Goal: Task Accomplishment & Management: Complete application form

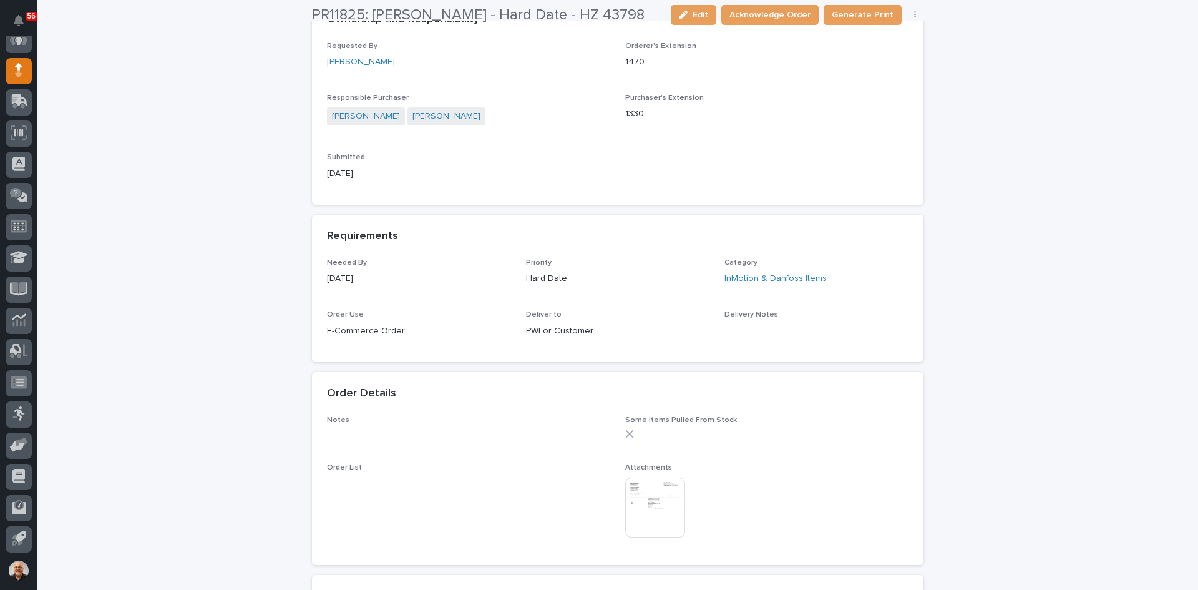
scroll to position [374, 0]
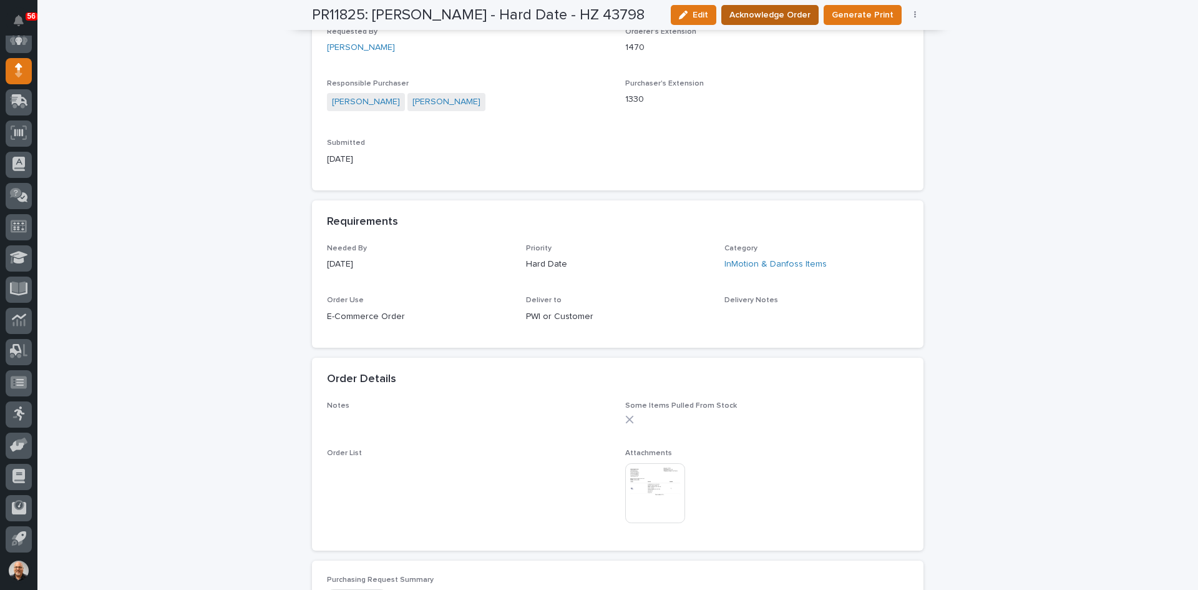
click at [769, 10] on span "Acknowledge Order" at bounding box center [770, 15] width 81 height 12
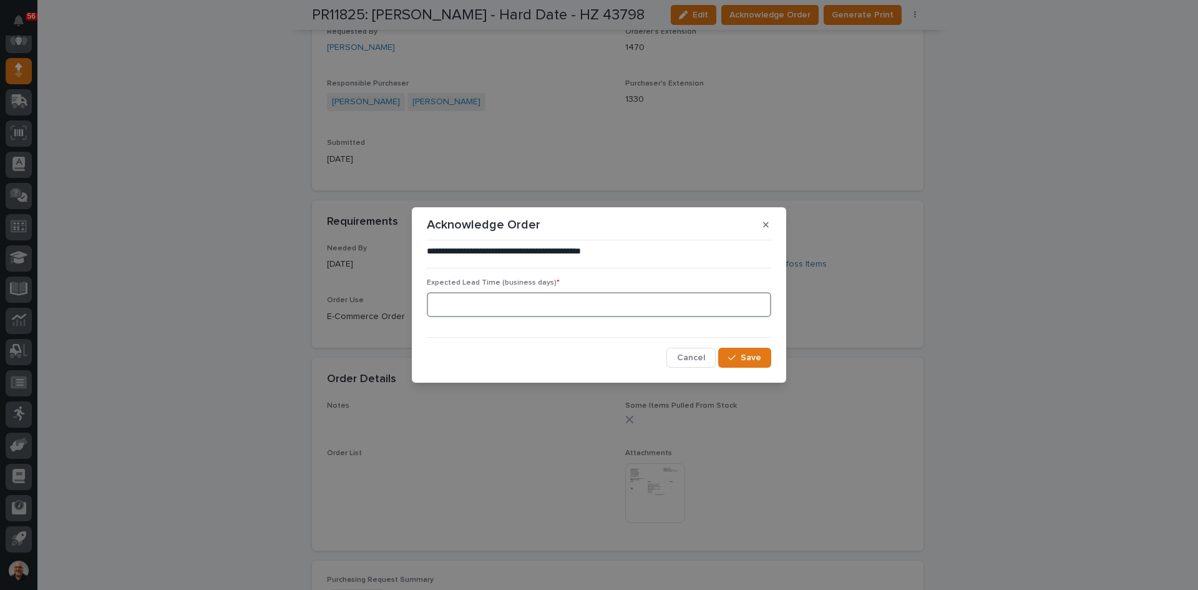
click at [481, 301] on input at bounding box center [599, 304] width 345 height 25
type input "0"
click at [740, 361] on button "Save" at bounding box center [744, 358] width 53 height 20
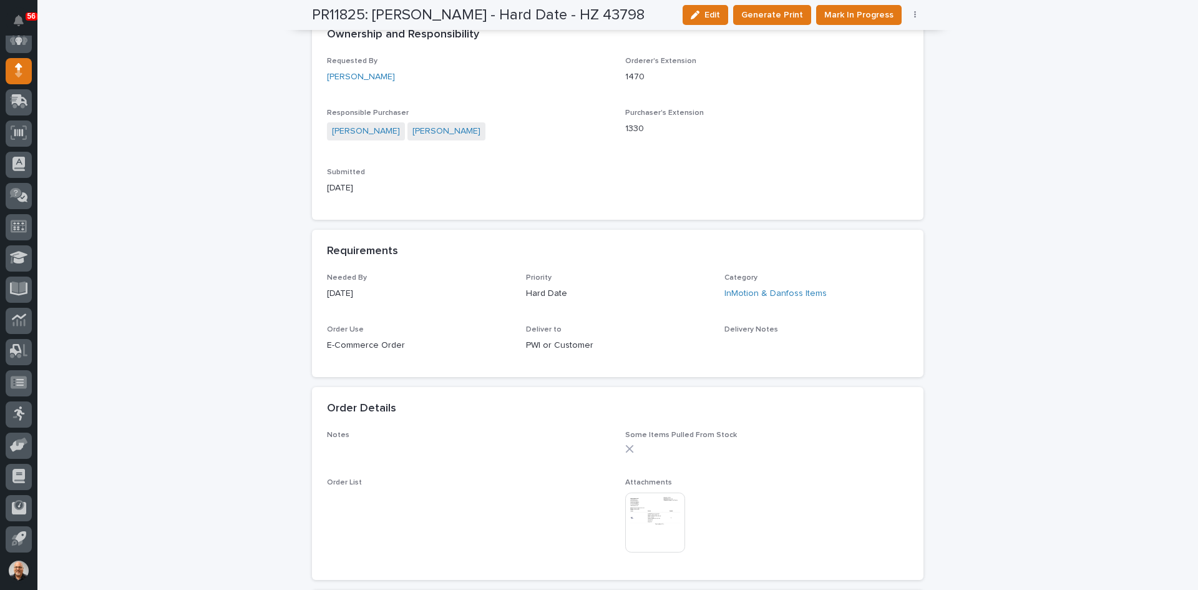
scroll to position [497, 0]
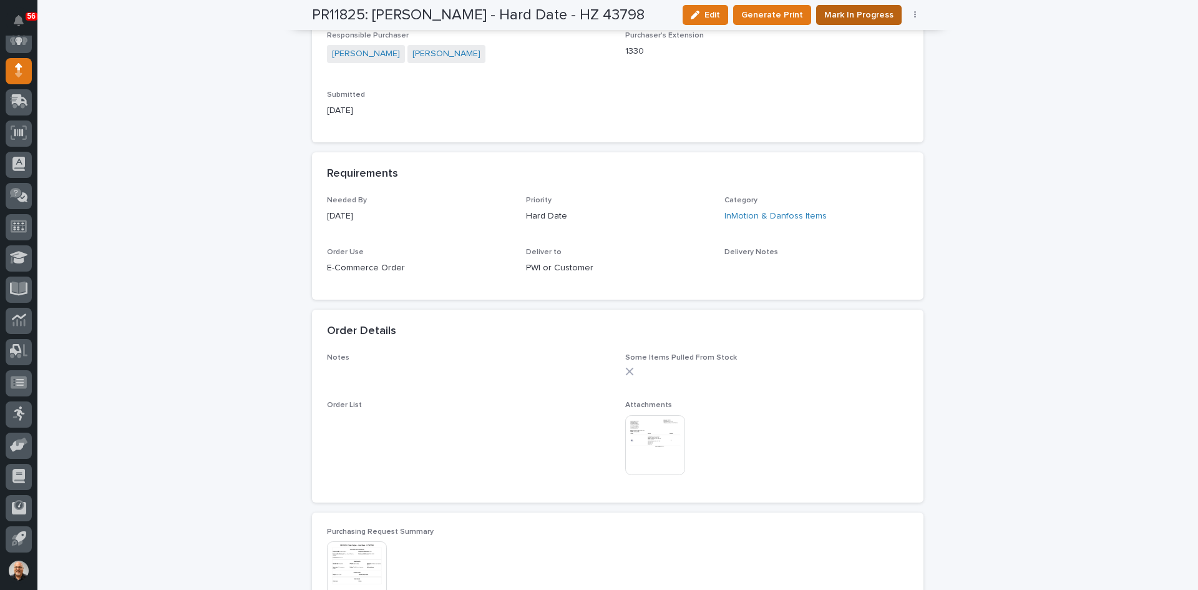
click at [860, 18] on span "Mark In Progress" at bounding box center [858, 15] width 69 height 12
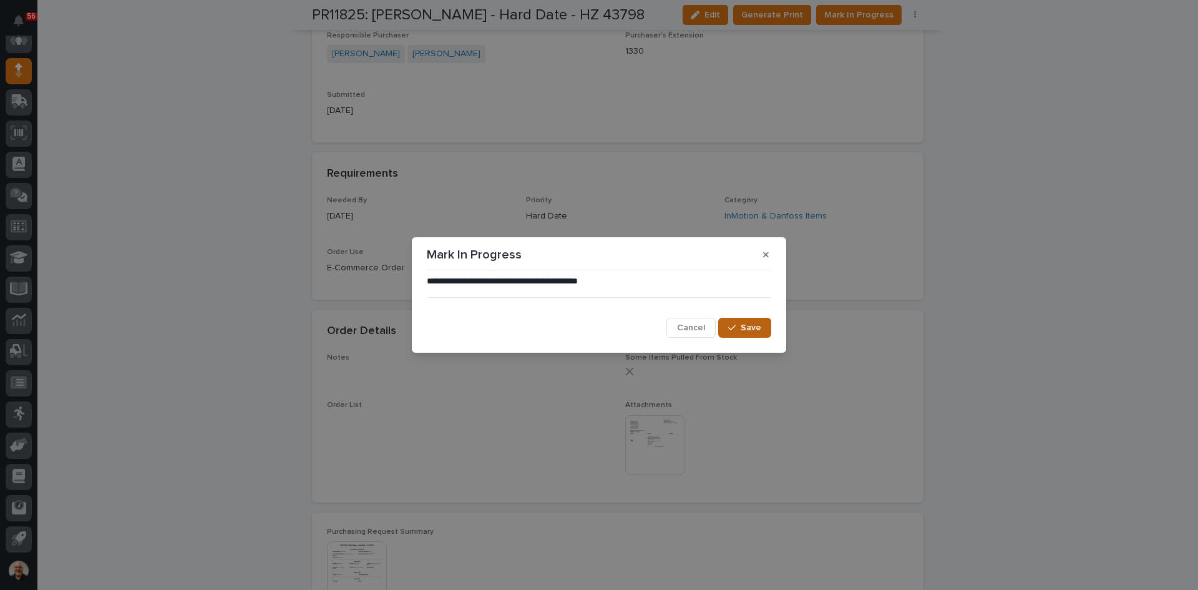
click at [745, 330] on span "Save" at bounding box center [751, 327] width 21 height 9
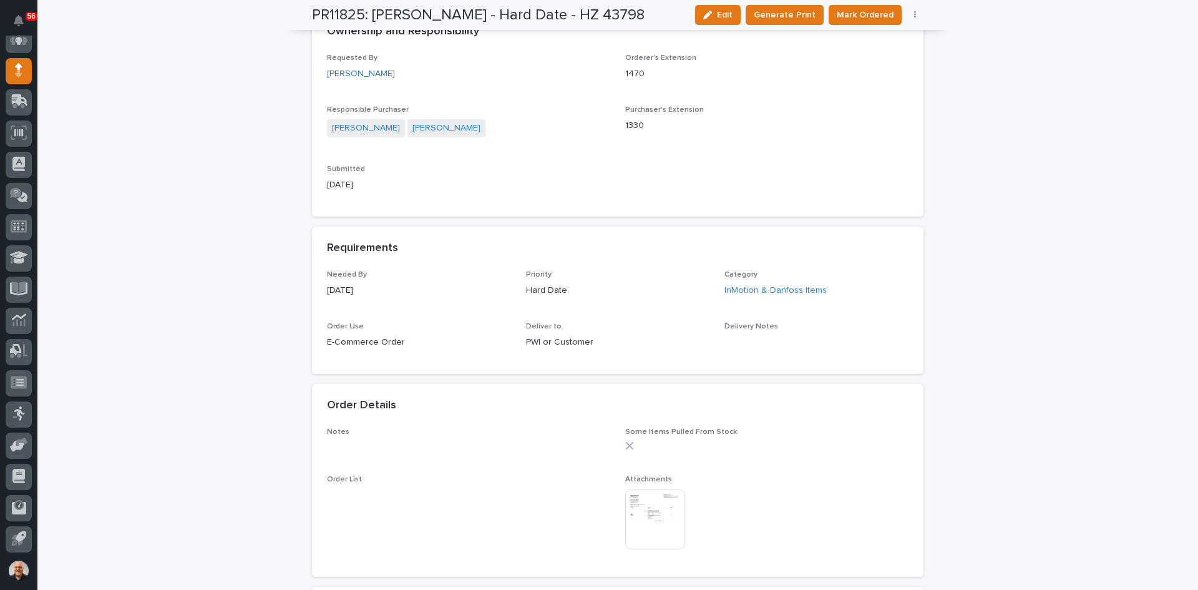
scroll to position [372, 0]
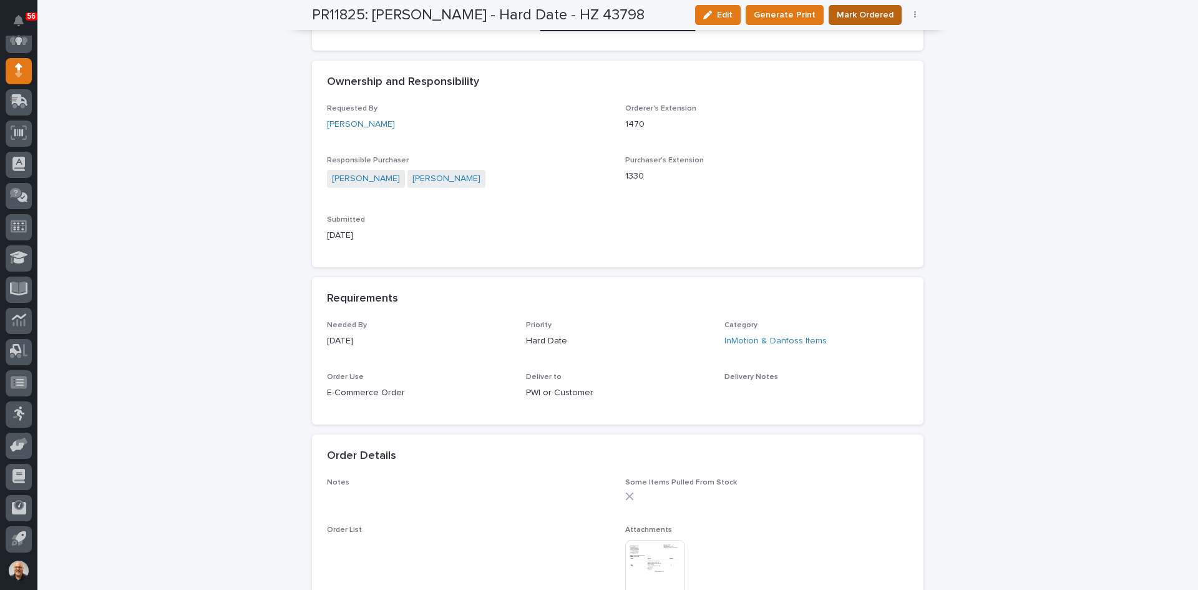
click at [863, 16] on span "Mark Ordered" at bounding box center [865, 15] width 57 height 12
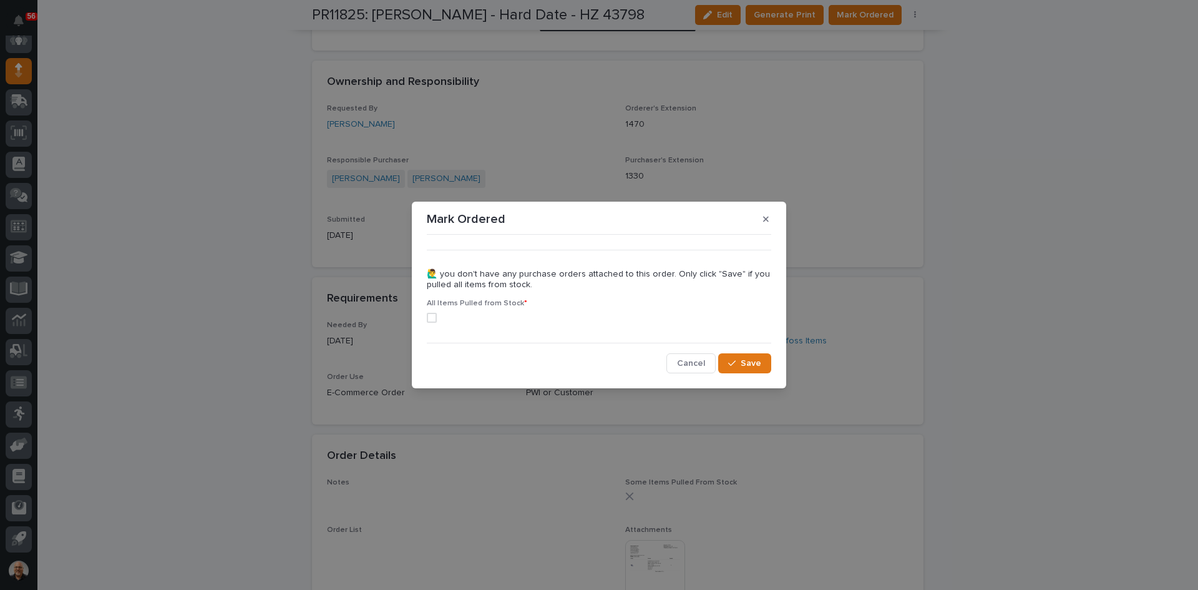
click at [431, 316] on span at bounding box center [432, 318] width 10 height 10
click at [746, 367] on span "Save" at bounding box center [751, 363] width 21 height 9
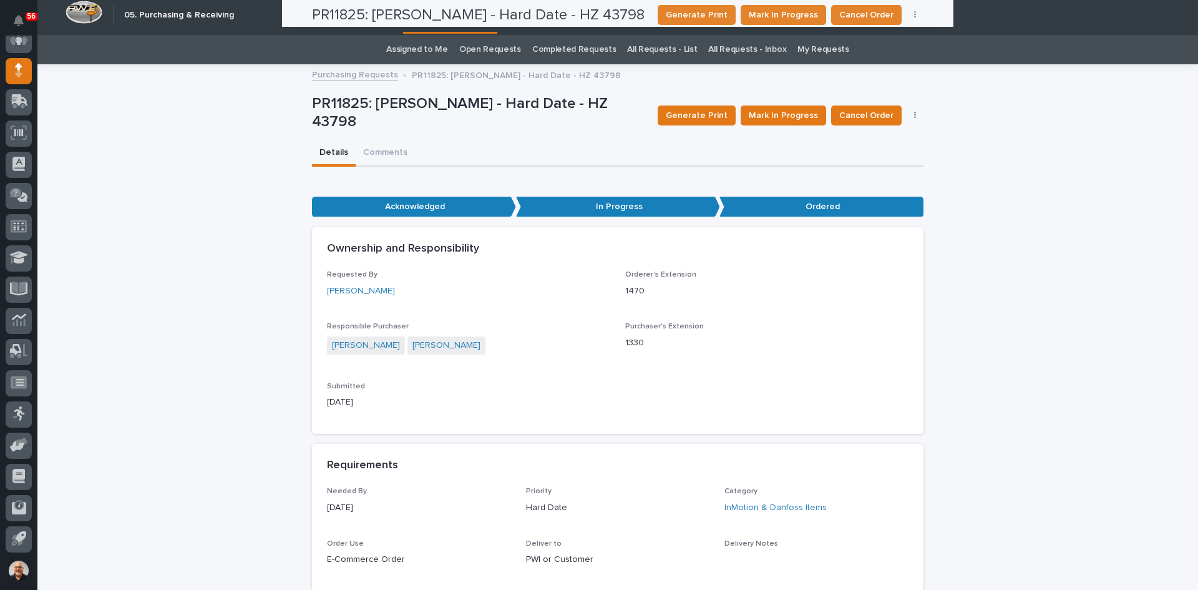
scroll to position [0, 0]
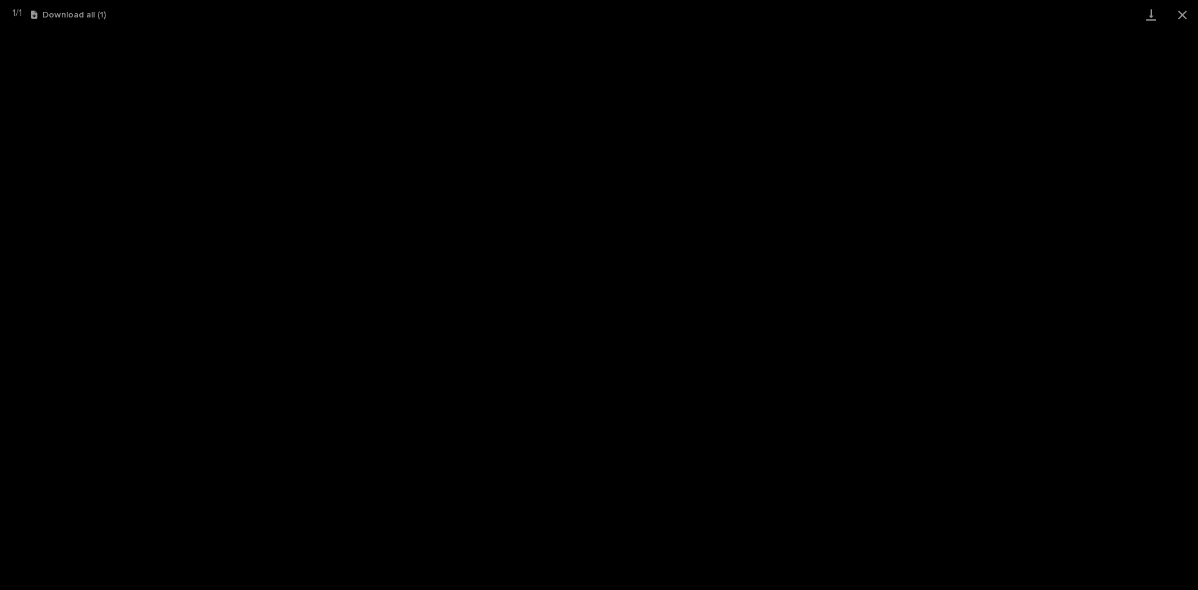
scroll to position [102, 0]
click at [1183, 14] on button "Close gallery" at bounding box center [1182, 14] width 31 height 29
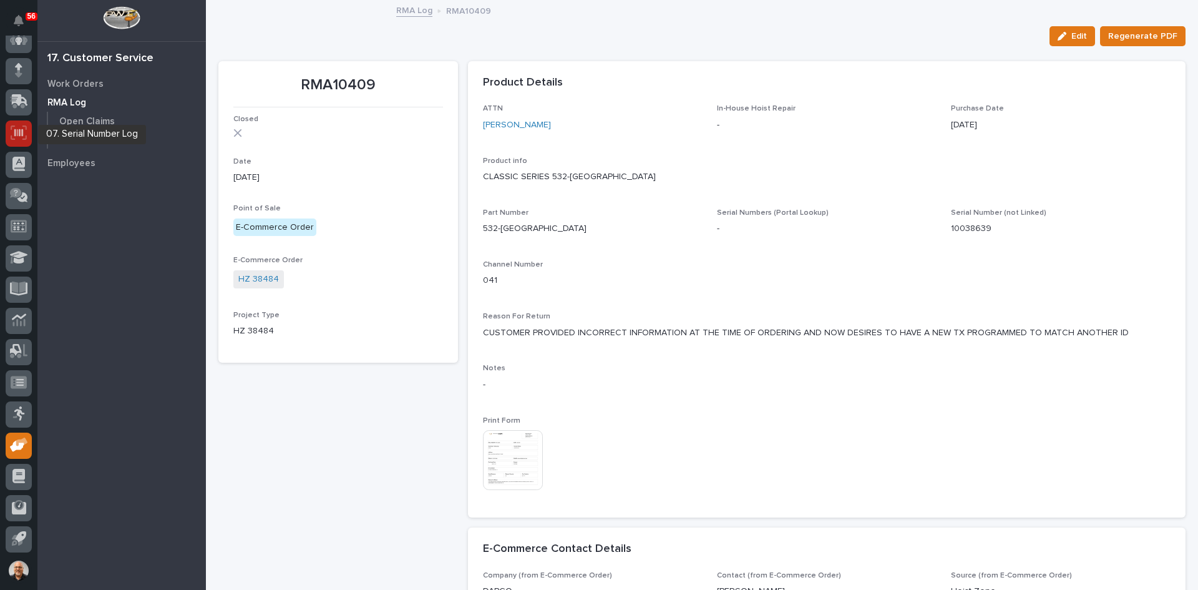
click at [9, 132] on div at bounding box center [19, 133] width 26 height 26
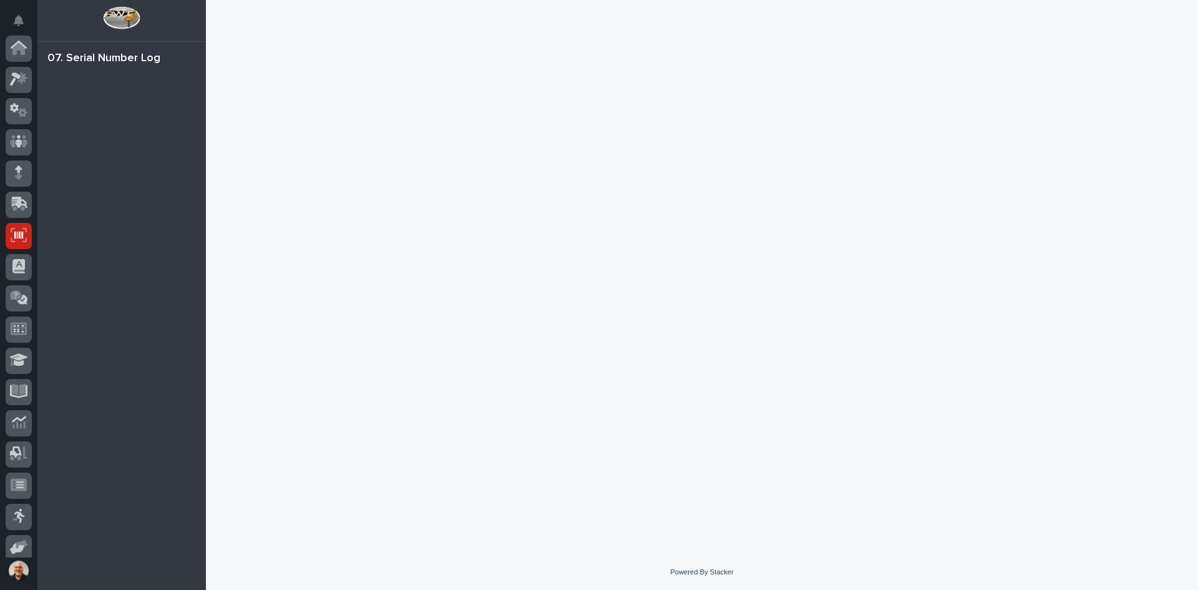
scroll to position [102, 0]
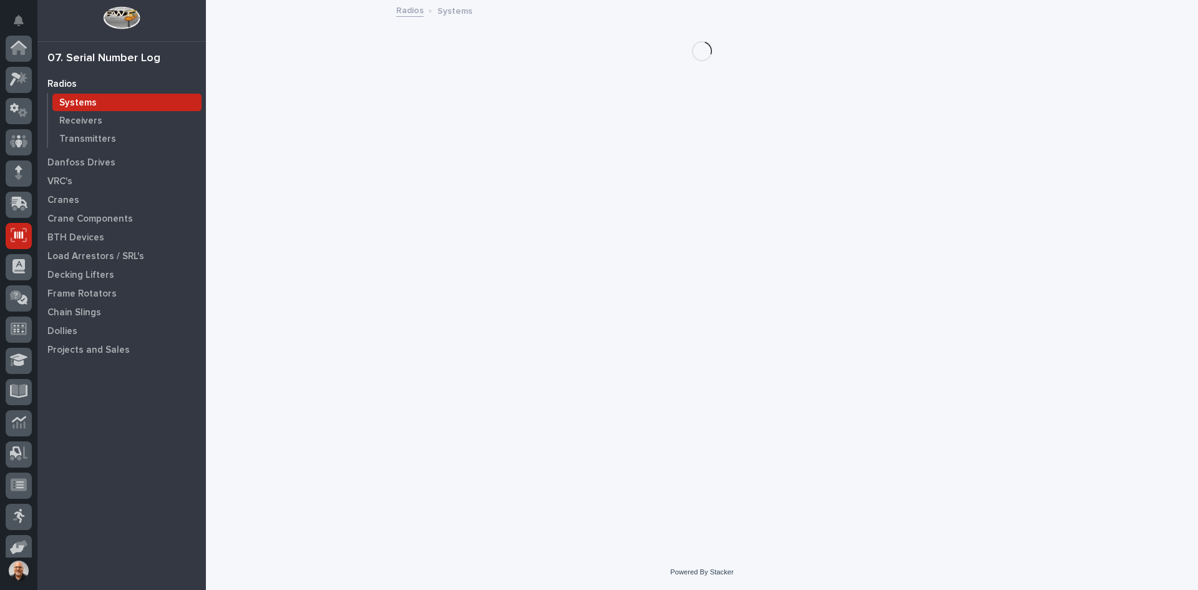
scroll to position [102, 0]
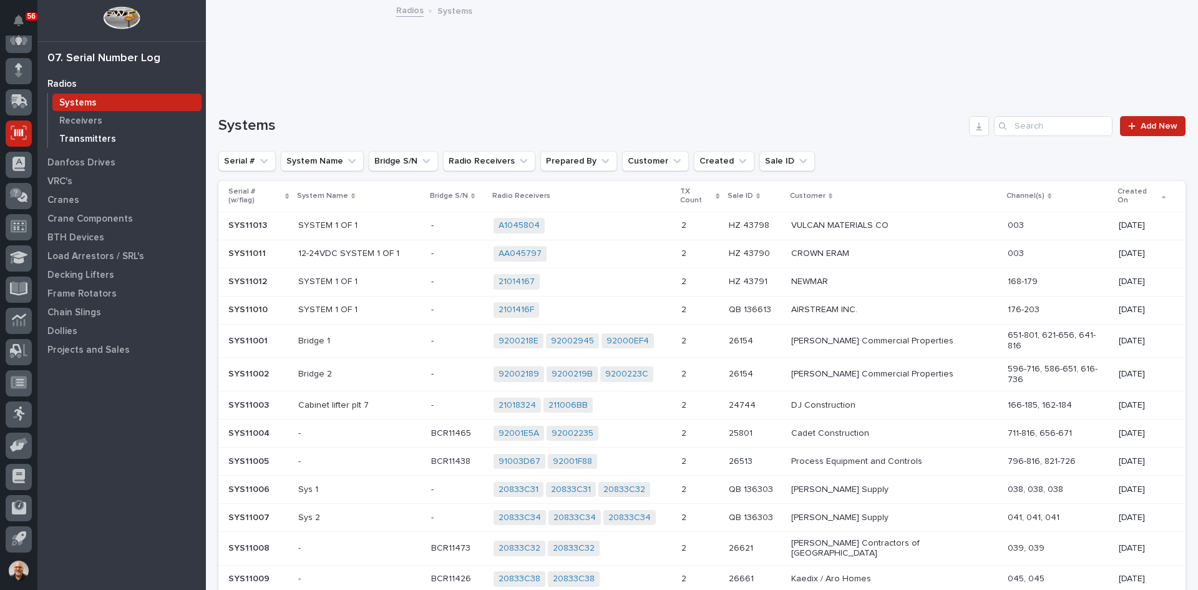
click at [99, 137] on p "Transmitters" at bounding box center [87, 139] width 57 height 11
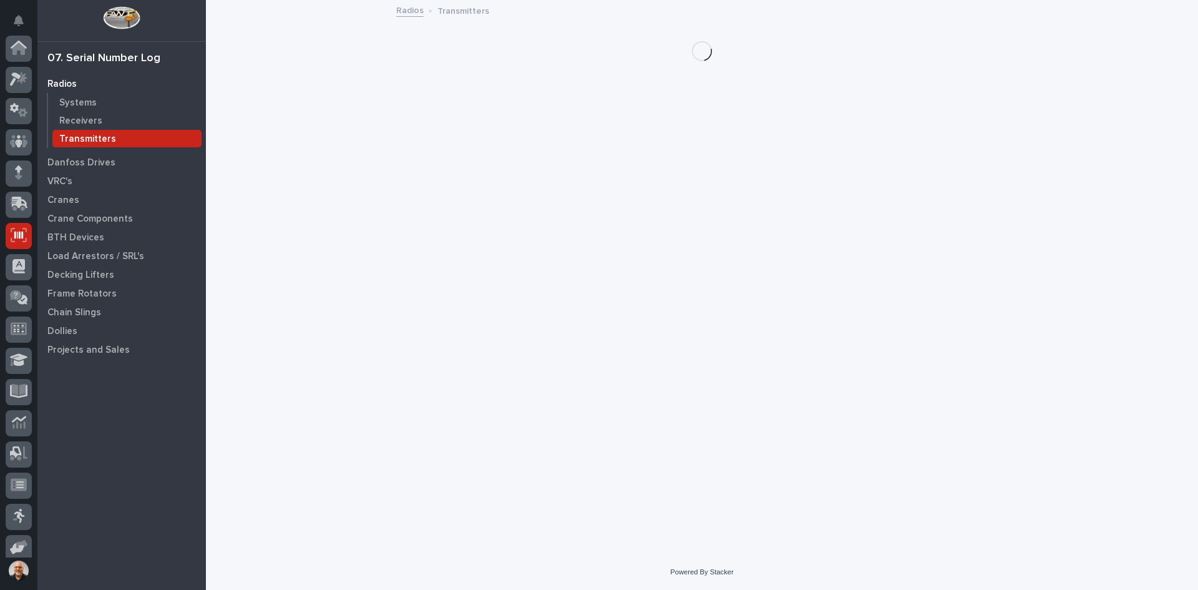
scroll to position [102, 0]
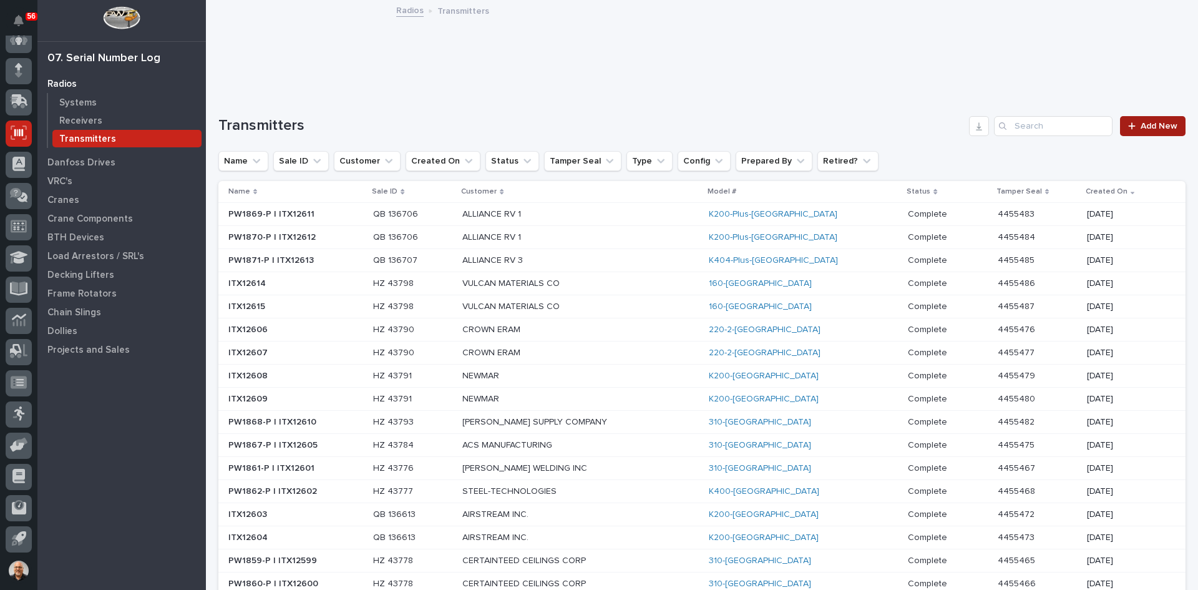
click at [1158, 129] on span "Add New" at bounding box center [1159, 126] width 37 height 9
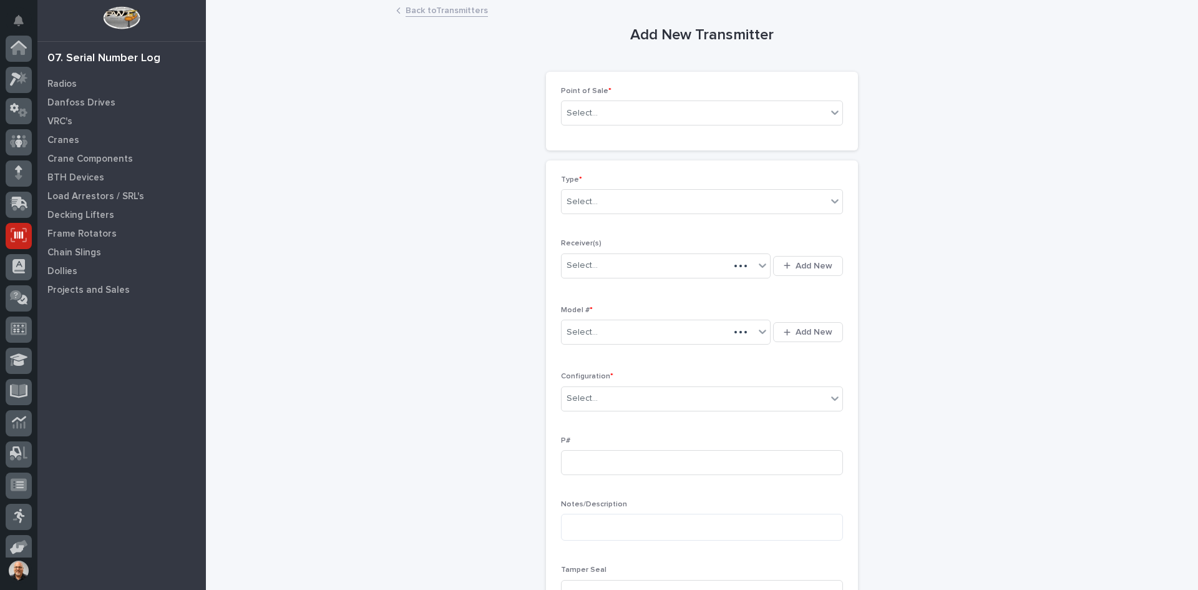
scroll to position [102, 0]
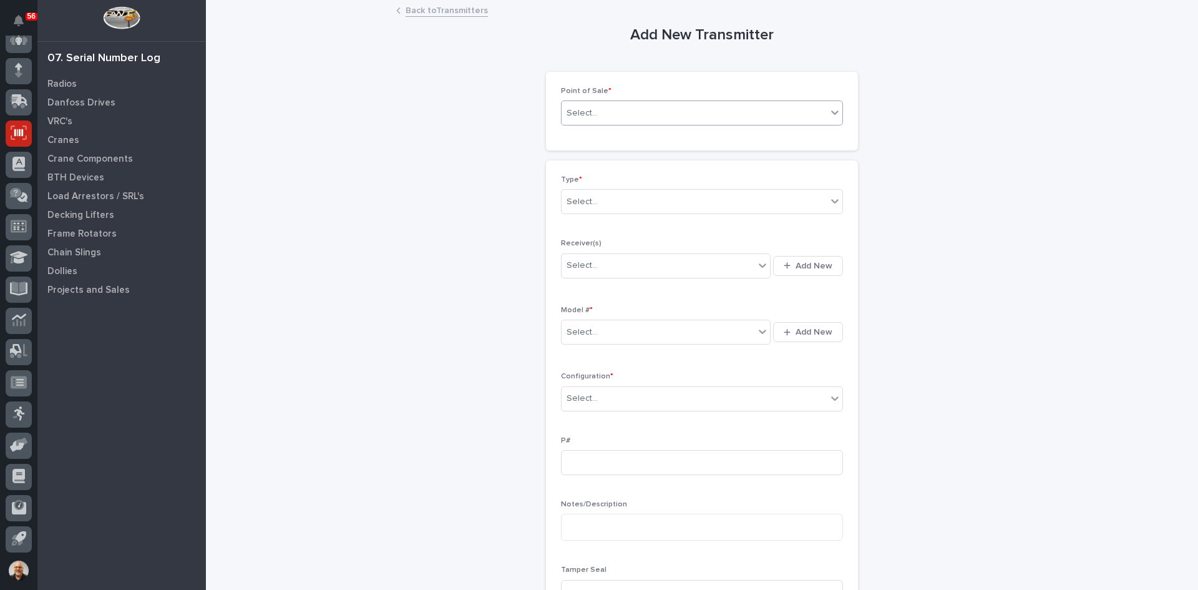
click at [609, 117] on div "Select..." at bounding box center [694, 113] width 265 height 21
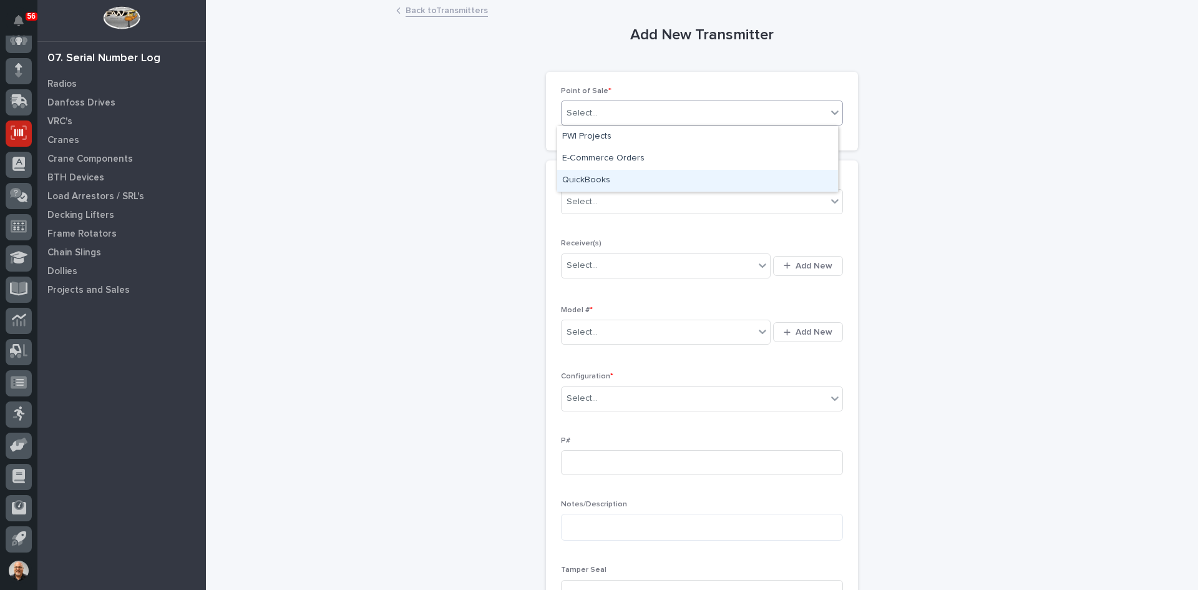
click at [600, 180] on div "QuickBooks" at bounding box center [697, 181] width 281 height 22
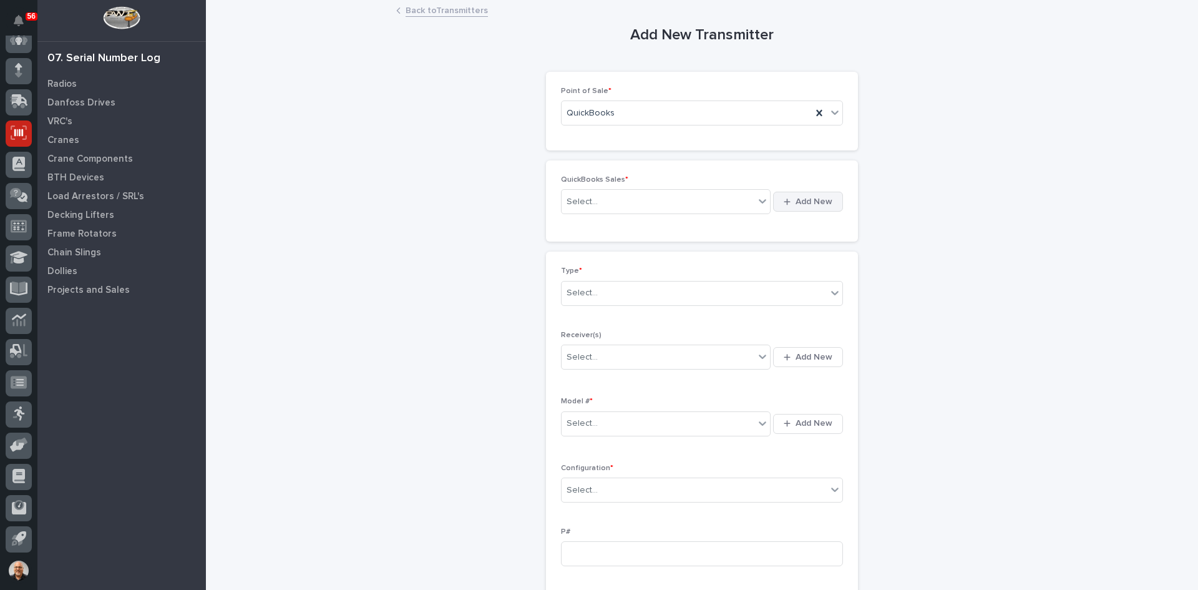
click at [819, 203] on span "Add New" at bounding box center [814, 201] width 37 height 11
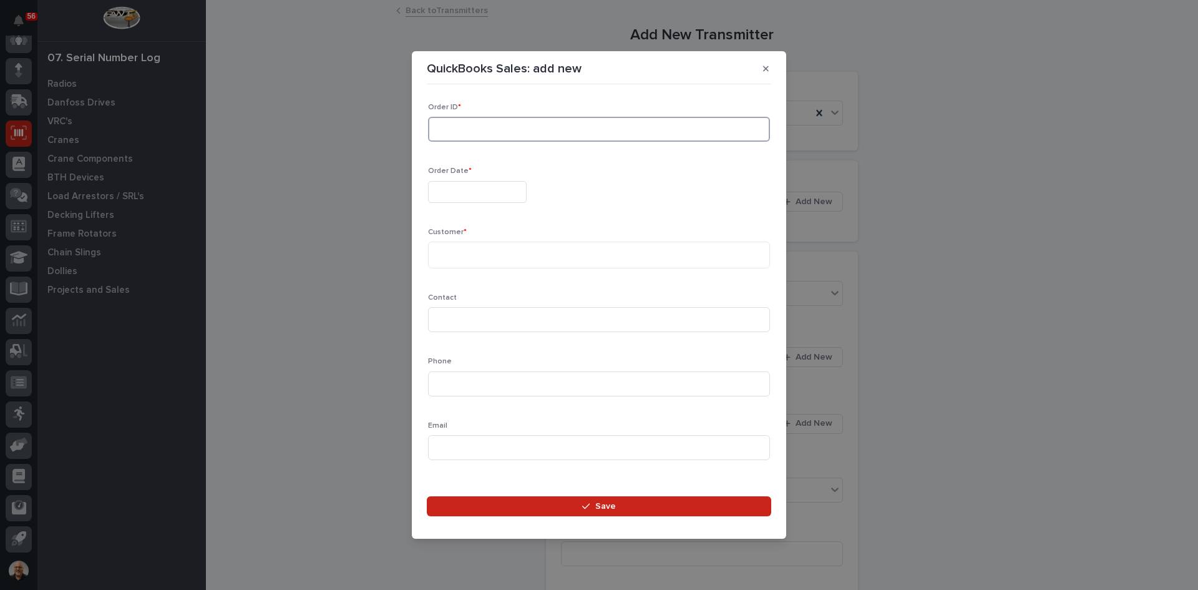
click at [432, 137] on input at bounding box center [599, 129] width 342 height 25
type input "136714"
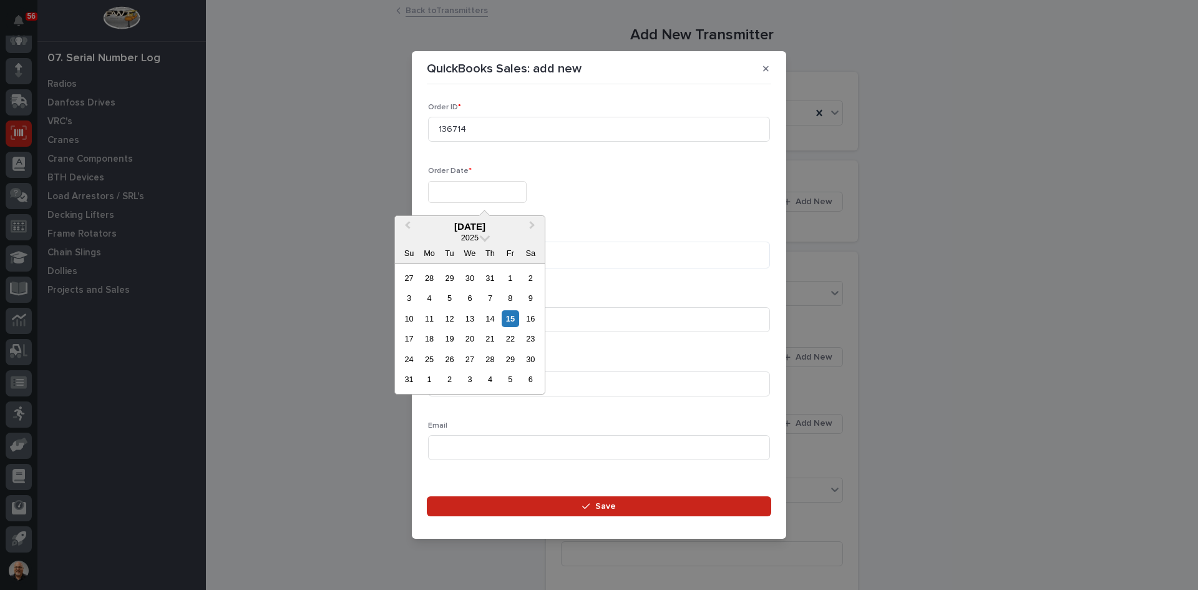
click at [472, 190] on input "text" at bounding box center [477, 192] width 99 height 22
click at [512, 316] on div "15" at bounding box center [510, 318] width 17 height 17
type input "**********"
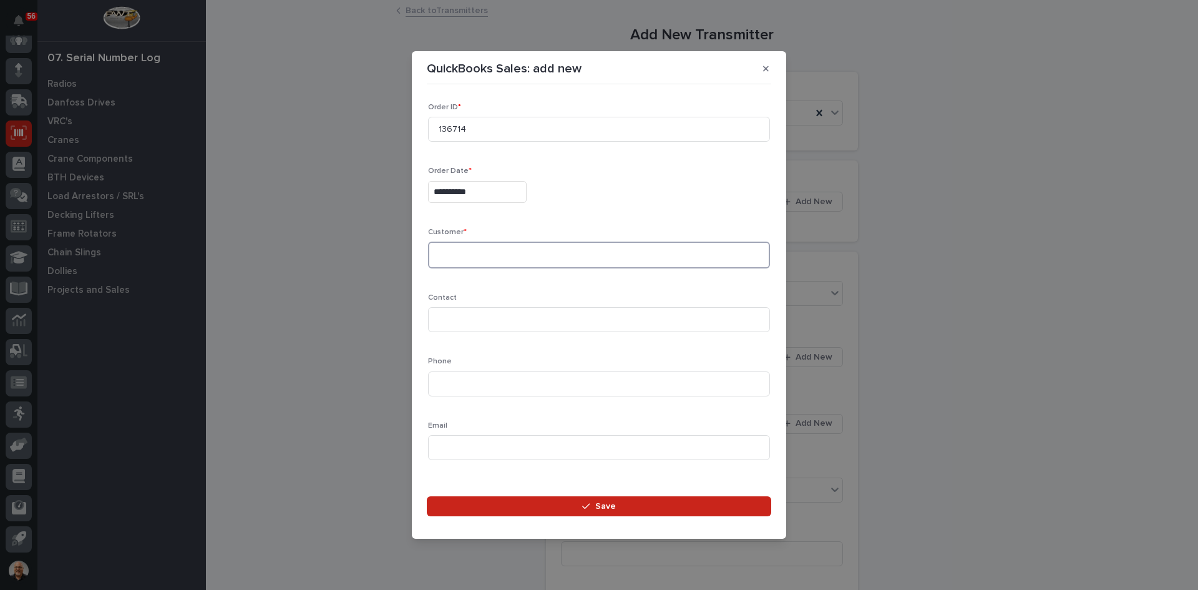
click at [455, 248] on textarea at bounding box center [599, 255] width 342 height 27
type textarea "**********"
click at [444, 319] on input at bounding box center [599, 319] width 342 height 25
type input "JOSH NEWILL"
click at [436, 378] on input at bounding box center [599, 383] width 342 height 25
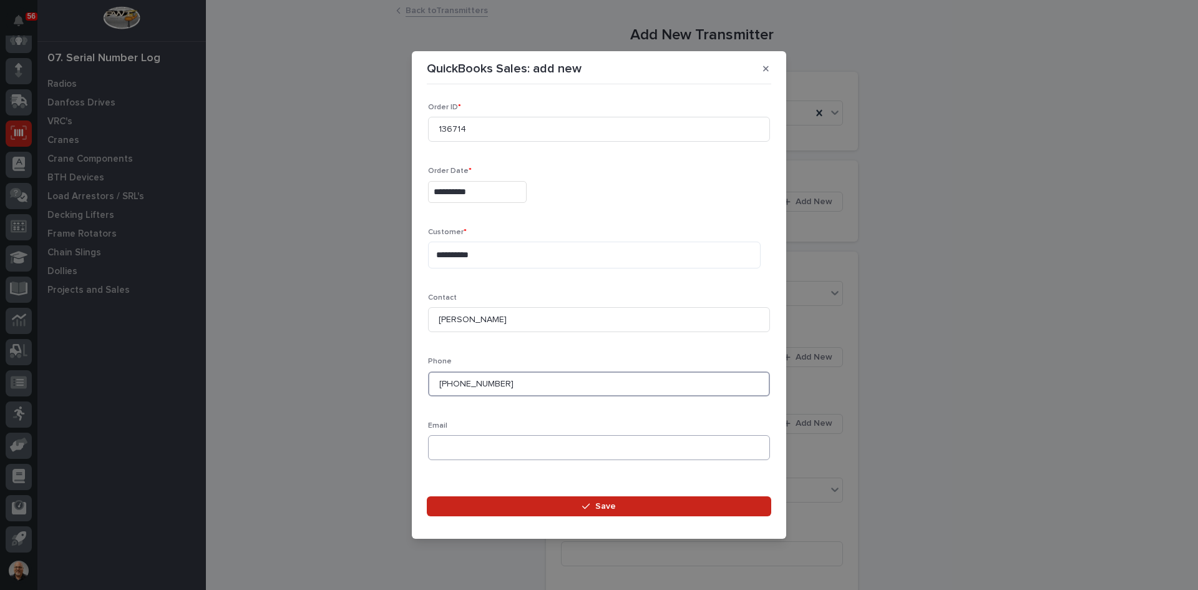
type input "270-871-8858"
click at [450, 444] on input at bounding box center [599, 447] width 342 height 25
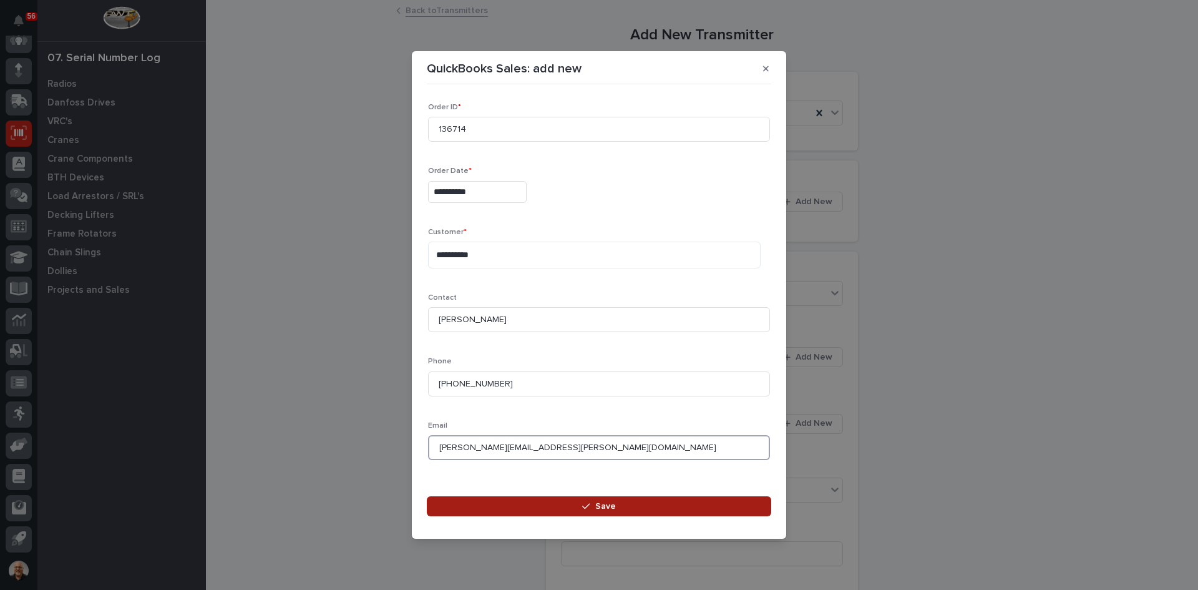
type input "JOSH.NEWILL@DAPCOINC.COM"
click at [599, 508] on span "Save" at bounding box center [605, 506] width 21 height 11
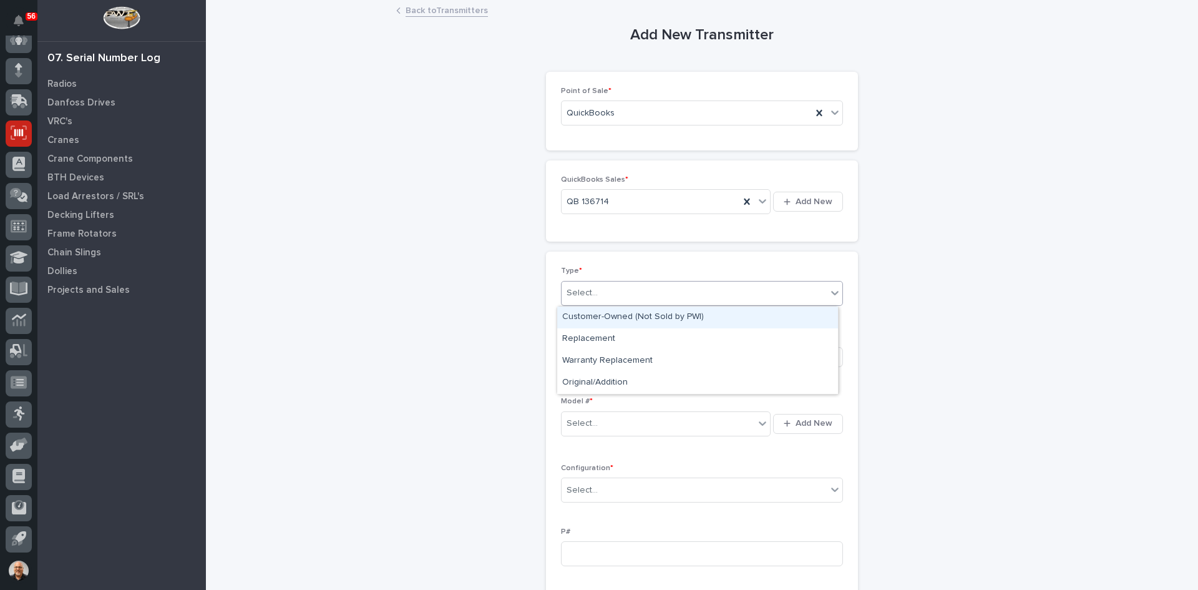
click at [606, 300] on div "Select..." at bounding box center [694, 293] width 265 height 21
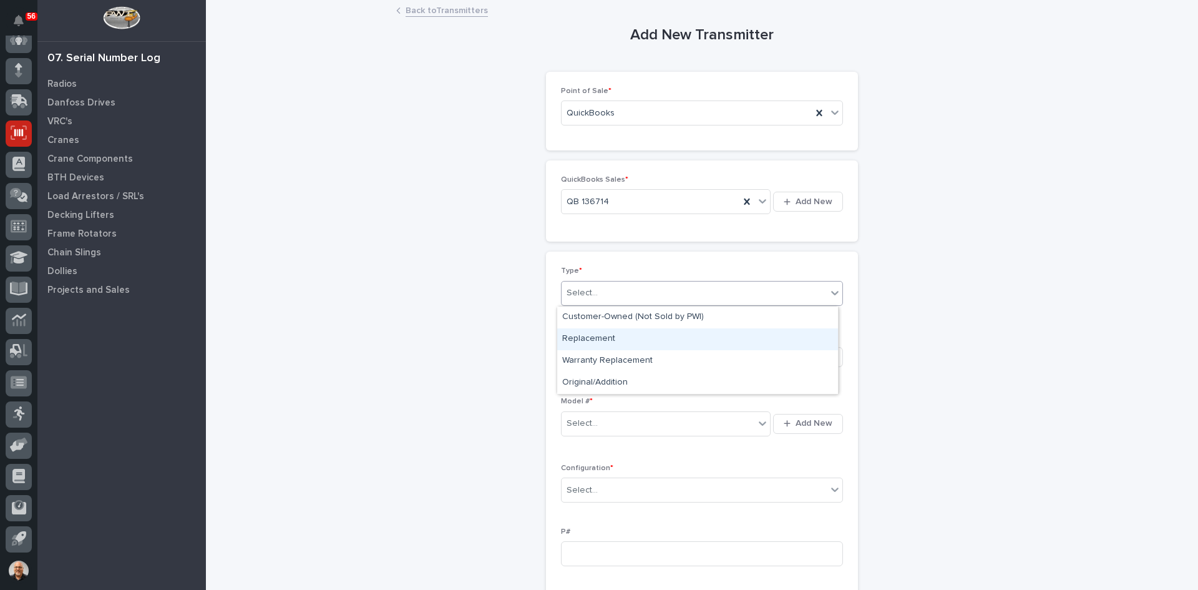
click at [600, 334] on div "Replacement" at bounding box center [697, 339] width 281 height 22
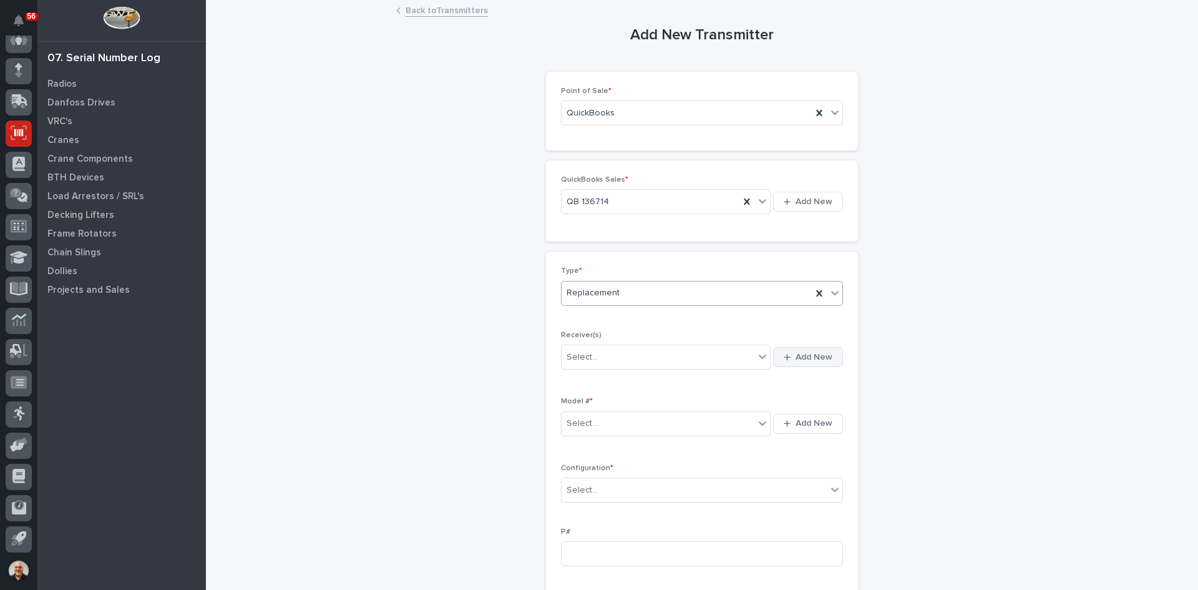
click at [805, 353] on span "Add New" at bounding box center [814, 356] width 37 height 11
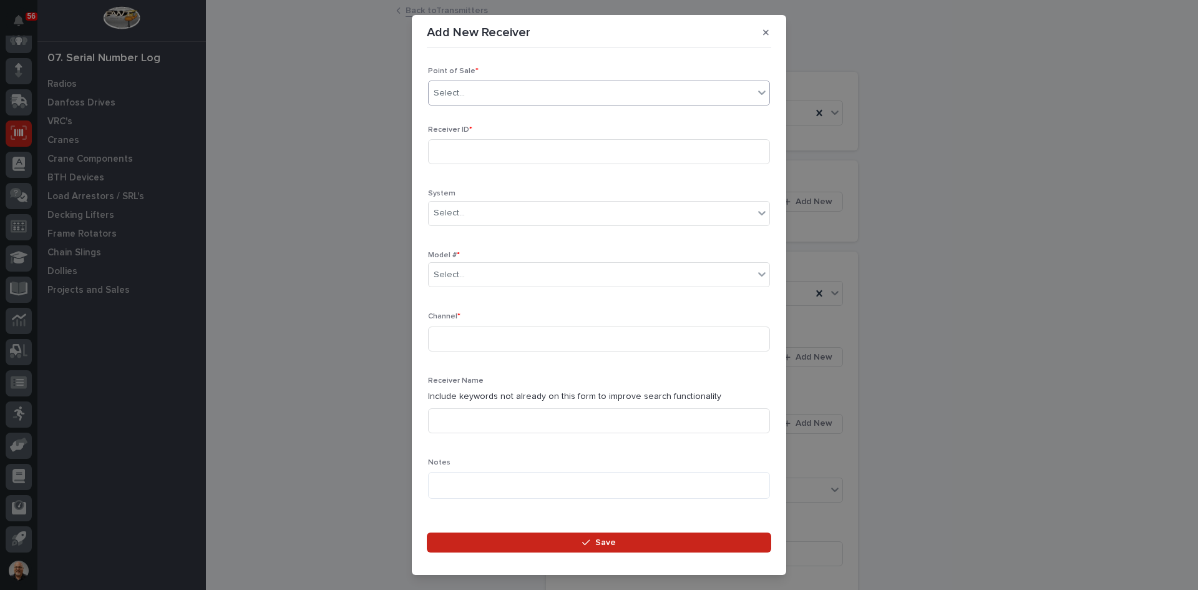
click at [466, 96] on input "text" at bounding box center [466, 93] width 1 height 11
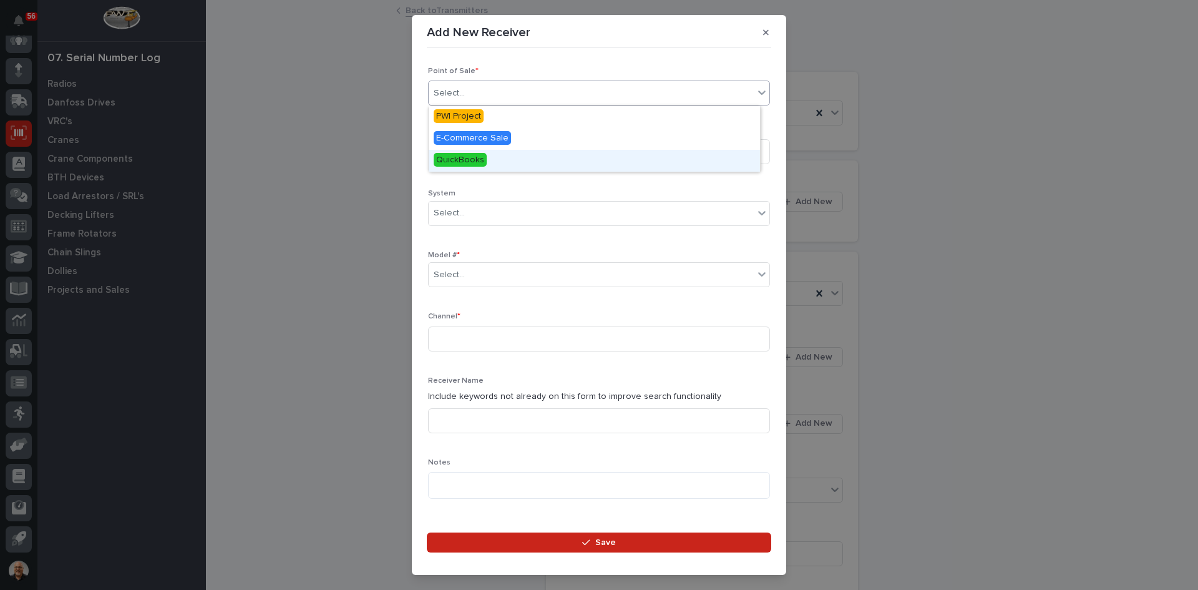
click at [468, 161] on span "QuickBooks" at bounding box center [460, 160] width 53 height 14
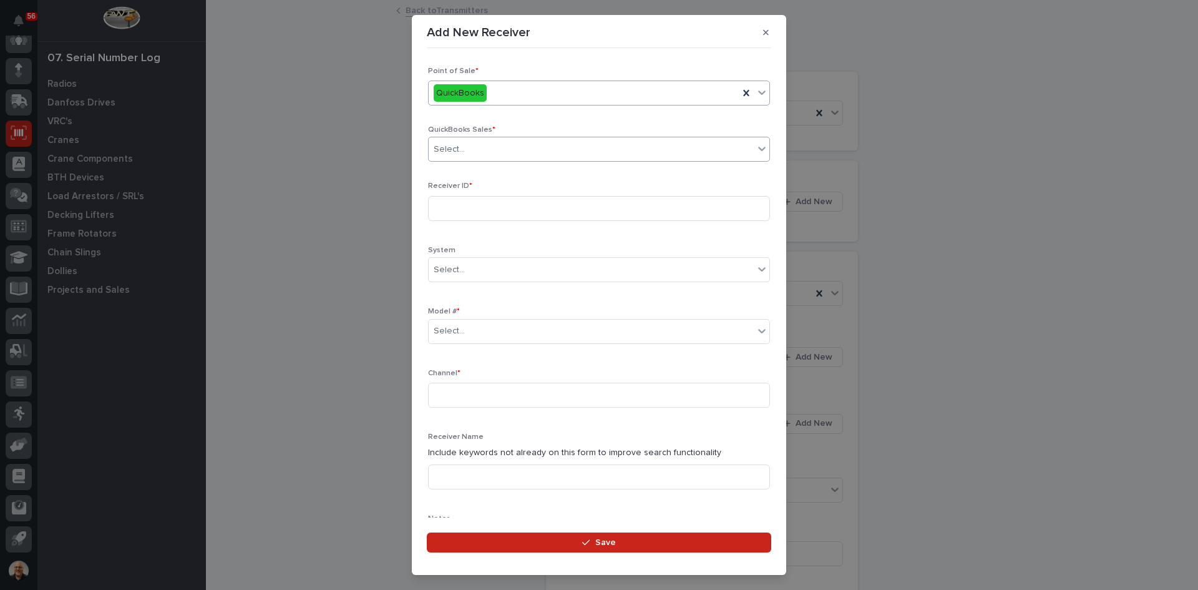
click at [470, 149] on div "Select..." at bounding box center [591, 149] width 325 height 21
type input "******"
click at [471, 170] on div "QB 136714" at bounding box center [594, 173] width 331 height 22
click at [453, 209] on input at bounding box center [599, 208] width 342 height 25
type input "10037833"
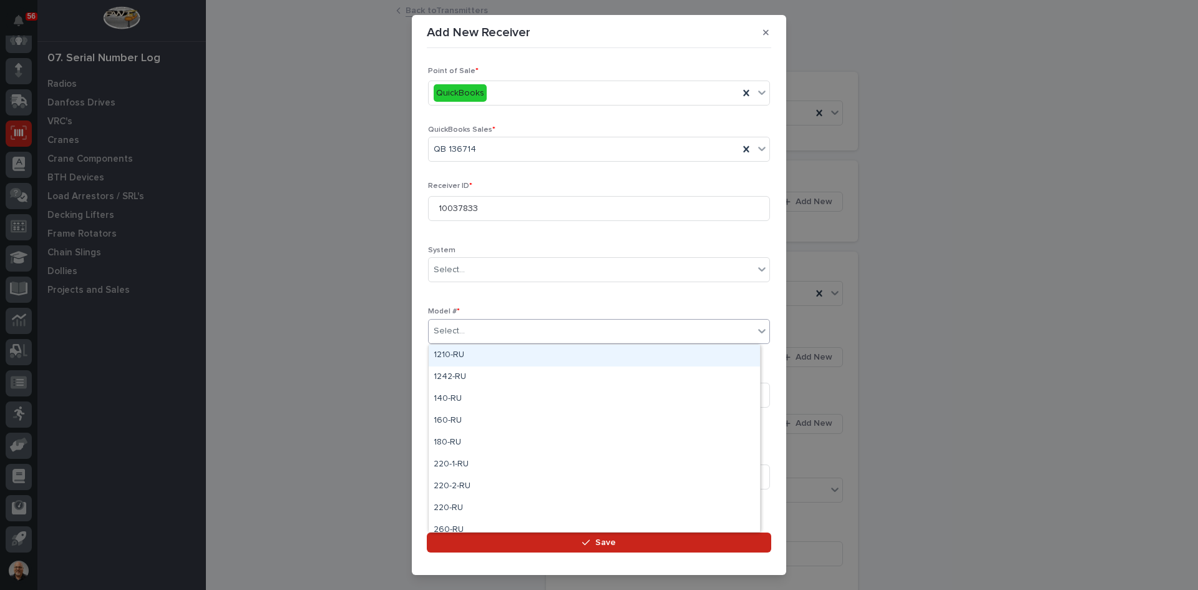
click at [453, 328] on div "Select..." at bounding box center [449, 331] width 31 height 13
type input "***"
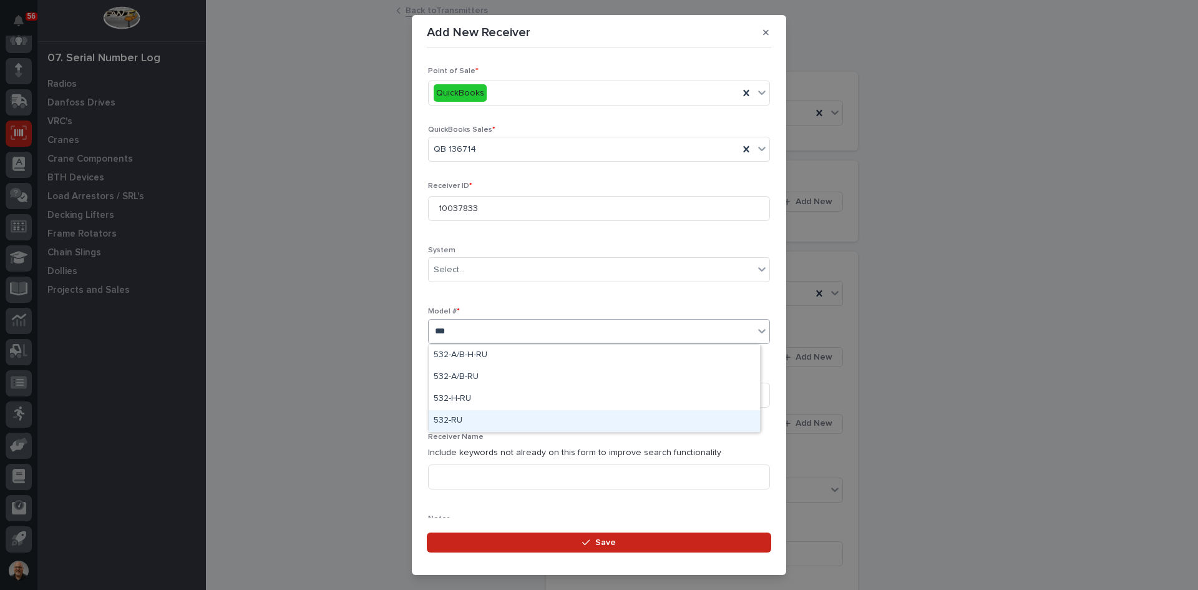
click at [451, 419] on div "532-RU" at bounding box center [594, 421] width 331 height 22
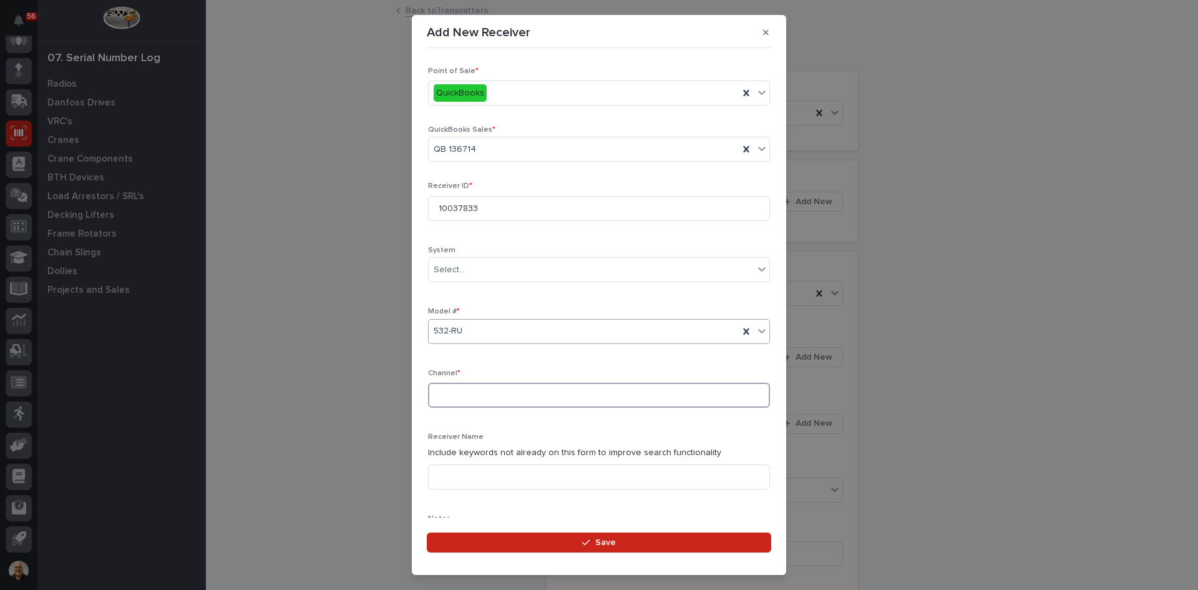
click at [451, 388] on input at bounding box center [599, 395] width 342 height 25
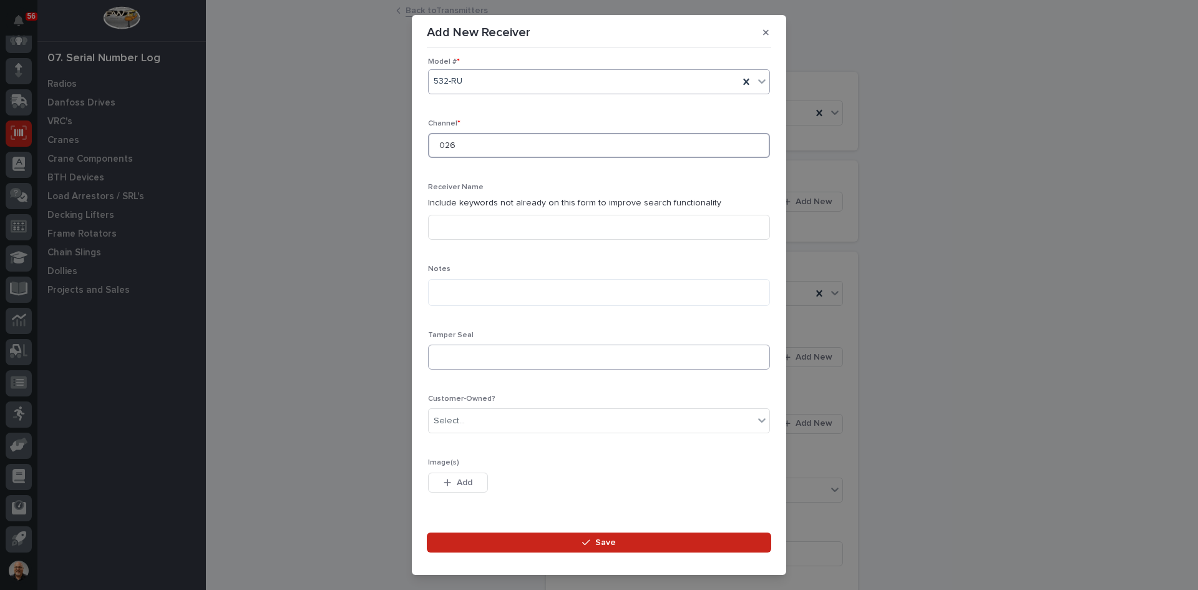
scroll to position [285, 0]
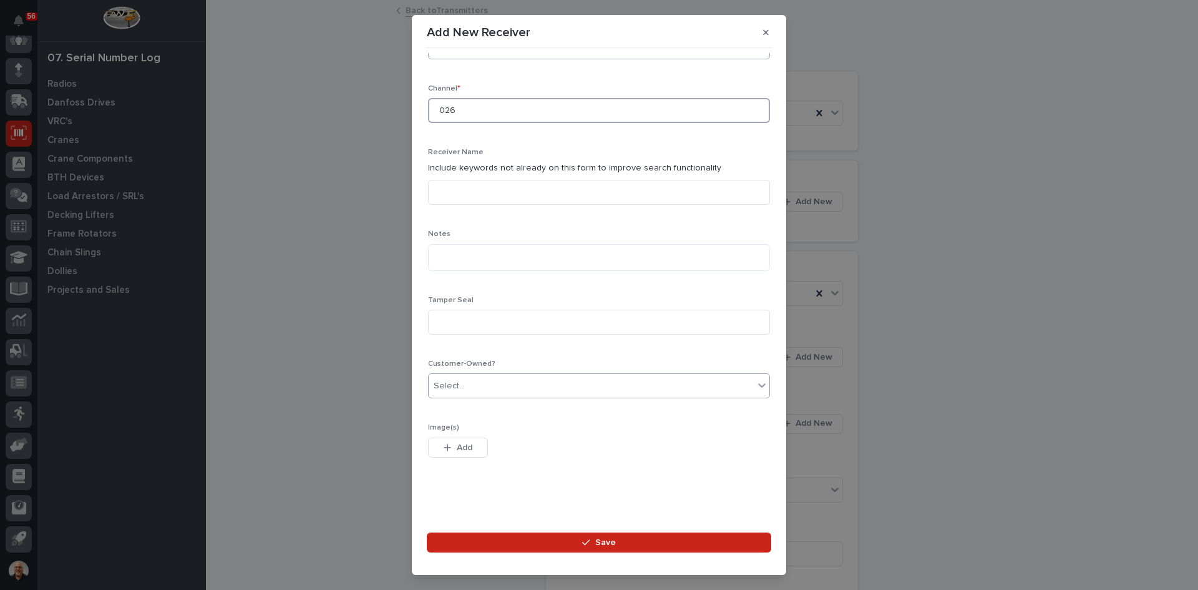
type input "026"
click at [469, 387] on div "Select..." at bounding box center [591, 386] width 325 height 21
click at [454, 407] on div "Yes" at bounding box center [594, 410] width 331 height 22
click at [607, 541] on span "Save" at bounding box center [605, 542] width 21 height 11
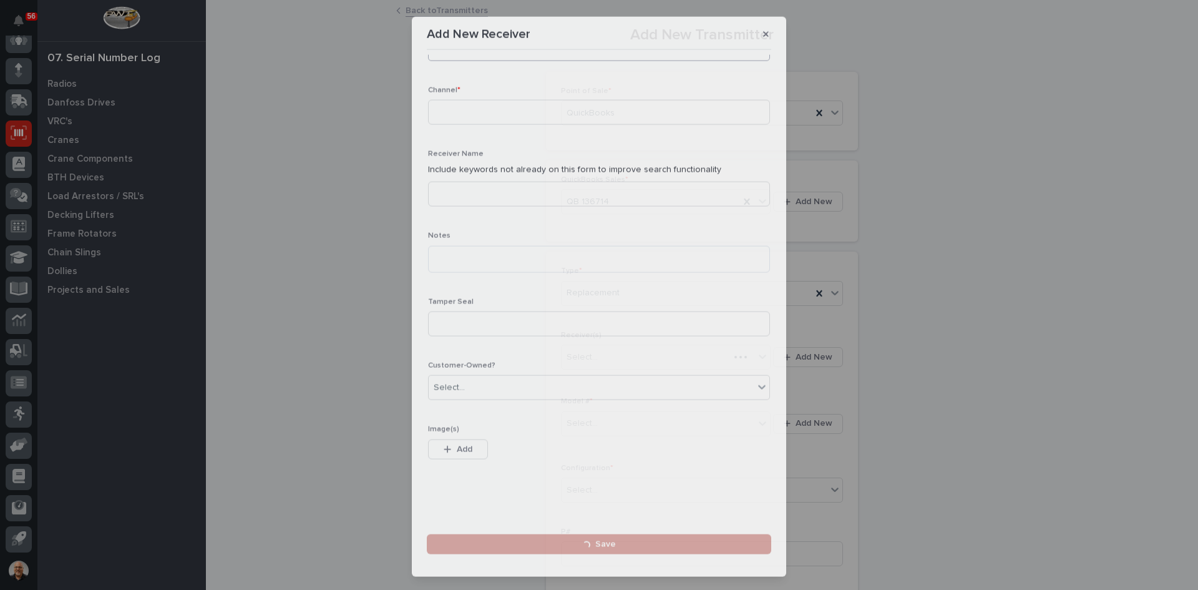
scroll to position [0, 0]
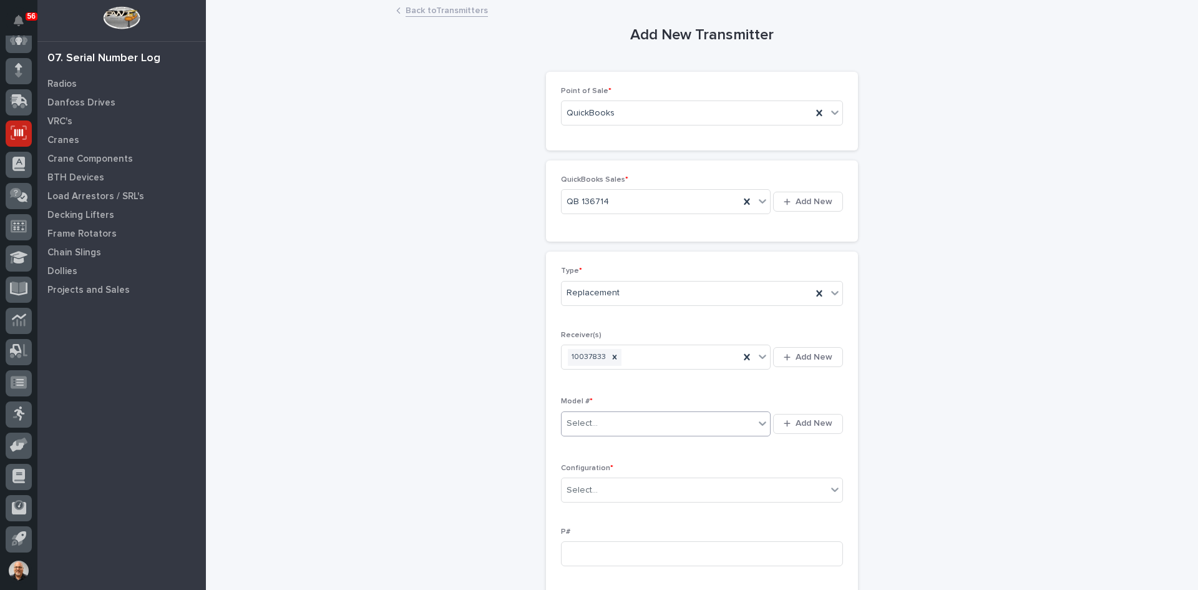
click at [602, 428] on div "Select..." at bounding box center [658, 423] width 193 height 21
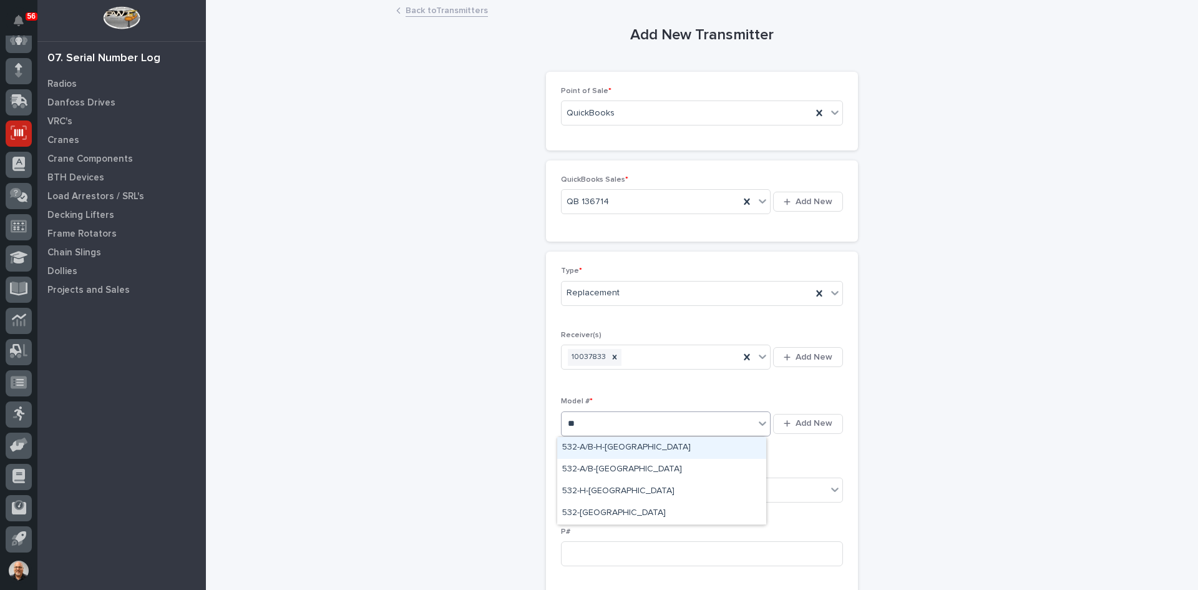
type input "***"
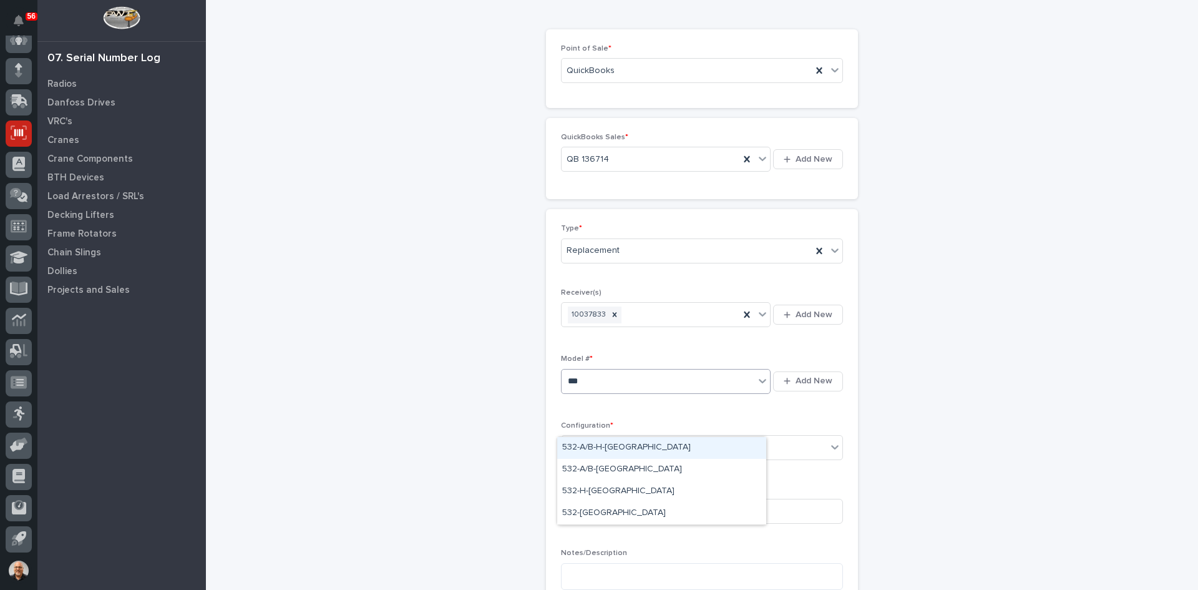
scroll to position [62, 0]
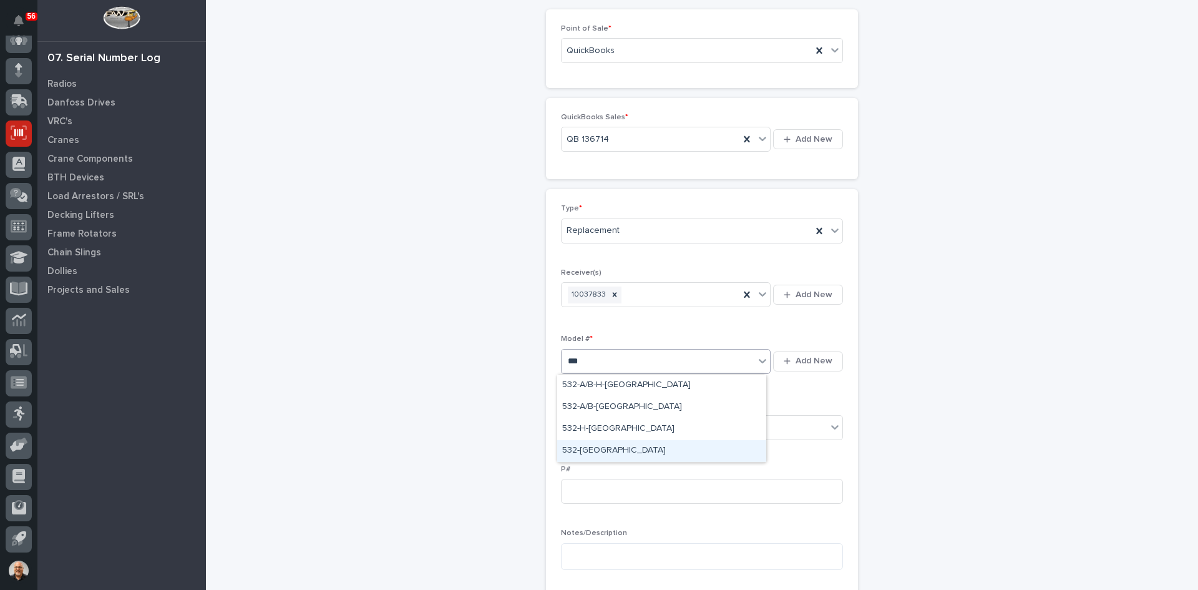
click at [586, 449] on div "532-TX" at bounding box center [661, 451] width 209 height 22
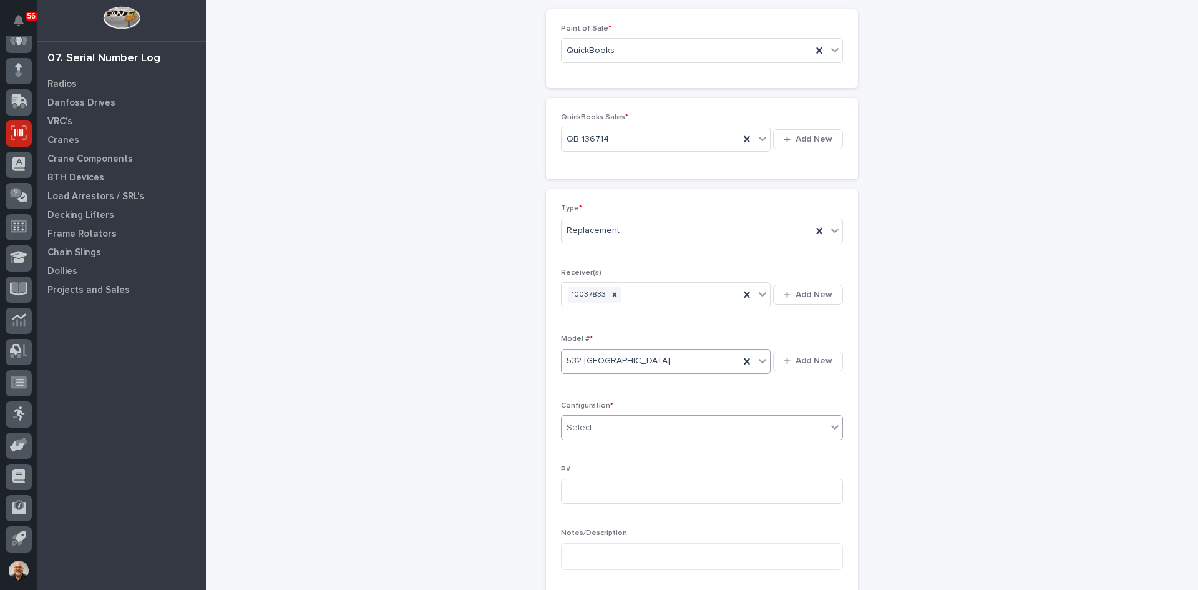
click at [599, 421] on div at bounding box center [599, 427] width 1 height 13
click at [580, 450] on div "Standard" at bounding box center [697, 452] width 281 height 22
click at [574, 501] on input at bounding box center [702, 491] width 282 height 25
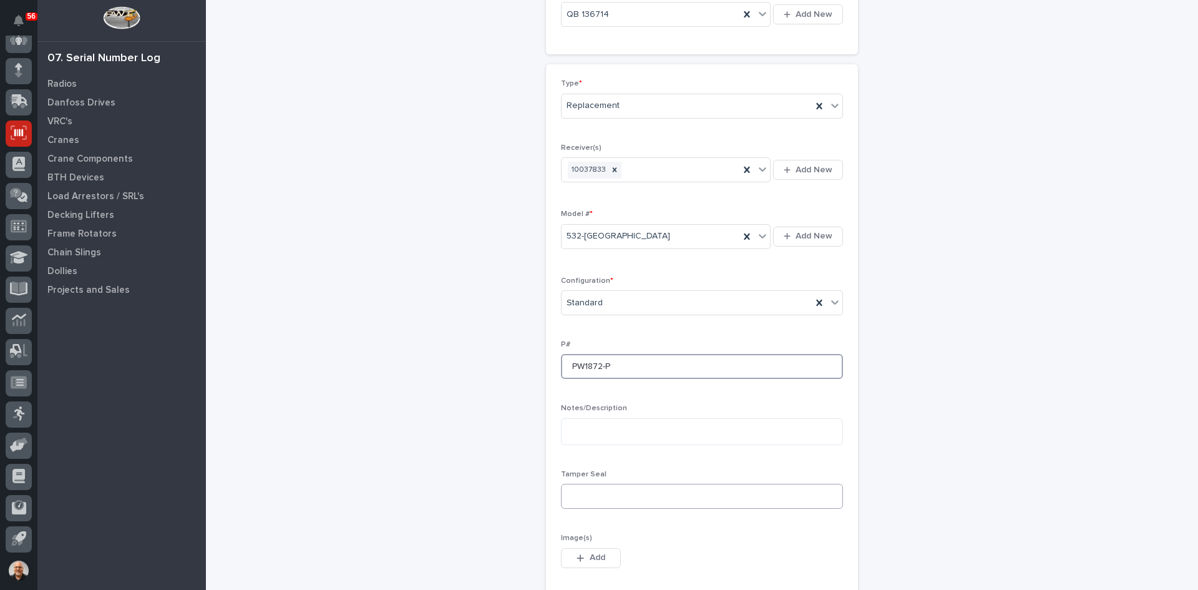
type input "PW1872-P"
click at [577, 501] on input at bounding box center [702, 496] width 282 height 25
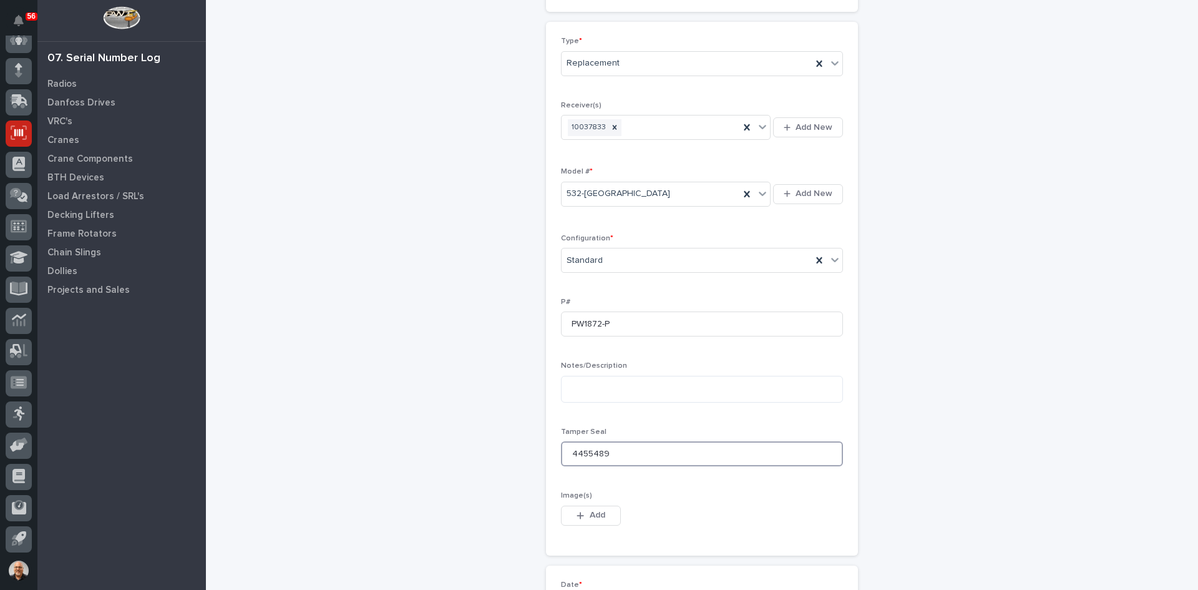
scroll to position [374, 0]
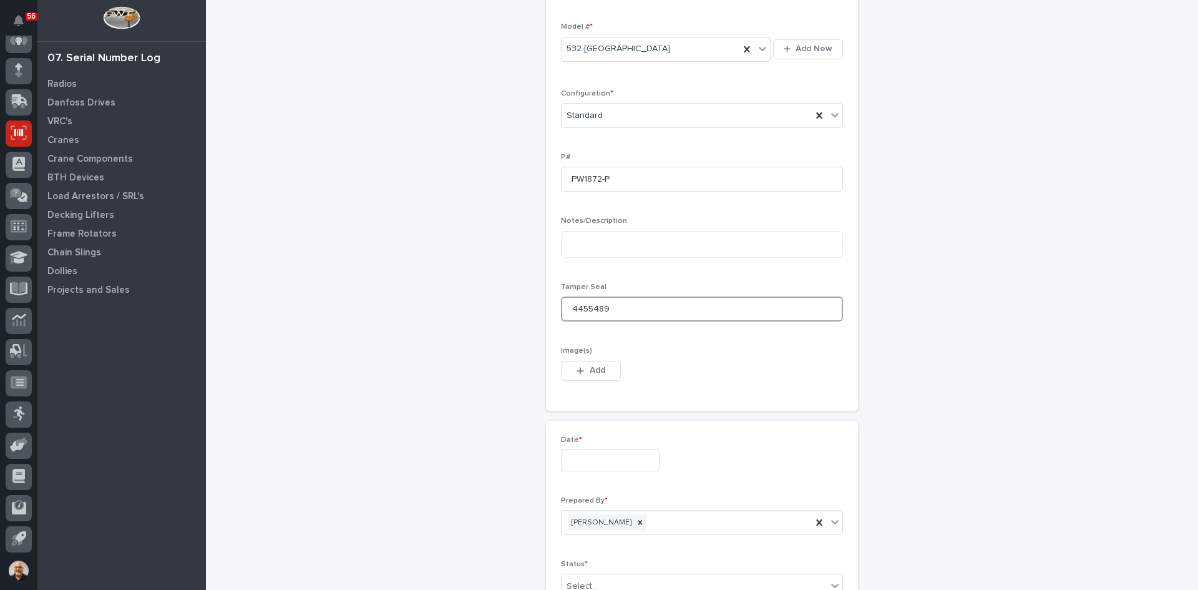
type input "4455489"
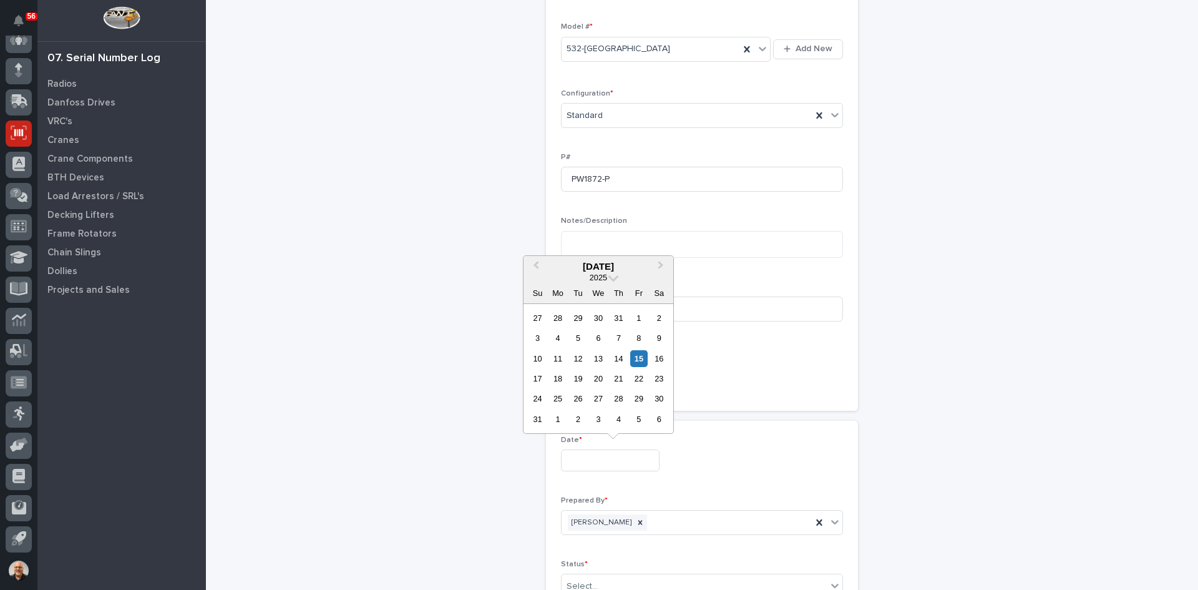
click at [571, 459] on input "text" at bounding box center [610, 460] width 99 height 22
click at [634, 358] on div "15" at bounding box center [638, 358] width 17 height 17
type input "**********"
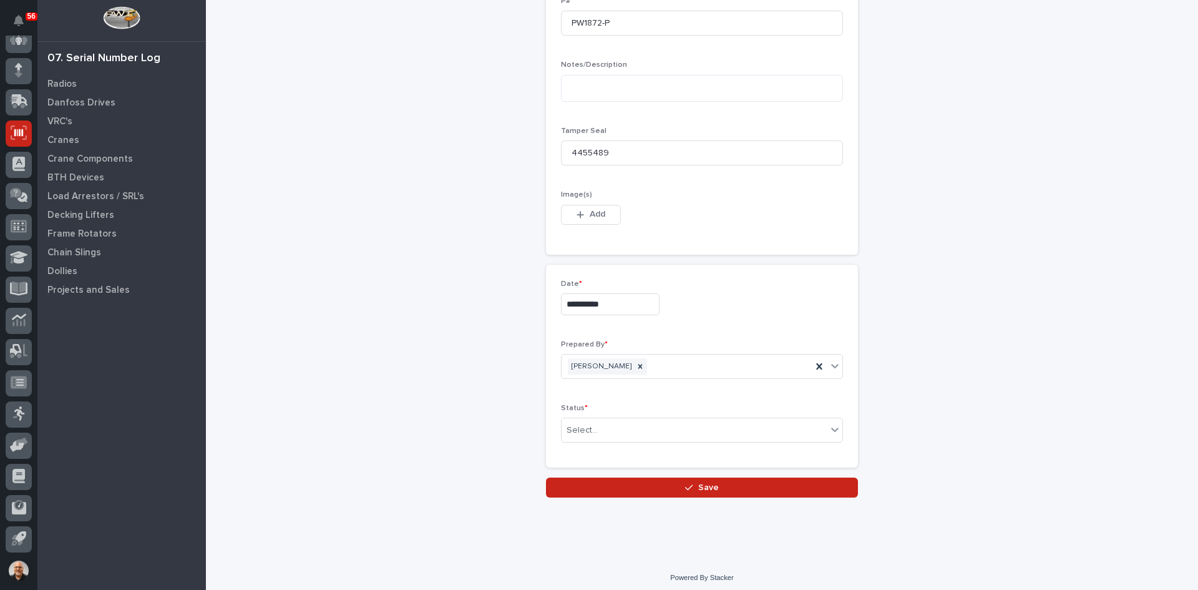
scroll to position [536, 0]
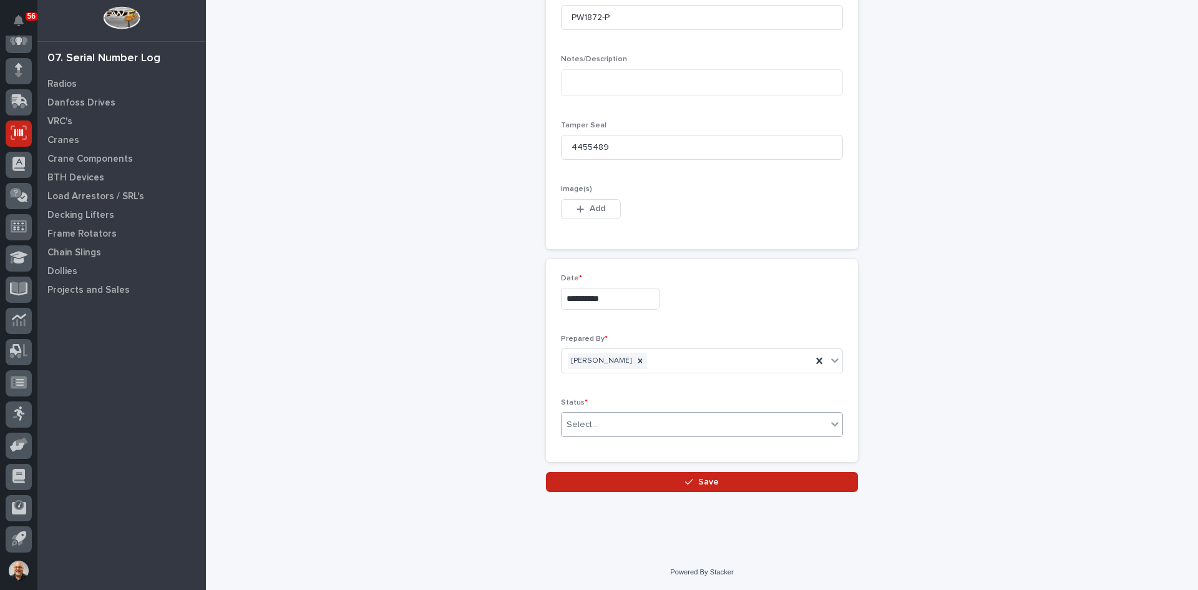
click at [607, 424] on div "Select..." at bounding box center [694, 424] width 265 height 21
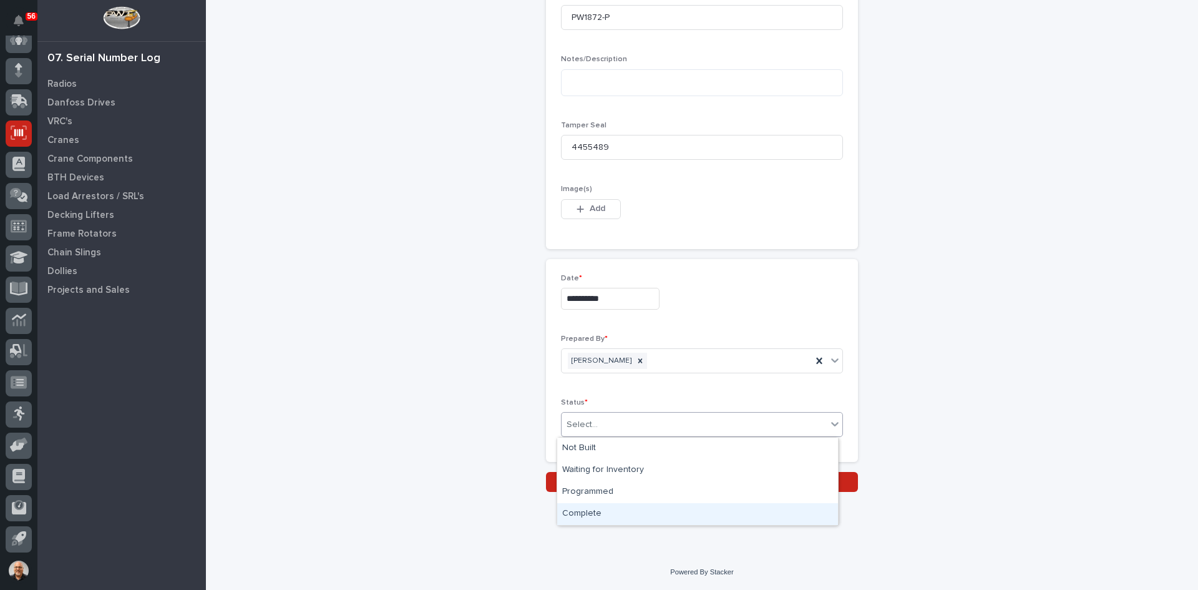
click at [591, 511] on div "Complete" at bounding box center [697, 514] width 281 height 22
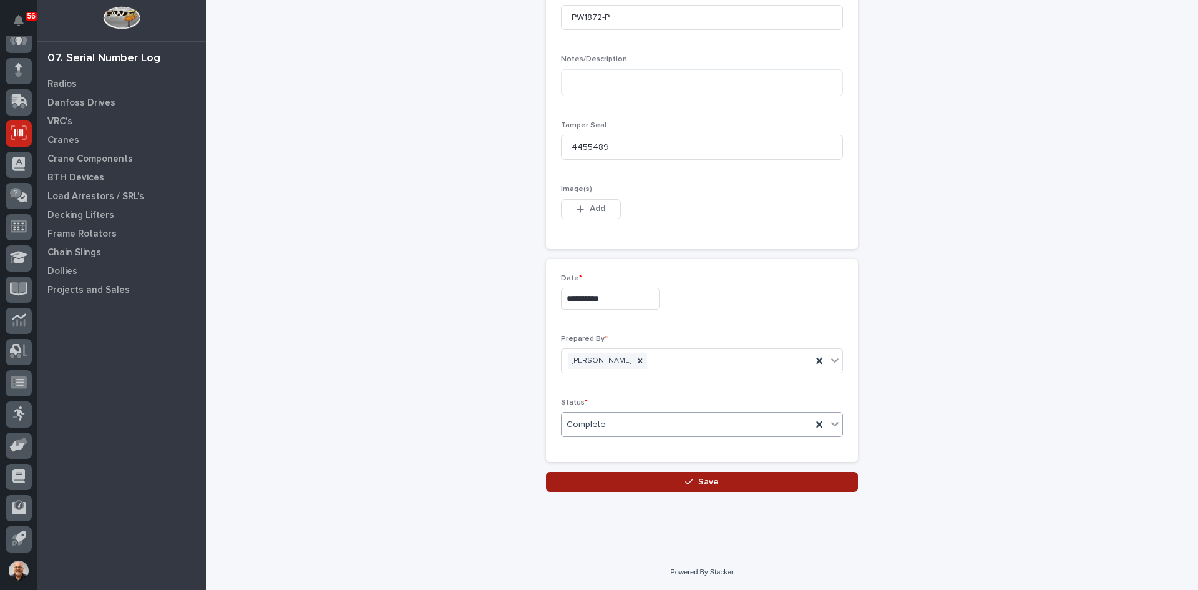
click at [711, 486] on span "Save" at bounding box center [708, 481] width 21 height 11
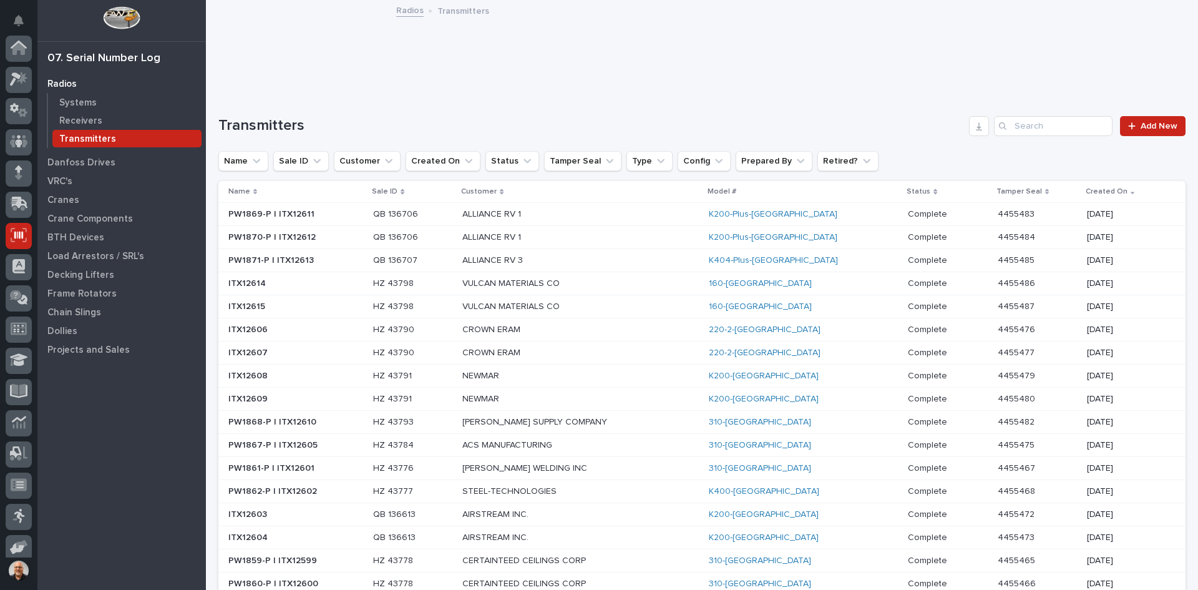
scroll to position [102, 0]
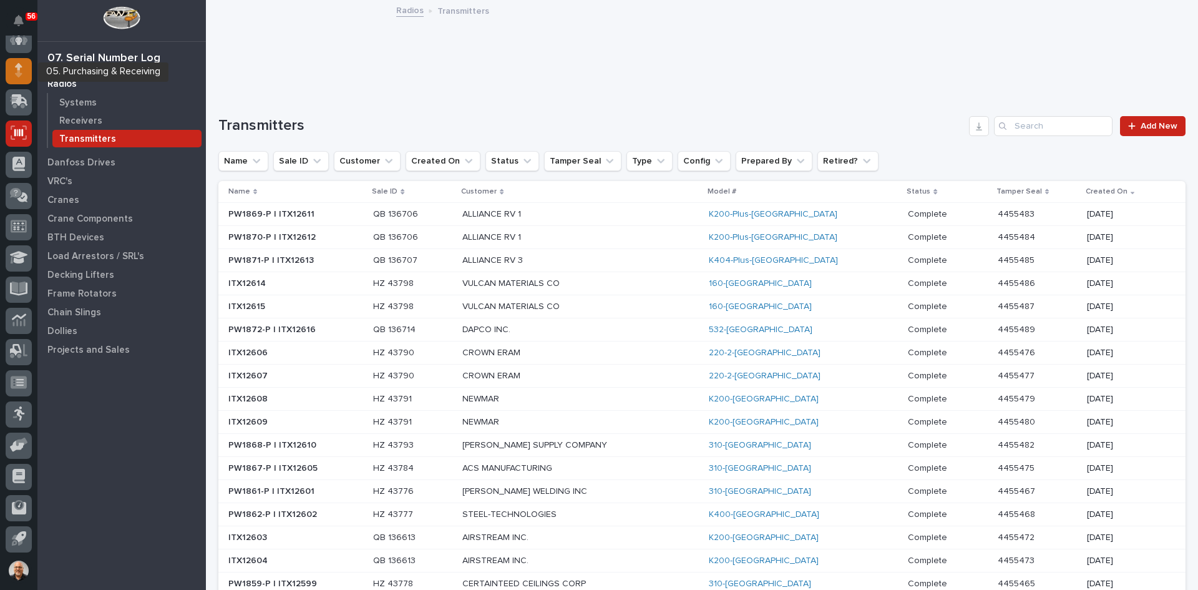
click at [19, 74] on icon at bounding box center [18, 74] width 7 height 7
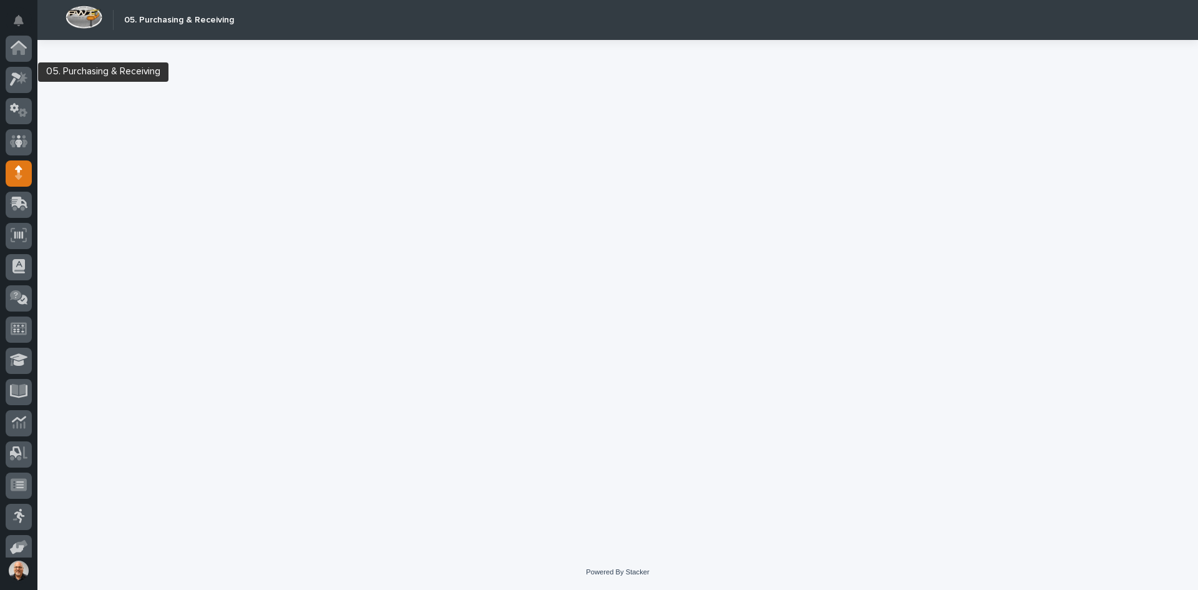
scroll to position [102, 0]
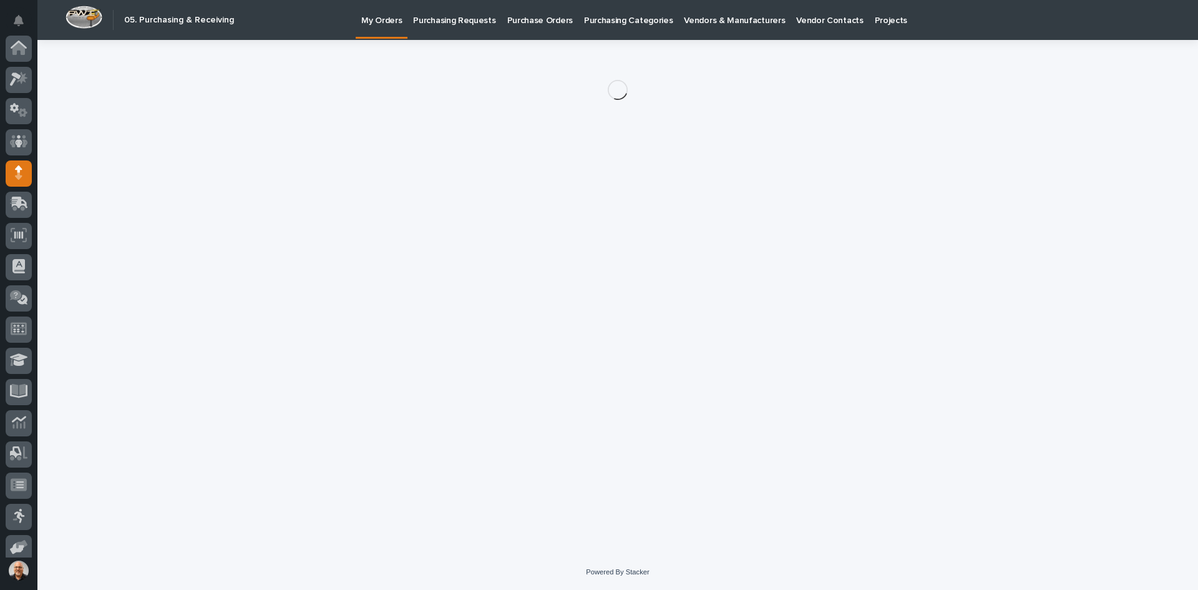
scroll to position [102, 0]
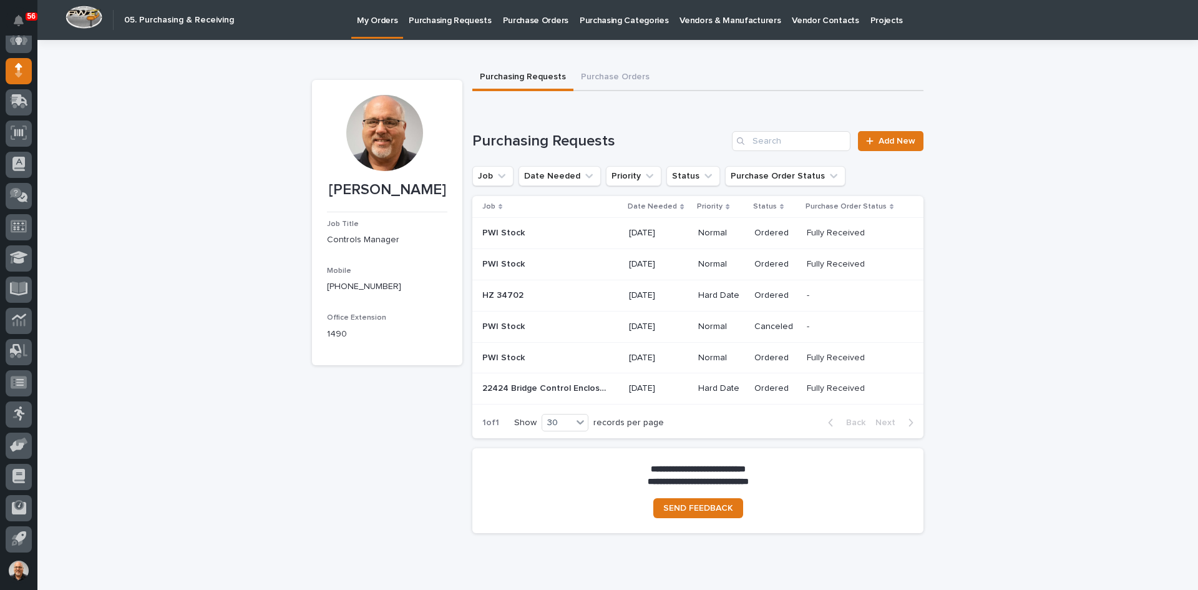
click at [431, 18] on p "Purchasing Requests" at bounding box center [450, 13] width 82 height 26
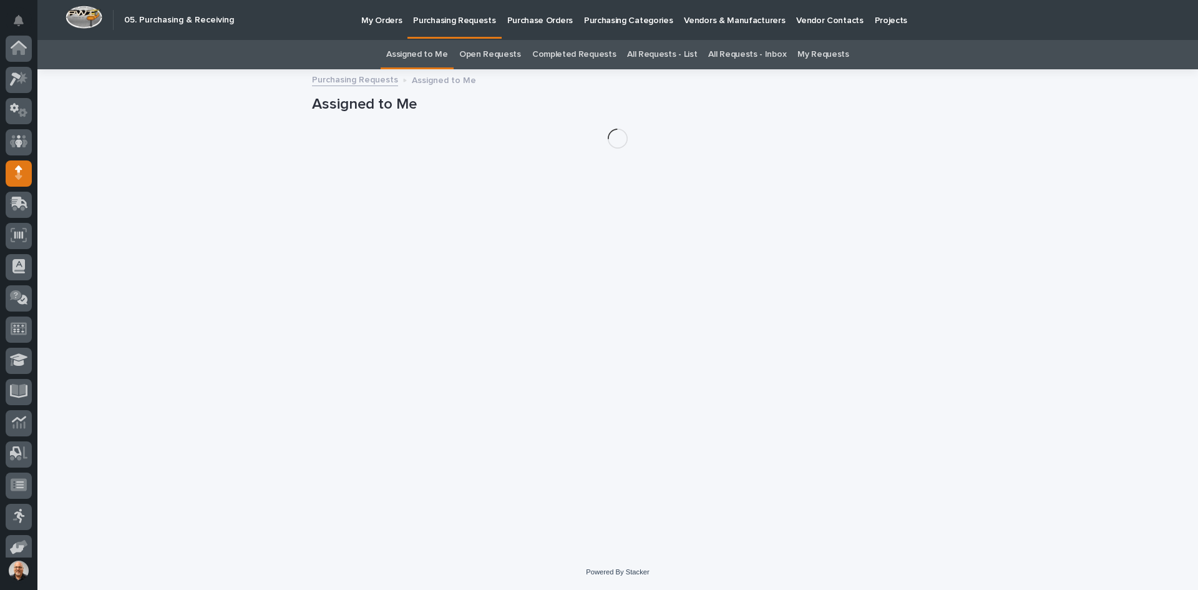
scroll to position [102, 0]
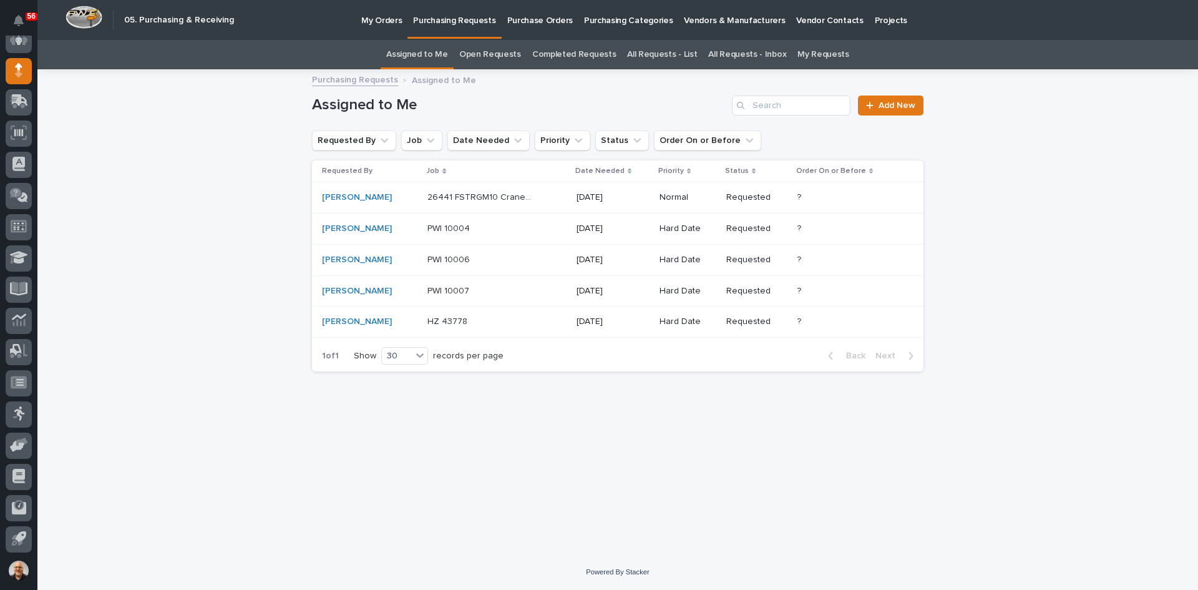
click at [481, 225] on p at bounding box center [480, 228] width 104 height 11
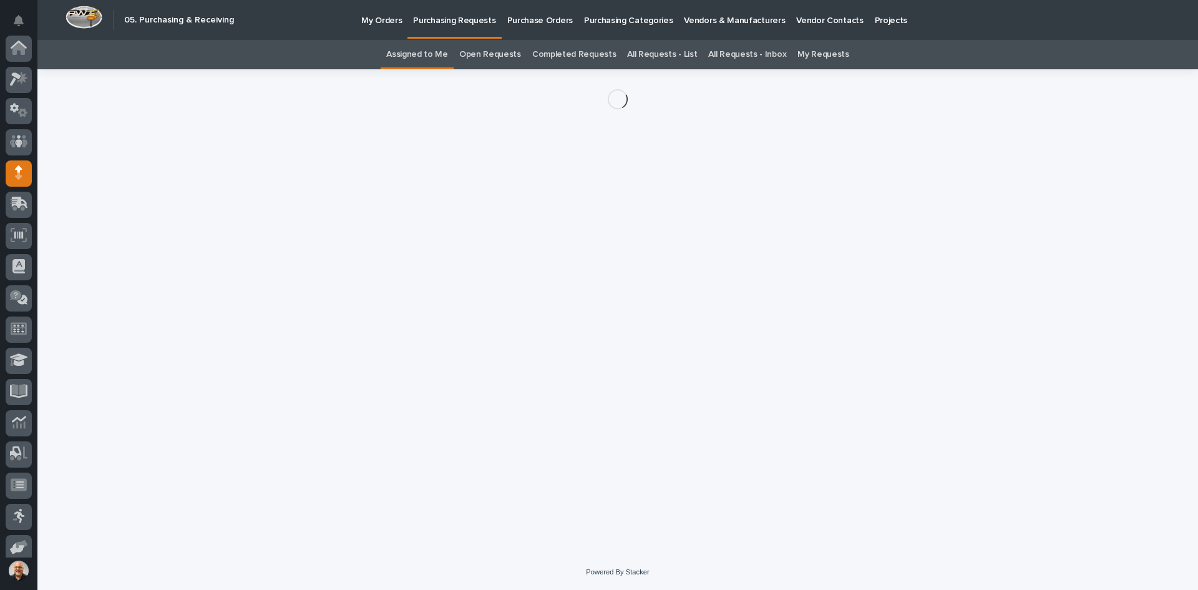
scroll to position [102, 0]
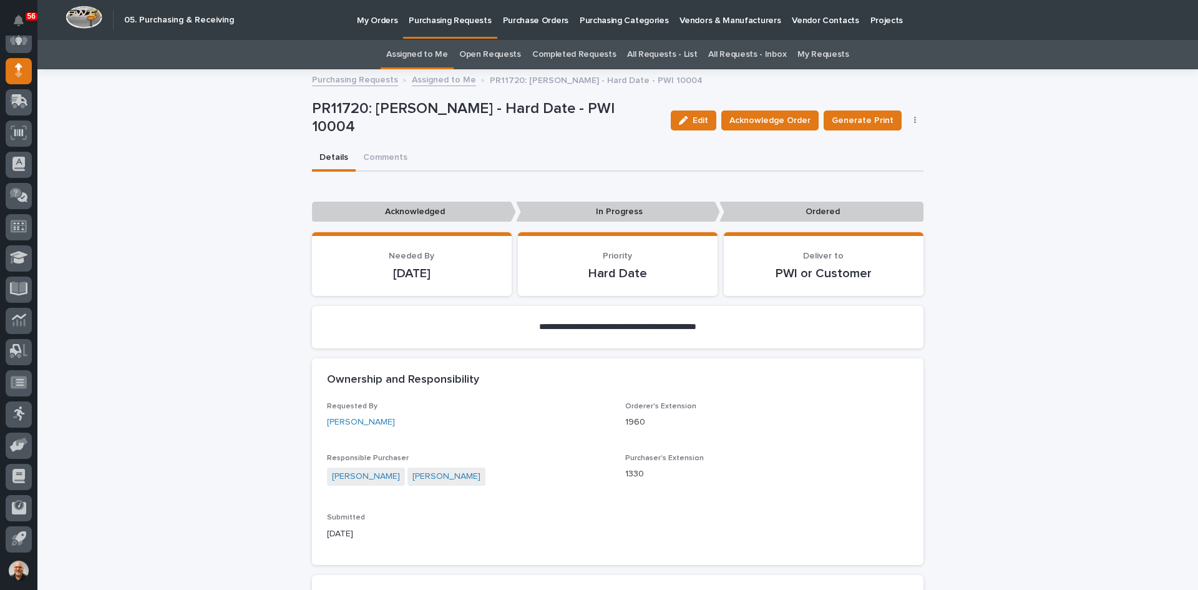
click at [914, 122] on icon "button" at bounding box center [915, 120] width 2 height 9
click at [866, 141] on span "Cancel Order" at bounding box center [870, 145] width 54 height 12
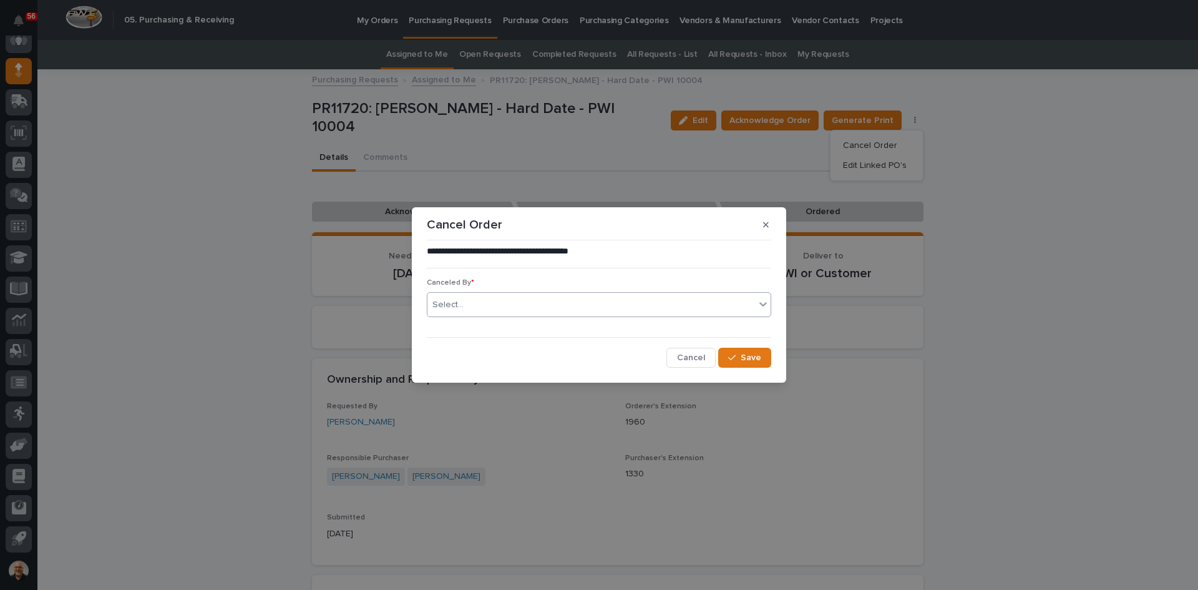
click at [519, 301] on div "Select..." at bounding box center [592, 305] width 328 height 21
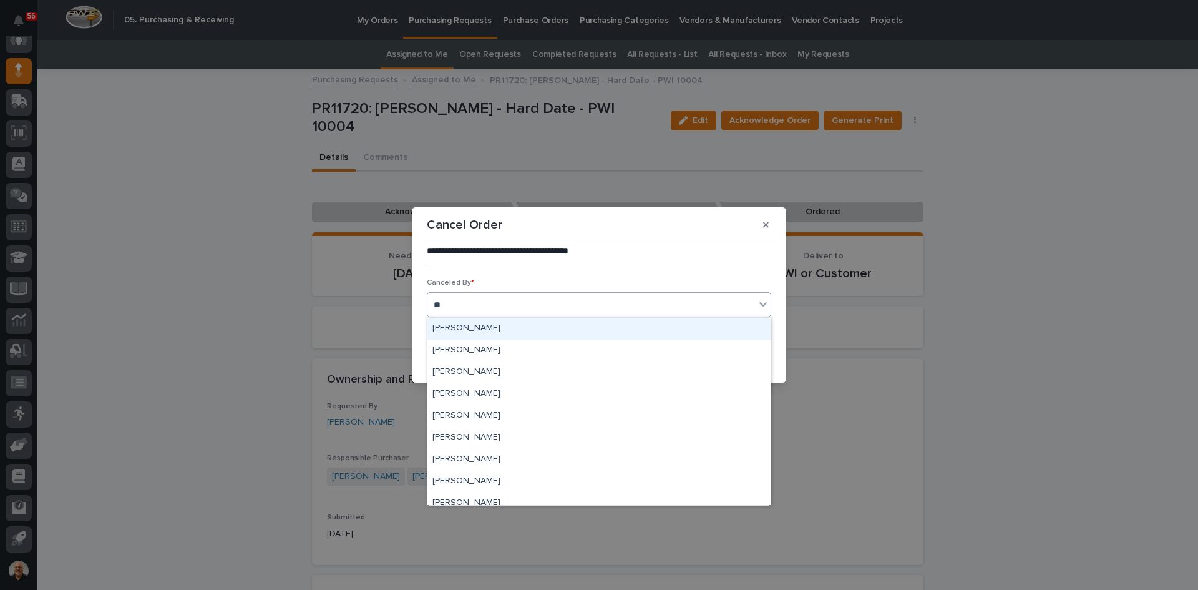
type input "***"
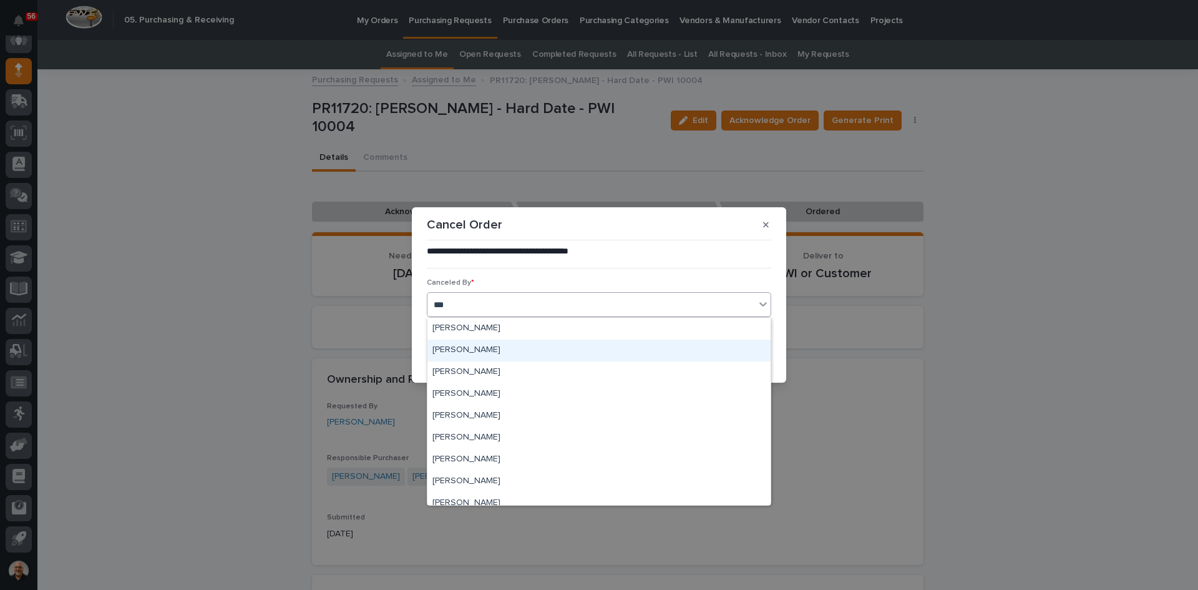
click at [494, 345] on div "[PERSON_NAME]" at bounding box center [599, 351] width 343 height 22
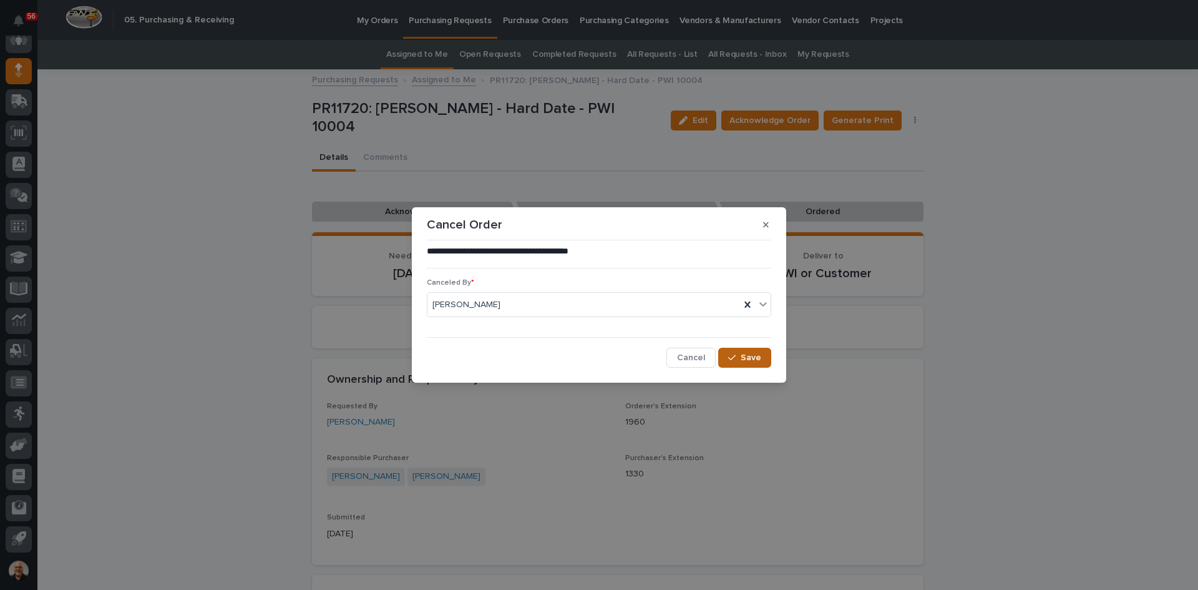
click at [744, 355] on span "Save" at bounding box center [751, 357] width 21 height 9
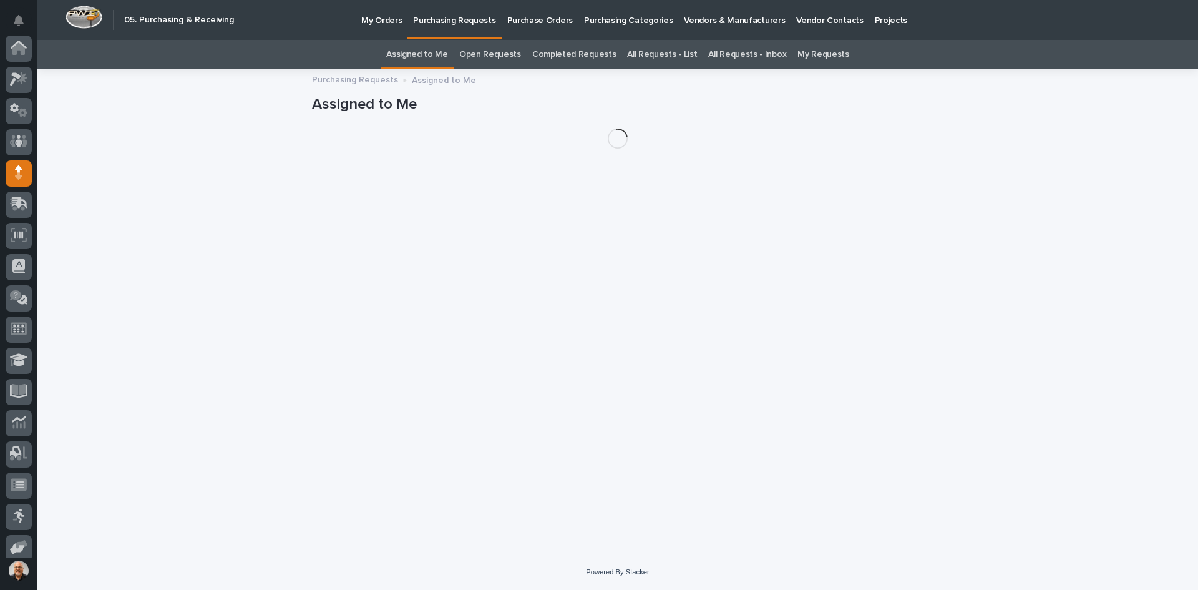
scroll to position [102, 0]
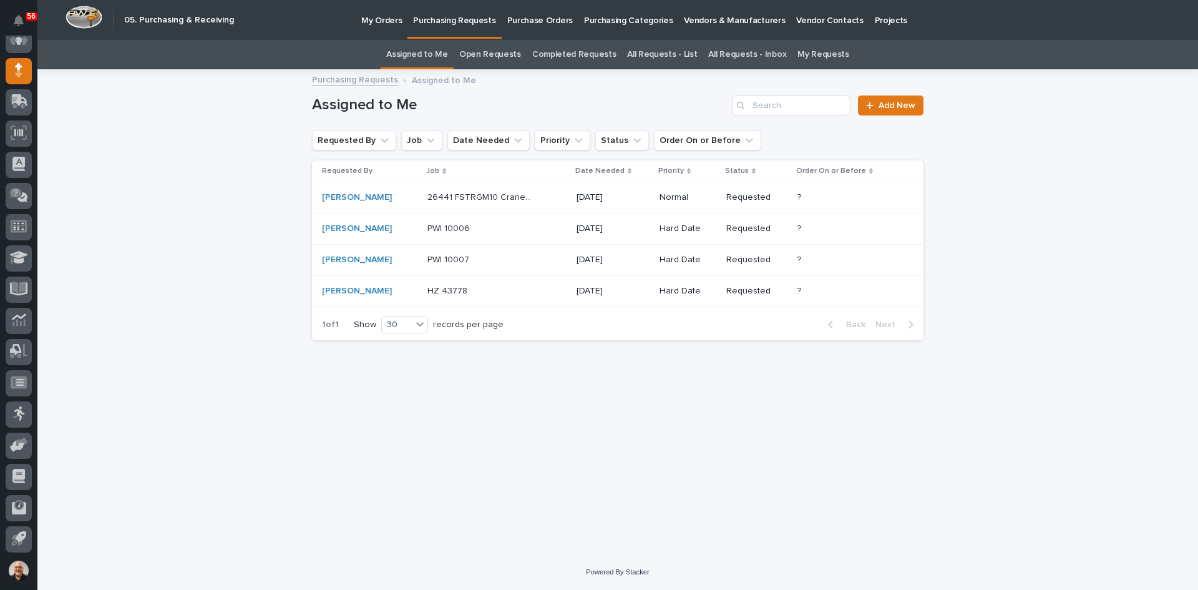
click at [388, 228] on div "Kenny Beachy" at bounding box center [369, 228] width 95 height 11
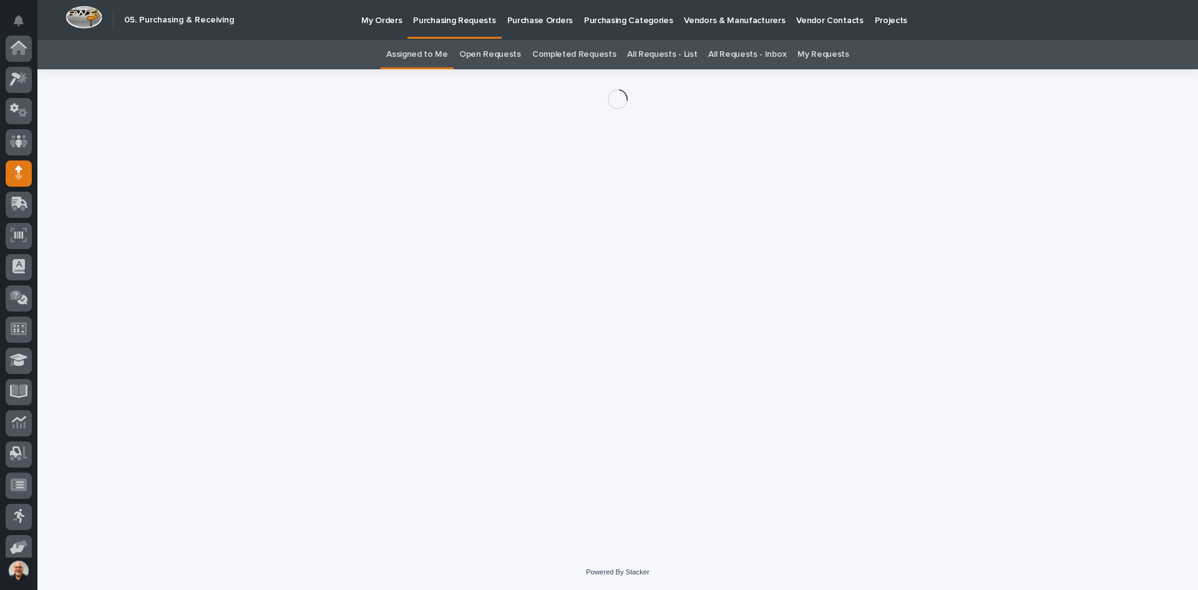
scroll to position [102, 0]
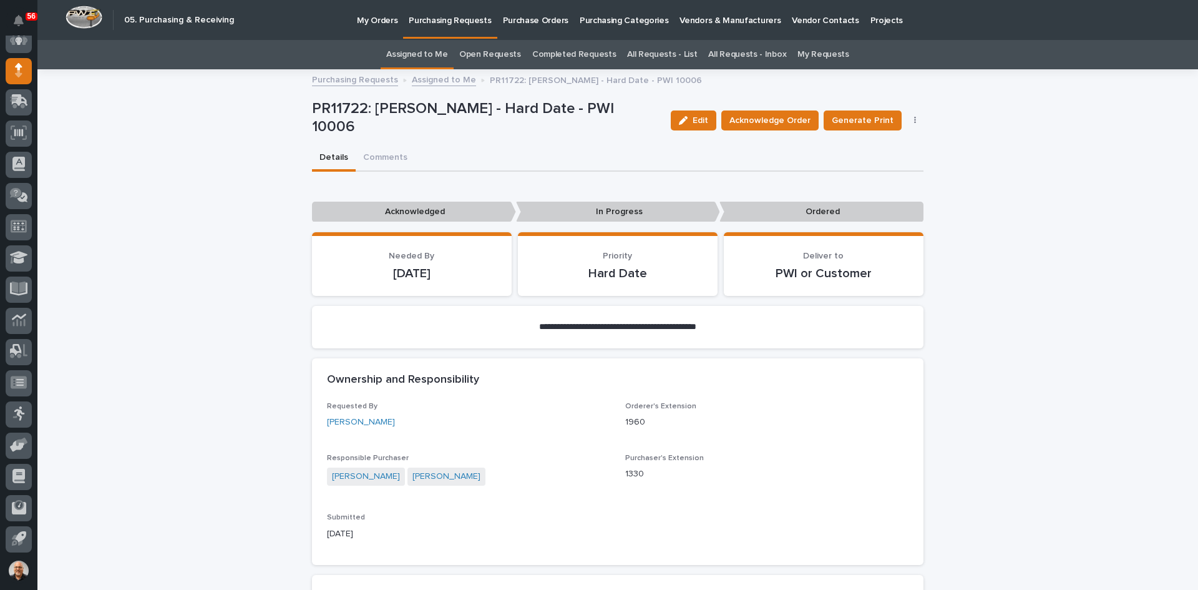
click at [909, 120] on button "button" at bounding box center [915, 120] width 17 height 9
click at [864, 145] on span "Cancel Order" at bounding box center [870, 145] width 54 height 12
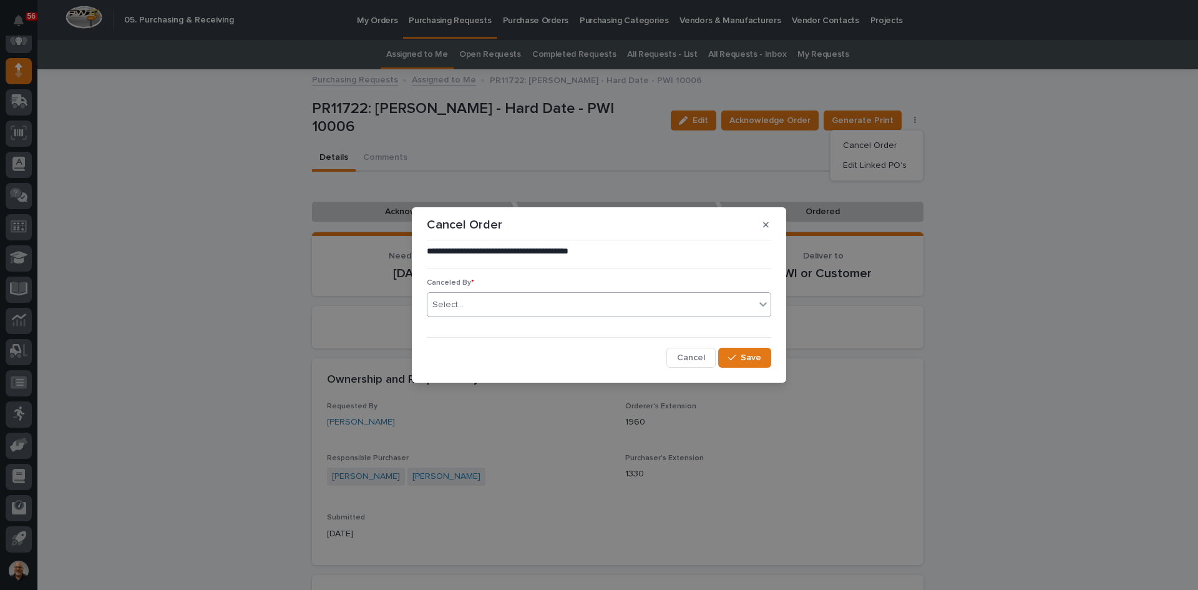
click at [474, 301] on div "Select..." at bounding box center [592, 305] width 328 height 21
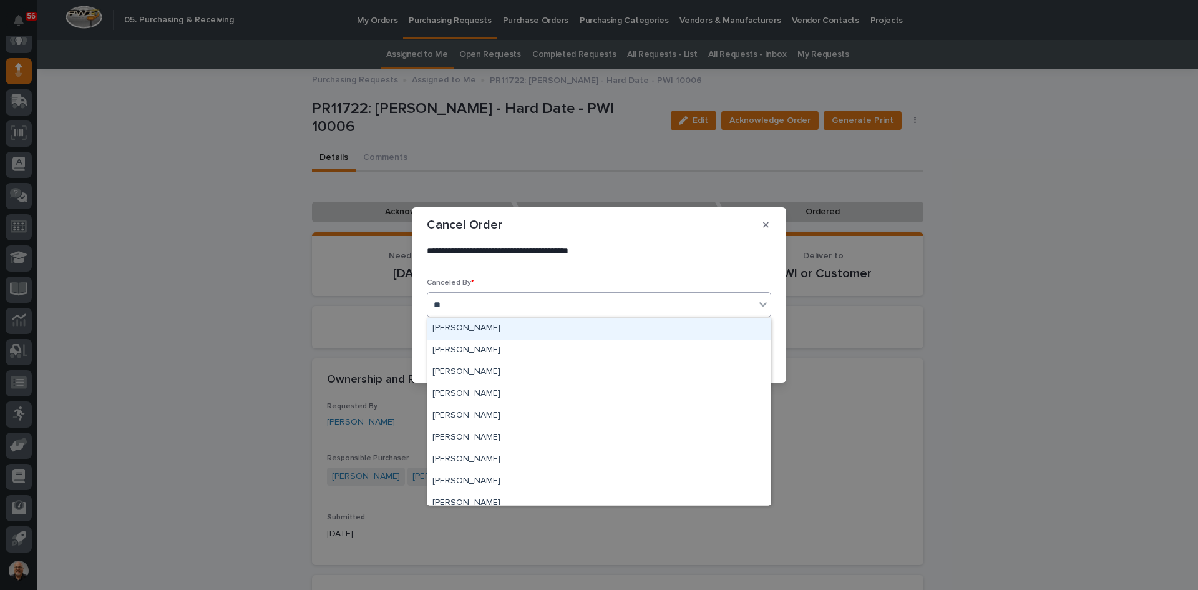
type input "***"
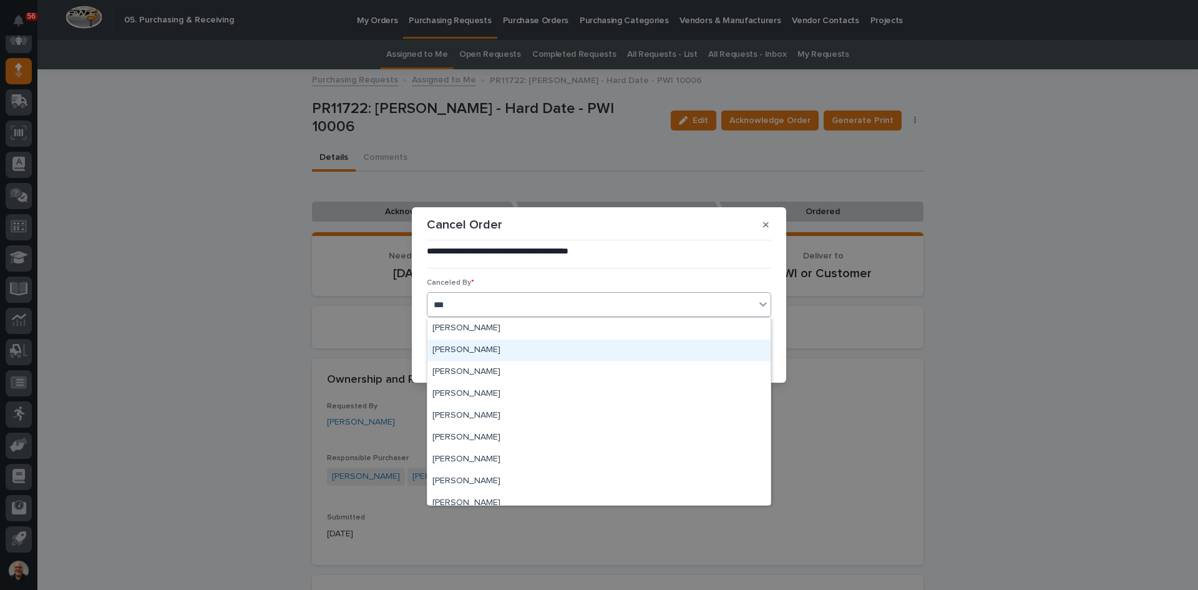
click at [484, 347] on div "[PERSON_NAME]" at bounding box center [599, 351] width 343 height 22
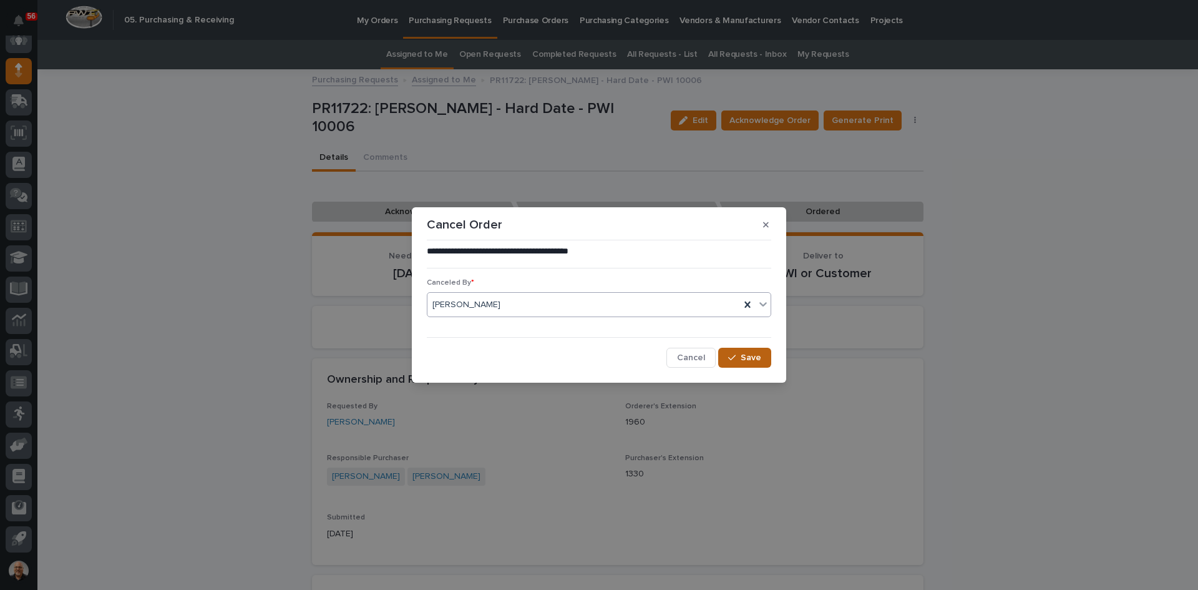
click at [753, 360] on span "Save" at bounding box center [751, 357] width 21 height 9
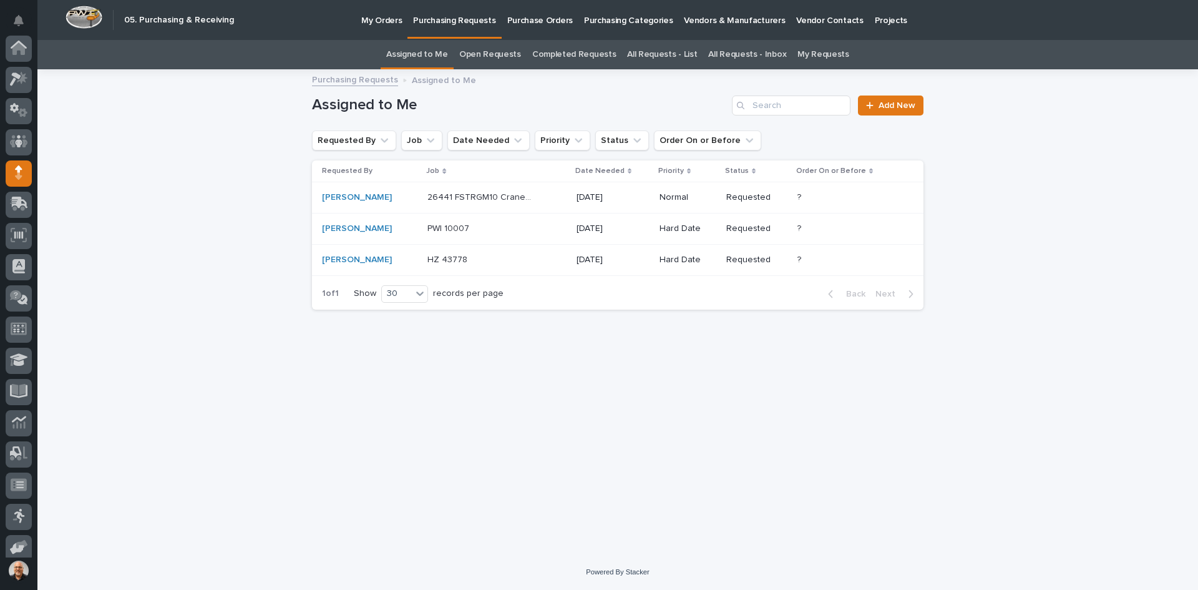
scroll to position [102, 0]
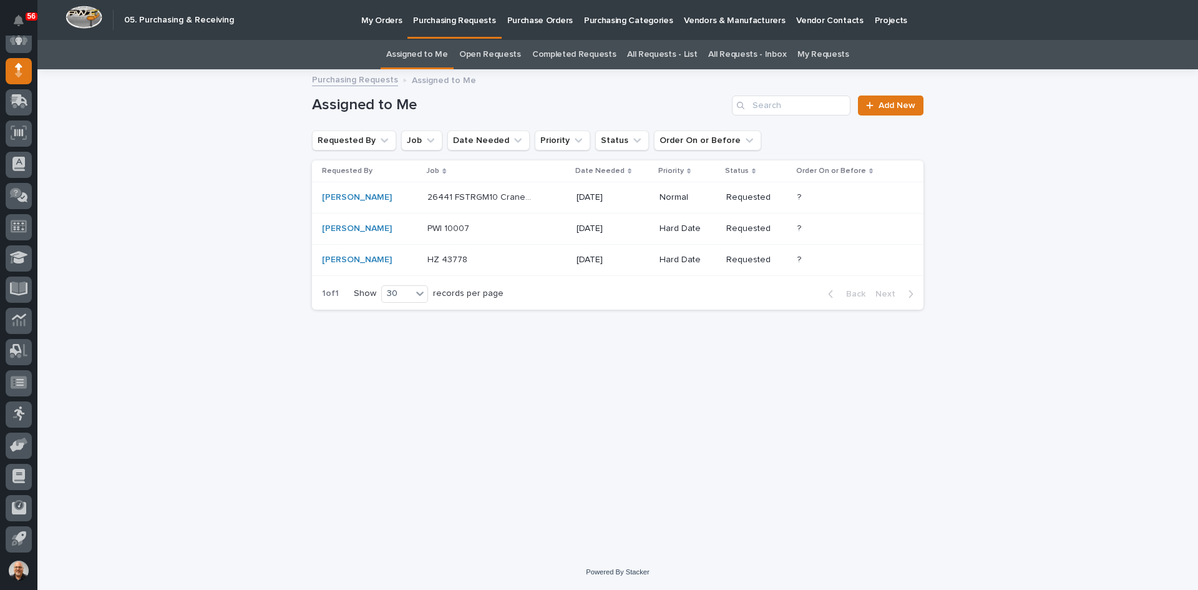
click at [479, 224] on p at bounding box center [480, 228] width 104 height 11
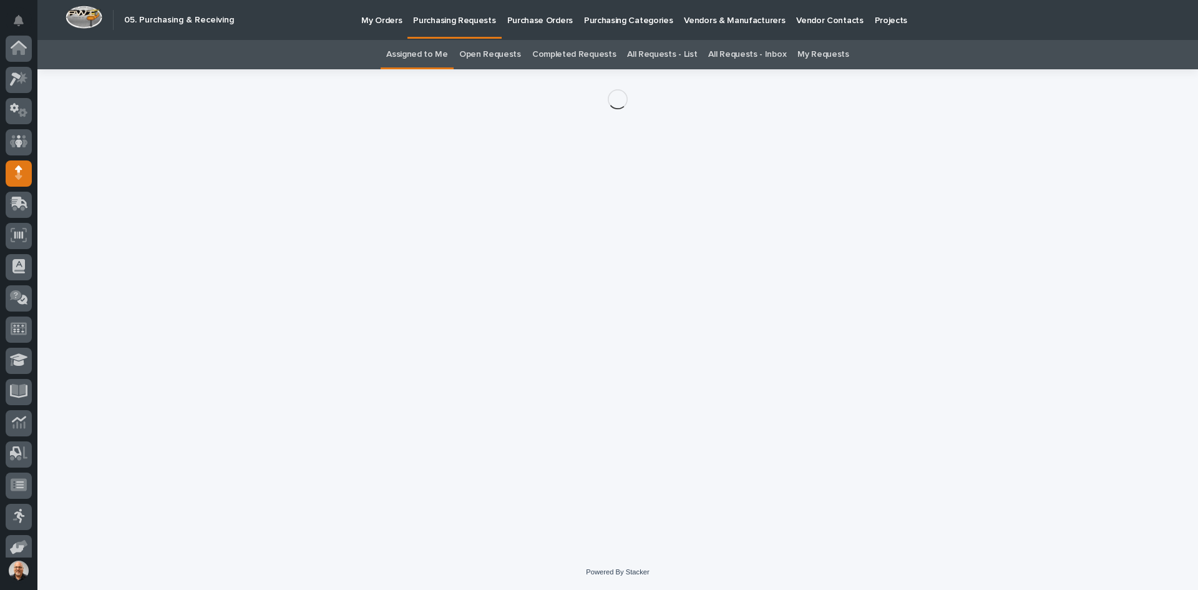
scroll to position [102, 0]
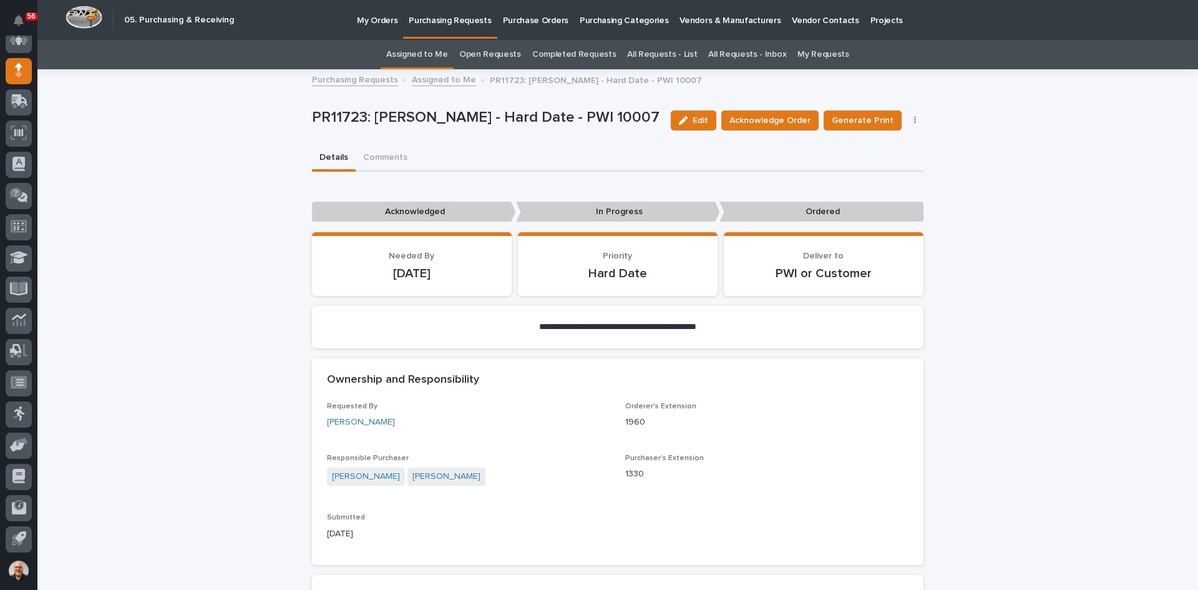
click at [909, 120] on button "button" at bounding box center [915, 120] width 17 height 9
click at [870, 145] on span "Cancel Order" at bounding box center [870, 145] width 54 height 12
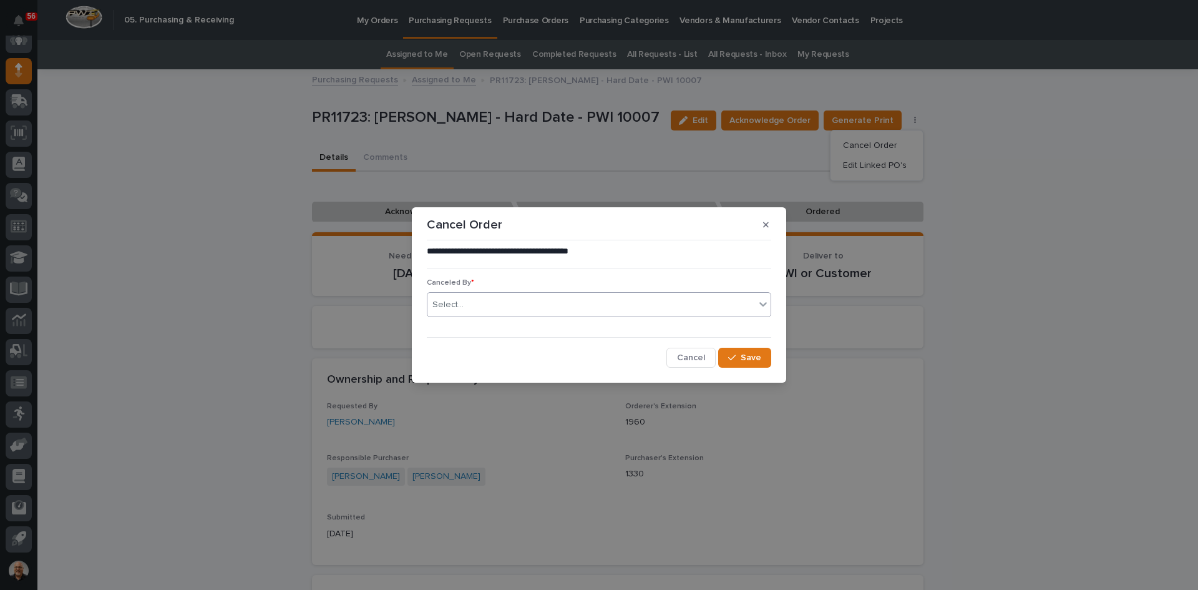
click at [479, 306] on div "Select..." at bounding box center [592, 305] width 328 height 21
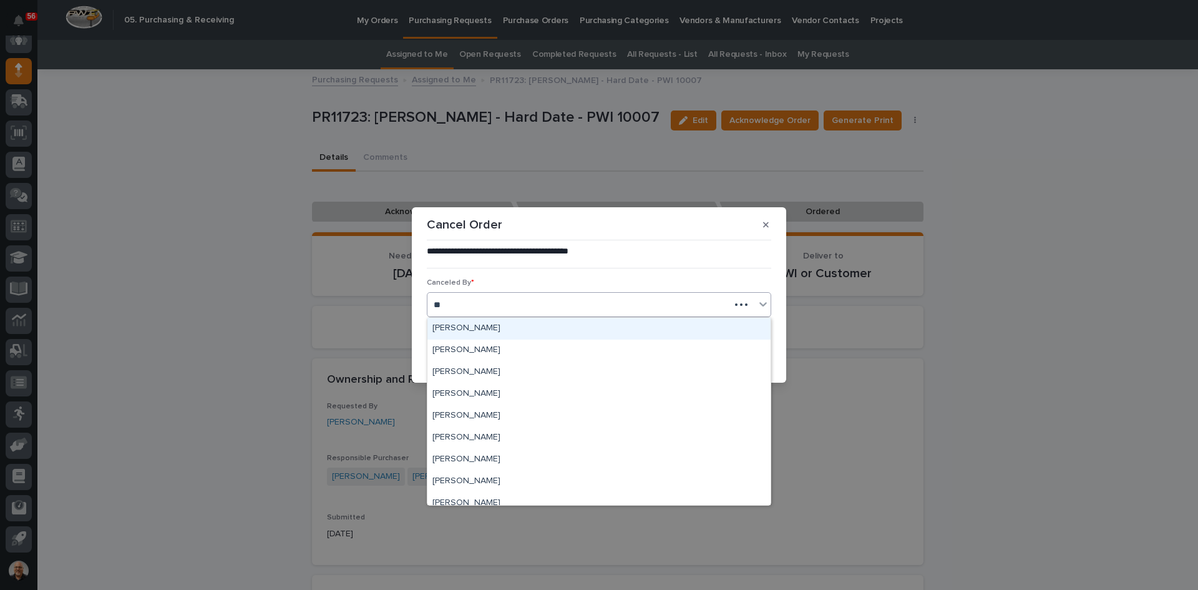
type input "***"
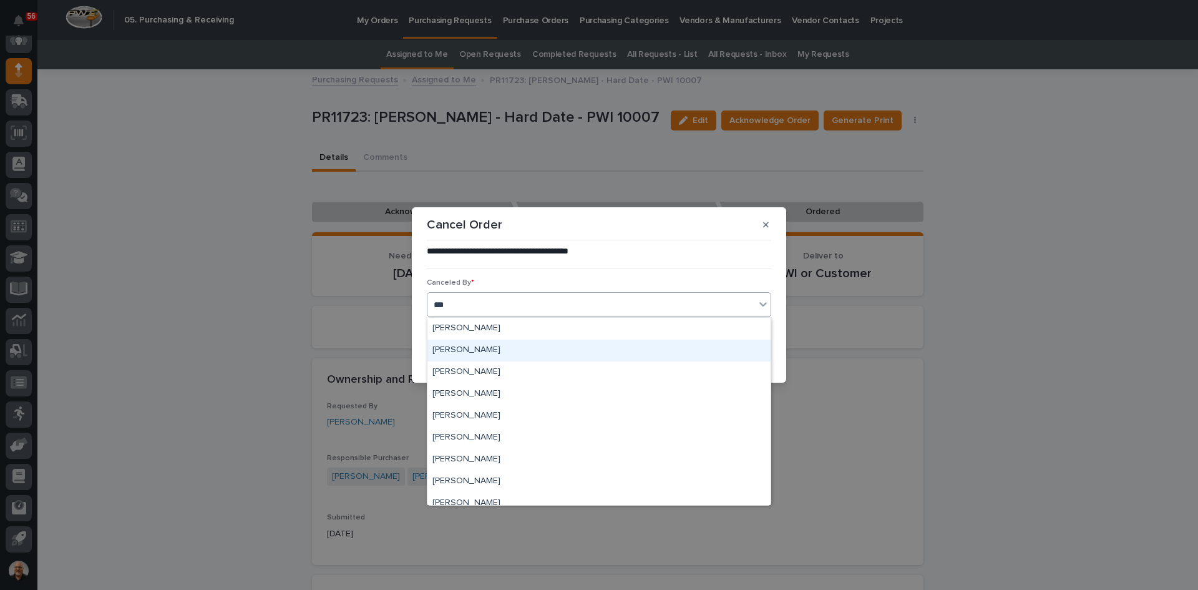
click at [484, 348] on div "[PERSON_NAME]" at bounding box center [599, 351] width 343 height 22
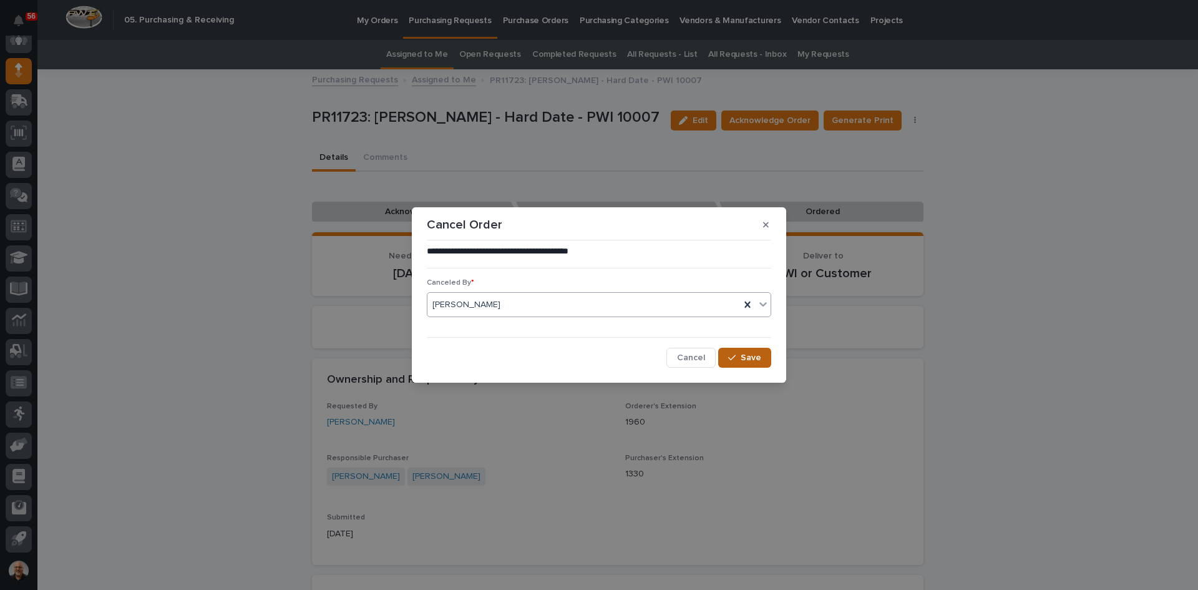
click at [762, 356] on button "Save" at bounding box center [744, 358] width 53 height 20
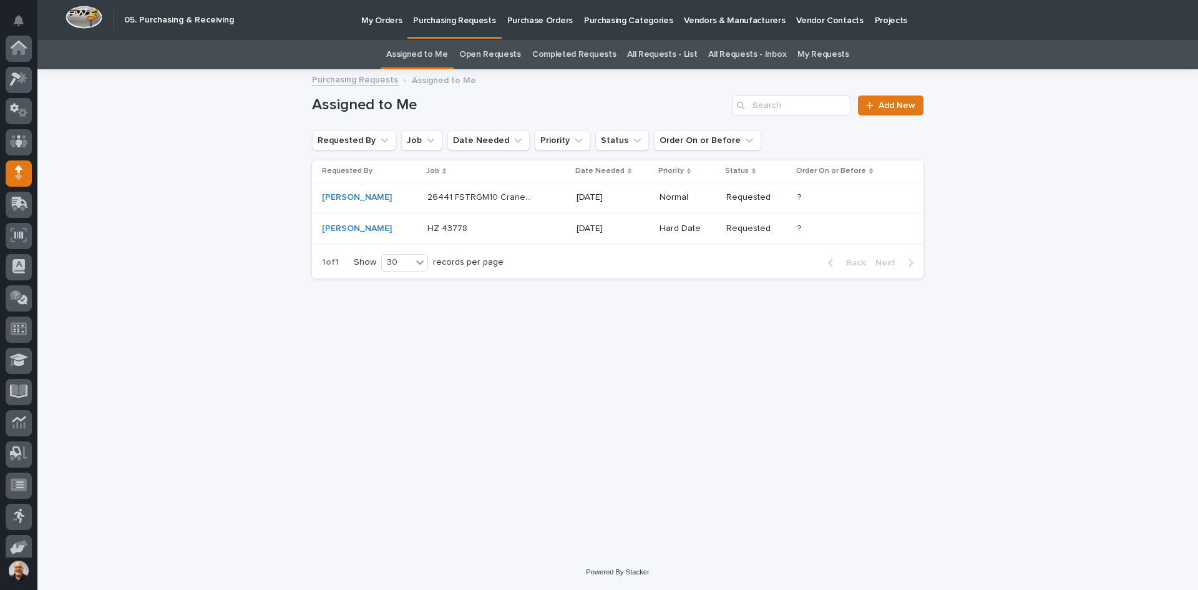
scroll to position [102, 0]
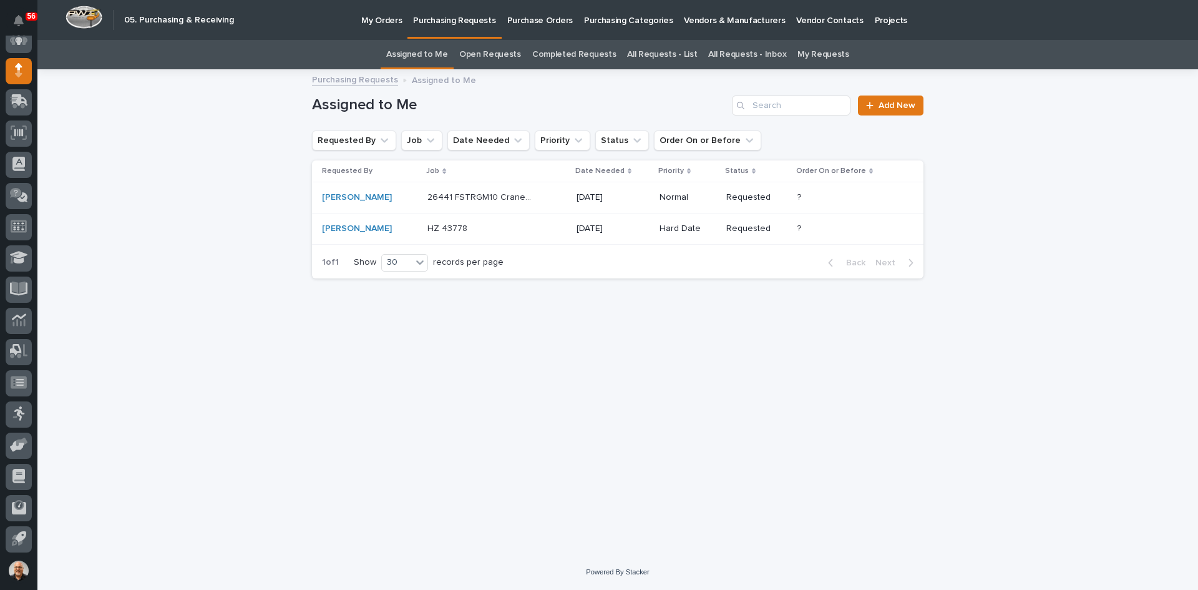
click at [532, 233] on div "HZ 43778 HZ 43778" at bounding box center [497, 228] width 139 height 21
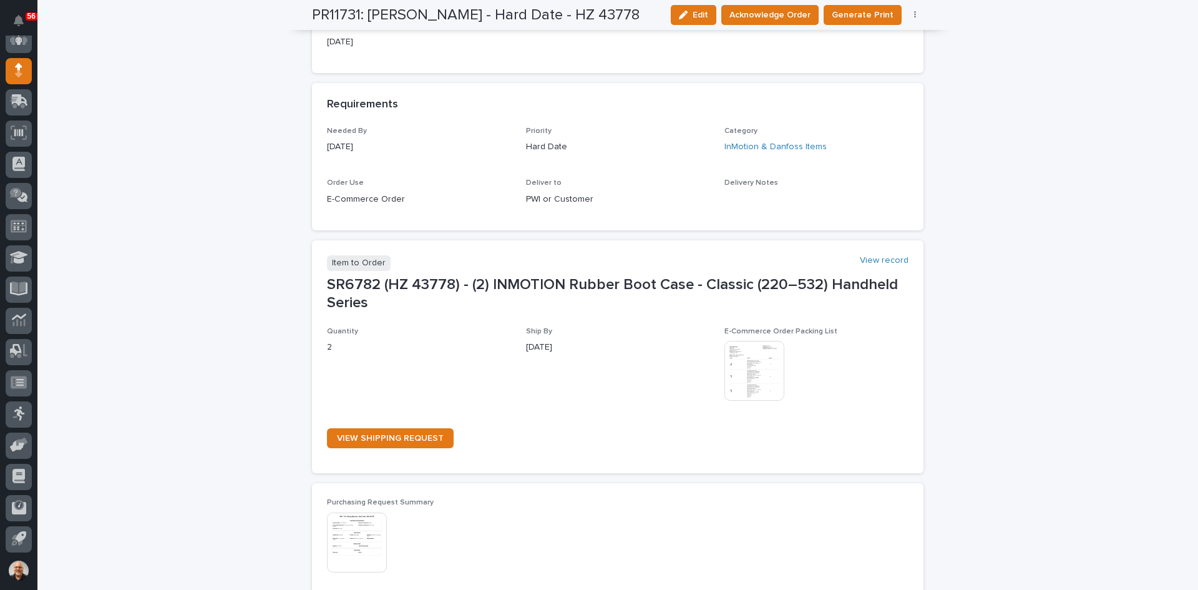
scroll to position [499, 0]
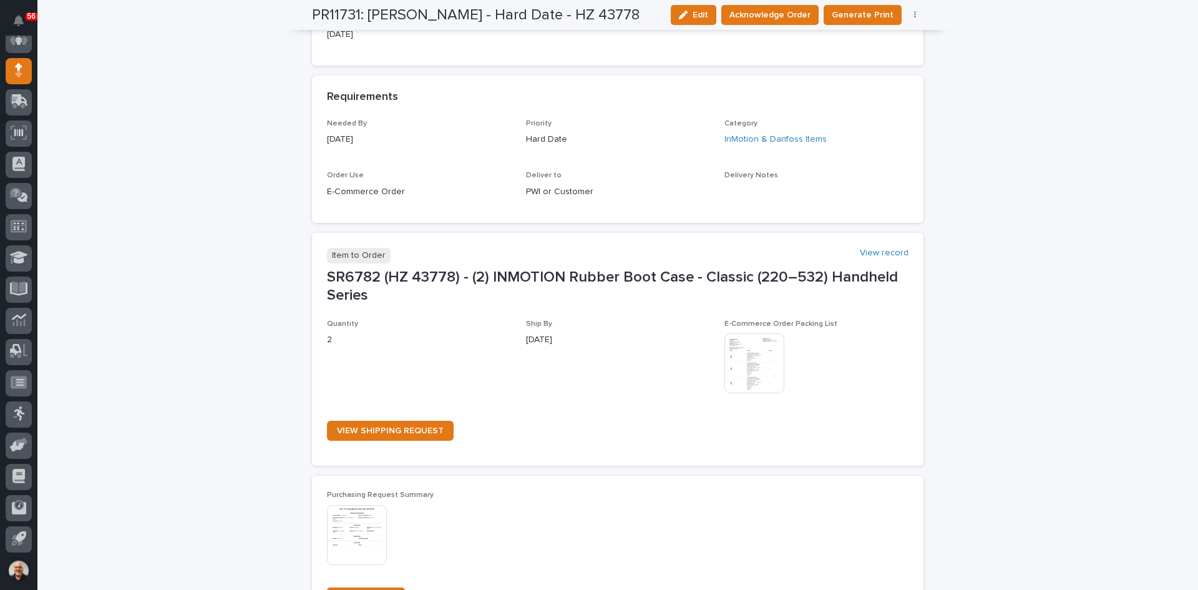
click at [765, 367] on img at bounding box center [755, 363] width 60 height 60
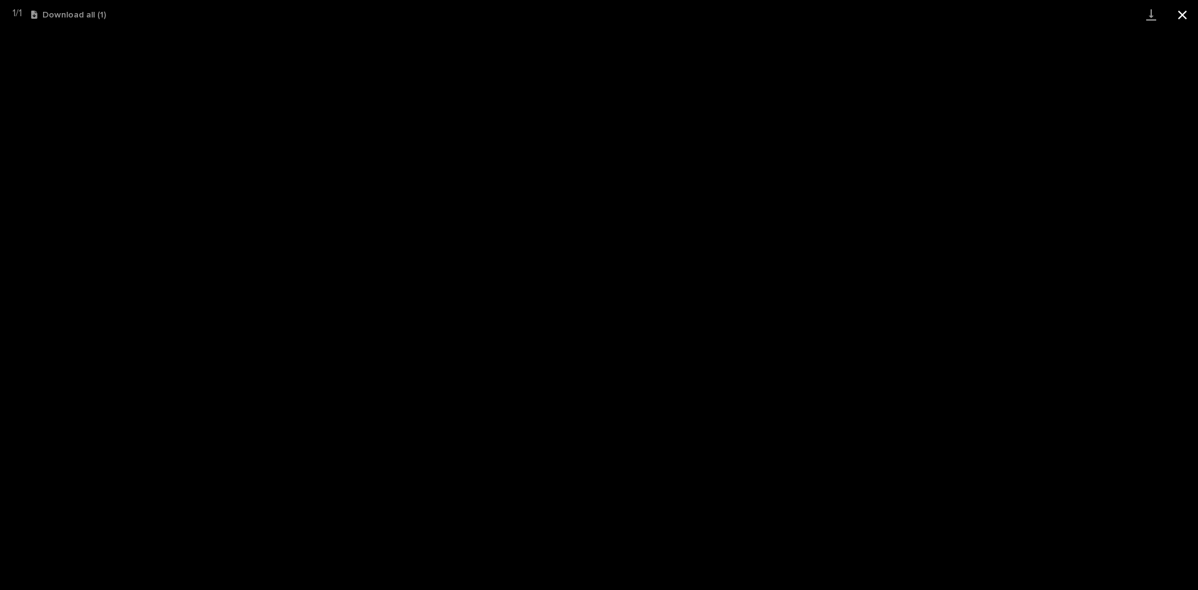
click at [1182, 14] on button "Close gallery" at bounding box center [1182, 14] width 31 height 29
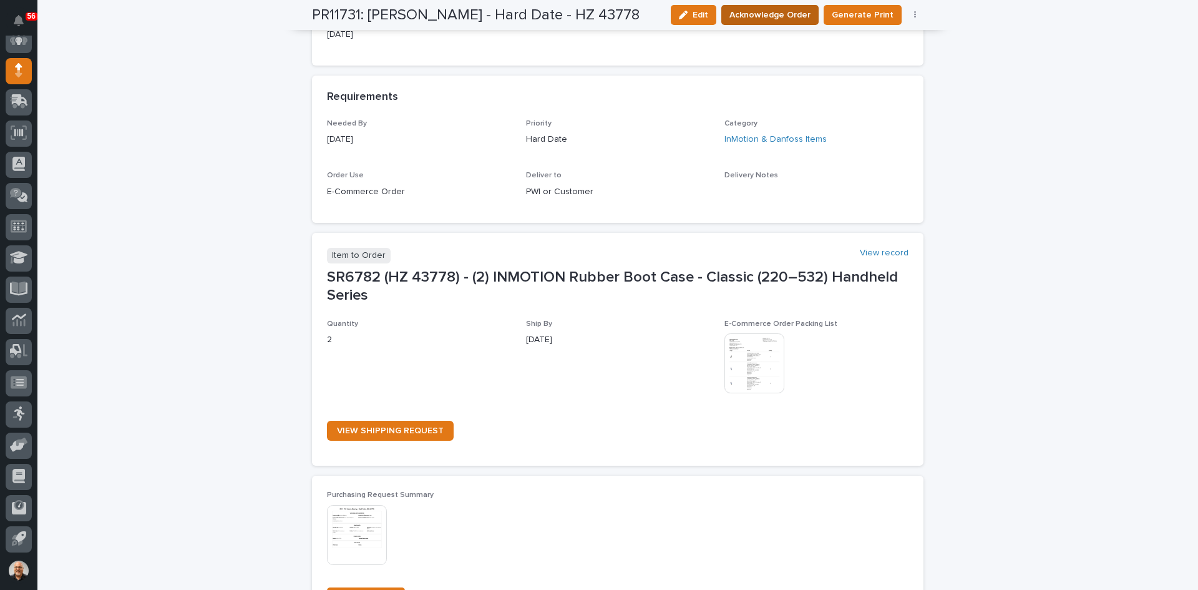
click at [775, 11] on span "Acknowledge Order" at bounding box center [770, 15] width 81 height 12
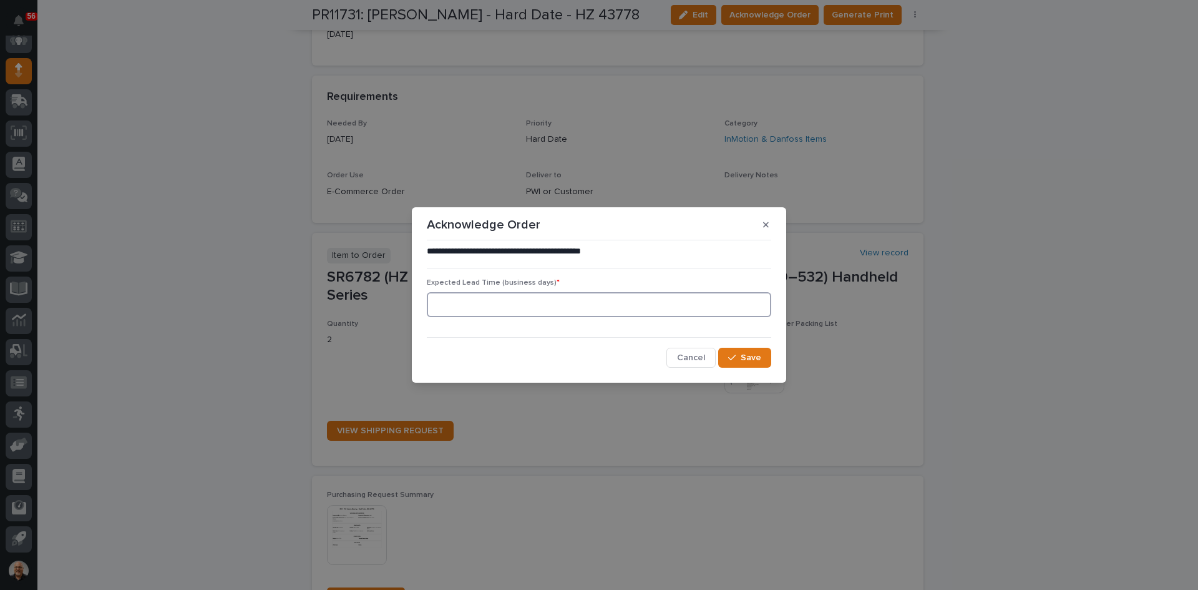
click at [444, 308] on input at bounding box center [599, 304] width 345 height 25
type input "0"
click at [758, 358] on span "Save" at bounding box center [751, 357] width 21 height 9
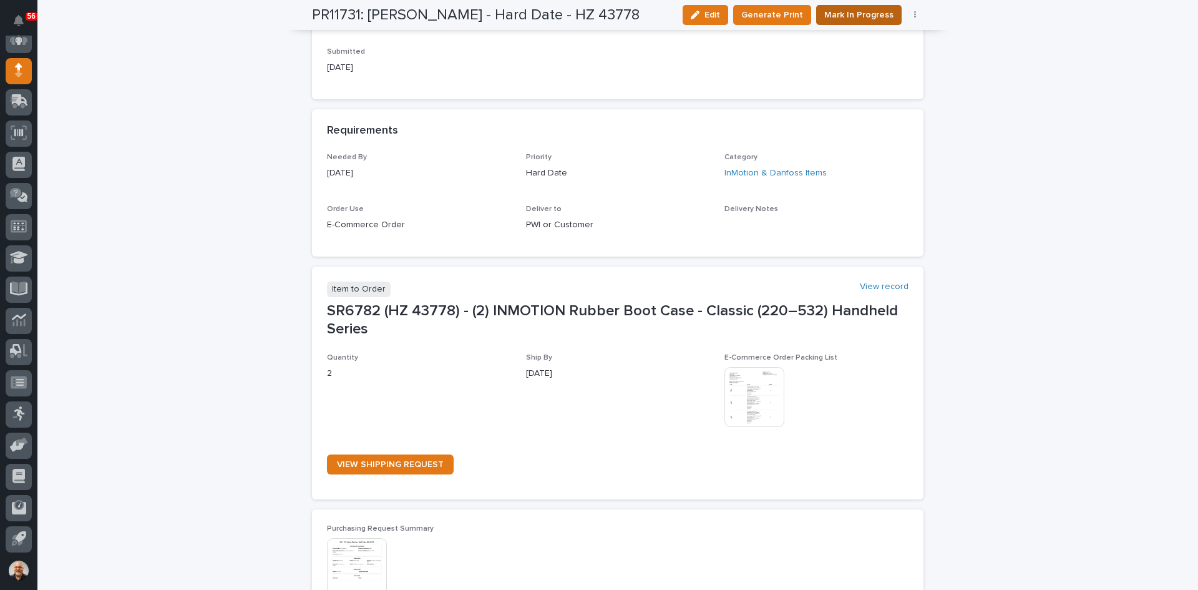
scroll to position [622, 0]
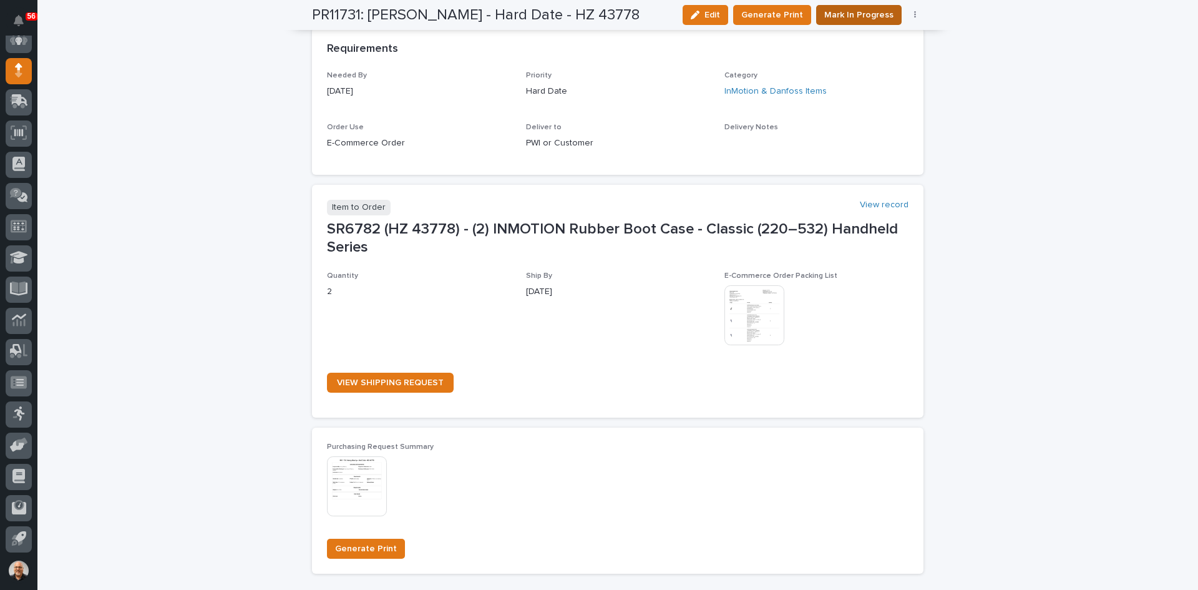
click at [845, 14] on span "Mark In Progress" at bounding box center [858, 15] width 69 height 12
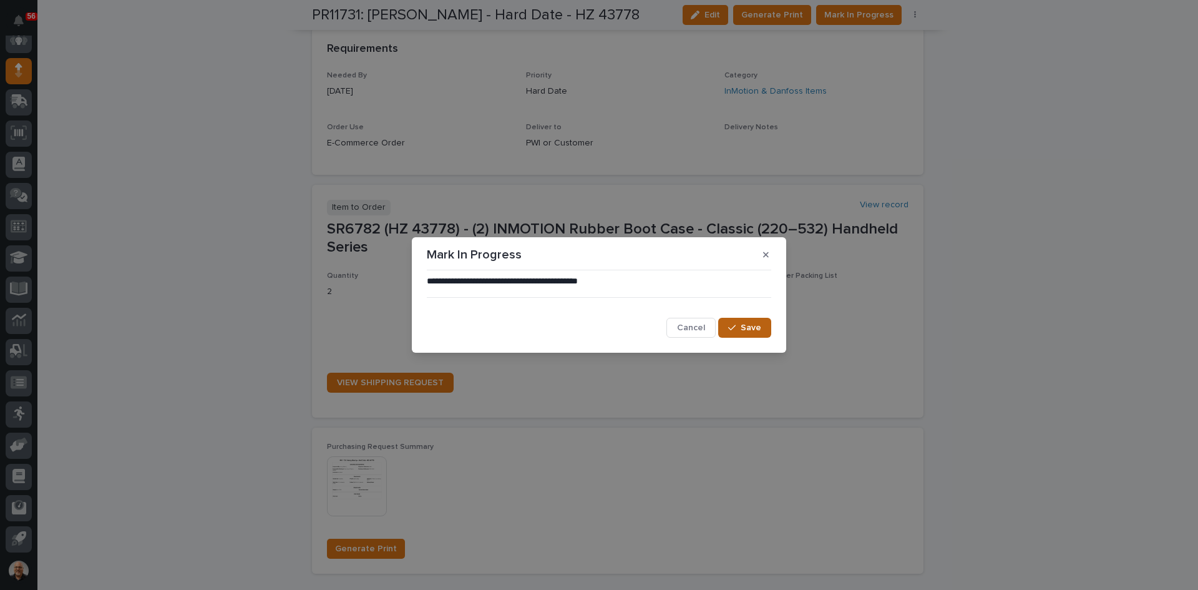
click at [748, 330] on span "Save" at bounding box center [751, 327] width 21 height 9
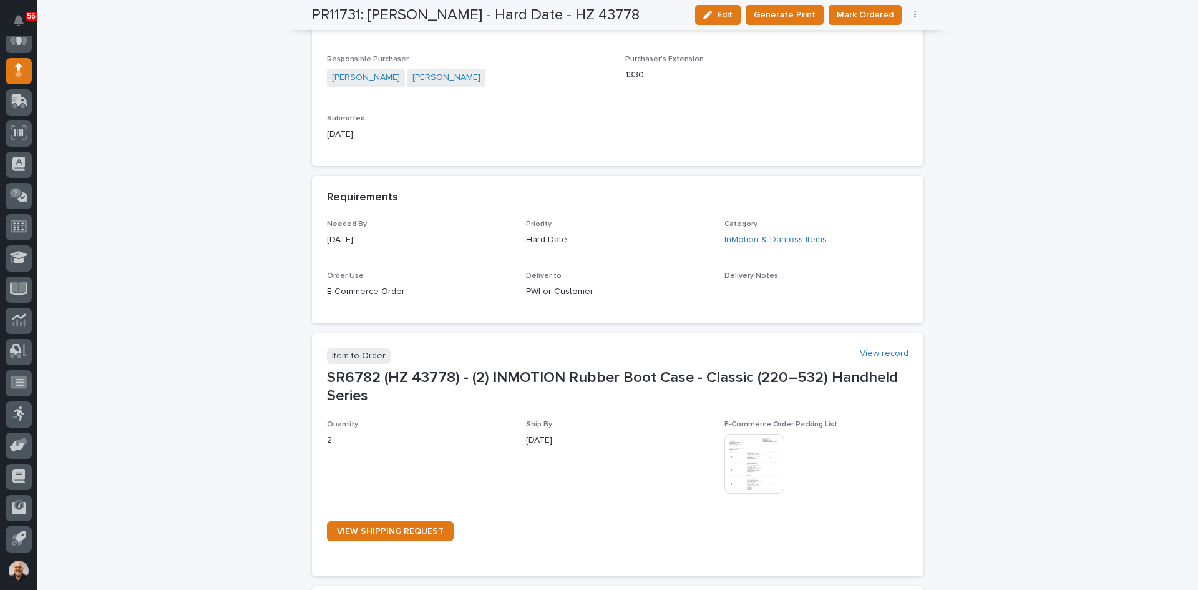
scroll to position [377, 0]
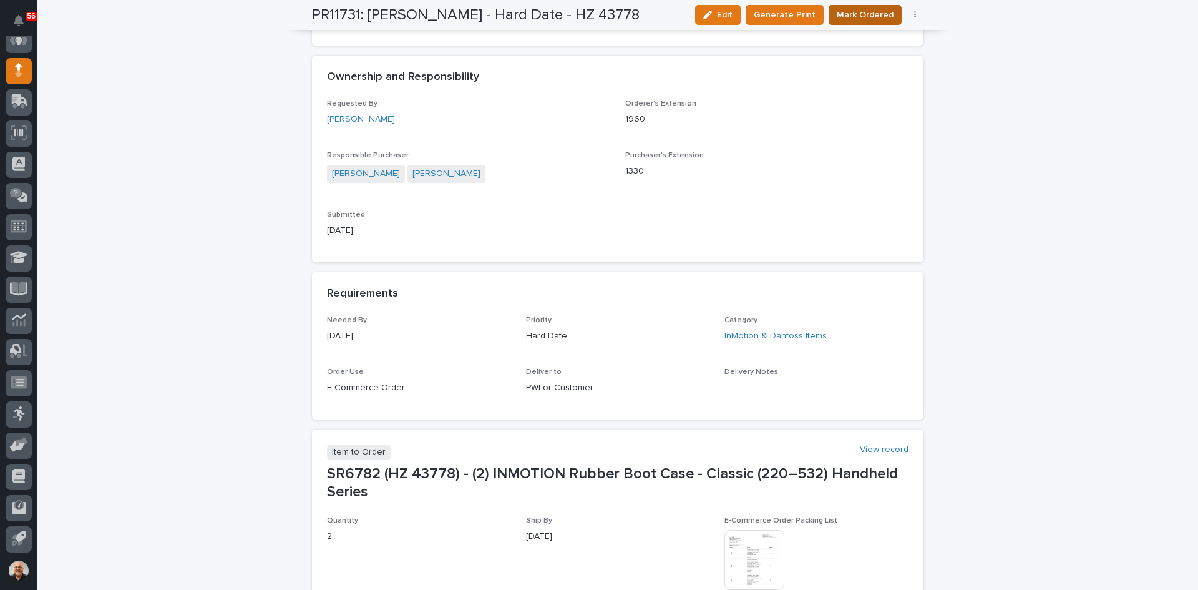
click at [871, 10] on span "Mark Ordered" at bounding box center [865, 15] width 57 height 12
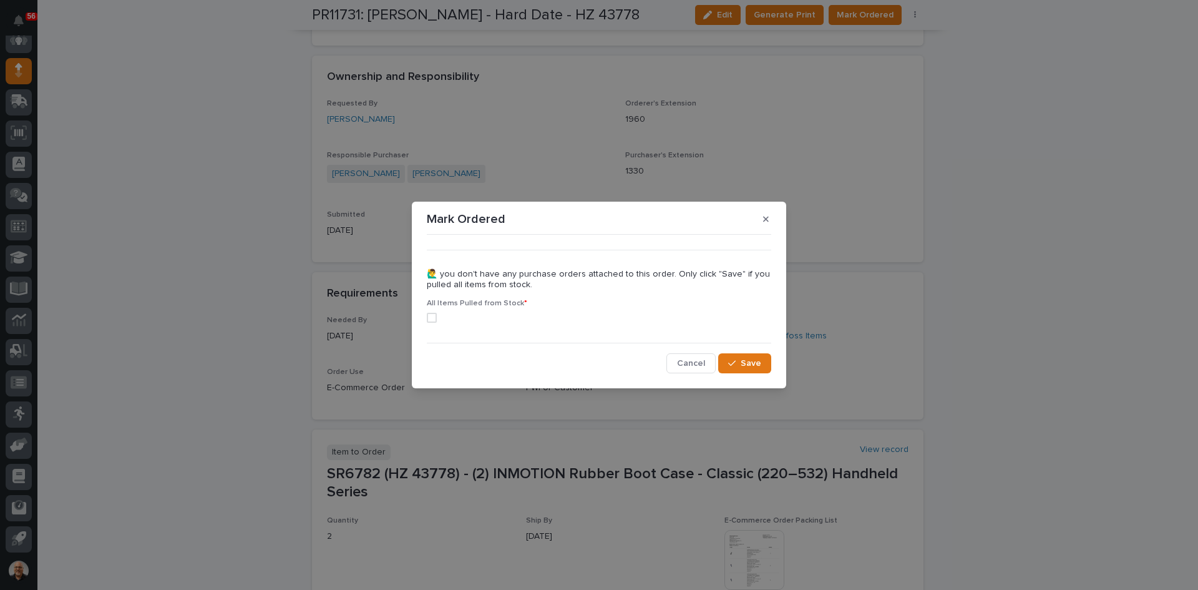
click at [431, 315] on span at bounding box center [432, 318] width 10 height 10
click at [752, 365] on span "Save" at bounding box center [751, 363] width 21 height 9
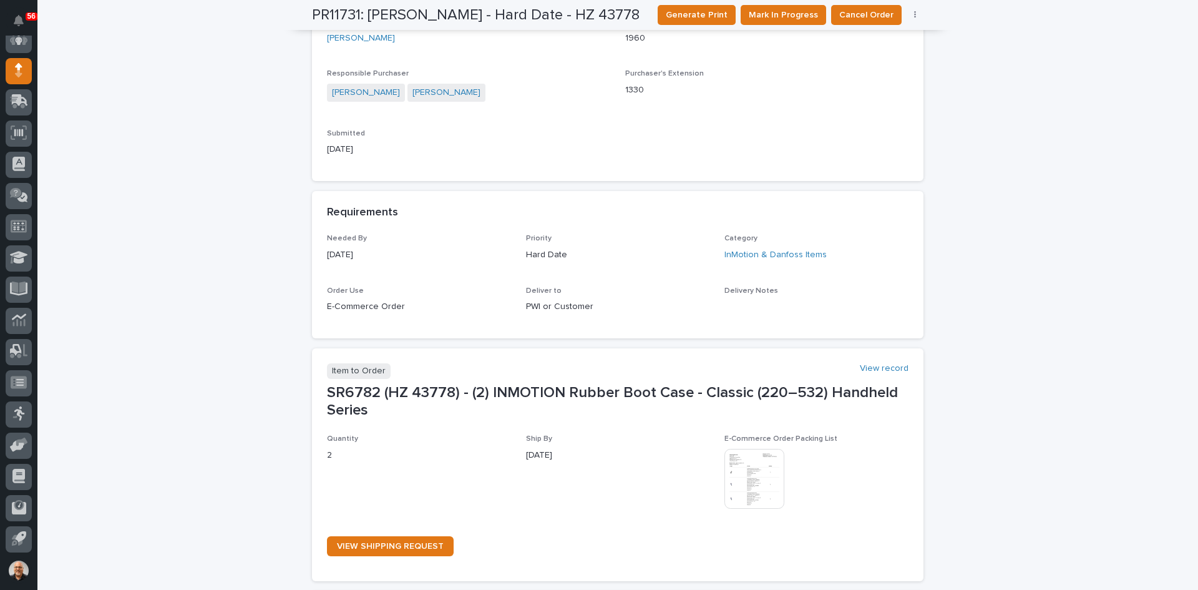
scroll to position [0, 0]
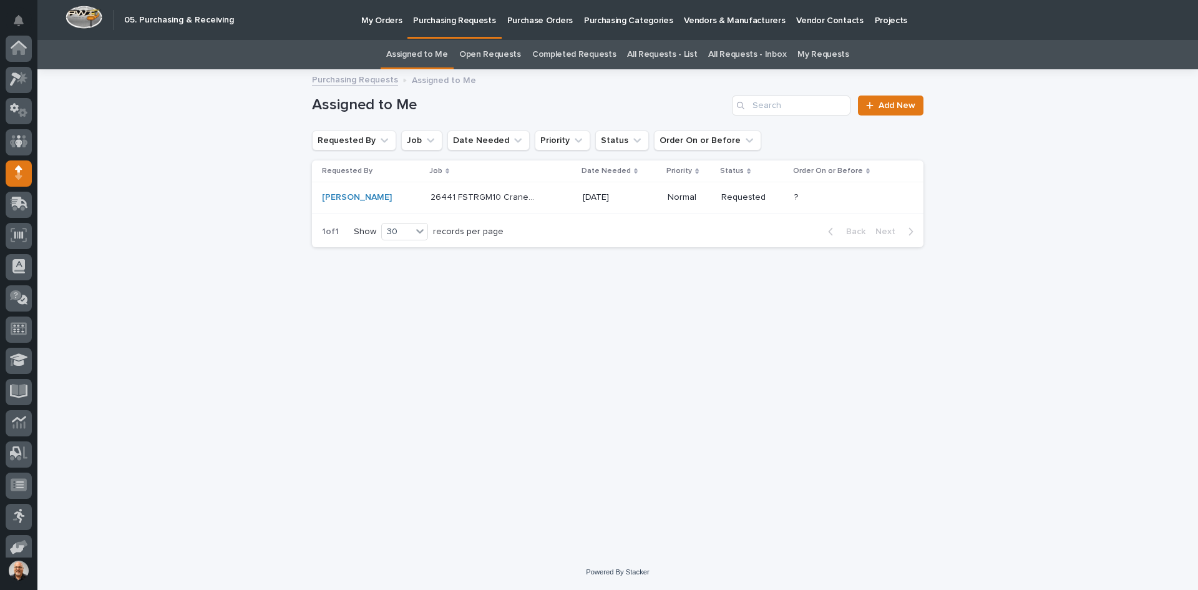
scroll to position [102, 0]
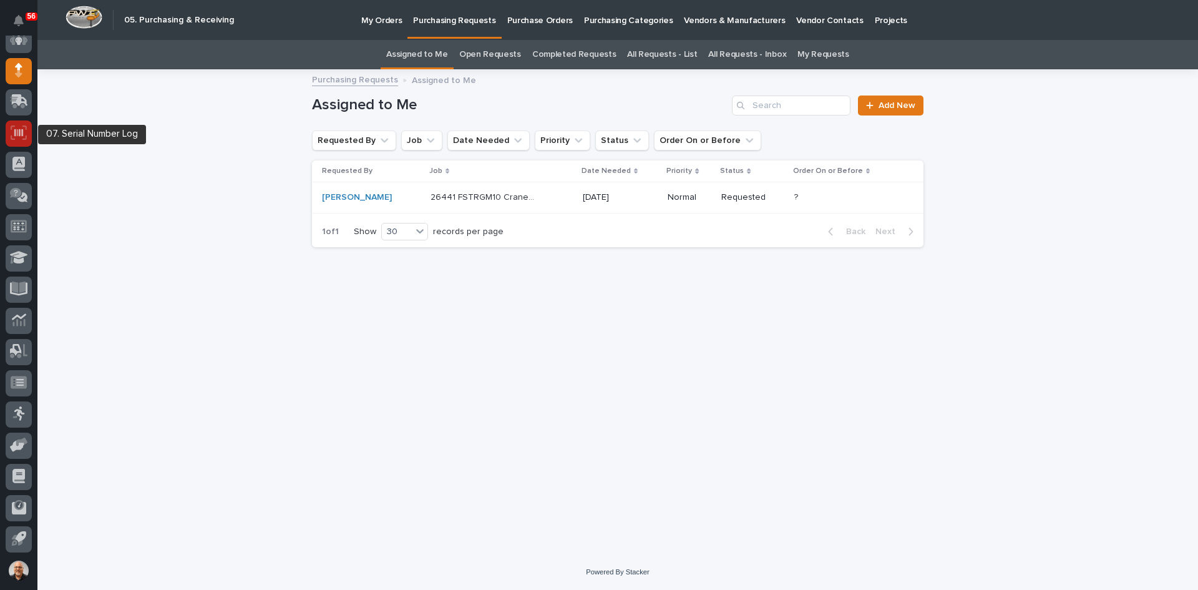
click at [19, 130] on icon at bounding box center [18, 132] width 9 height 7
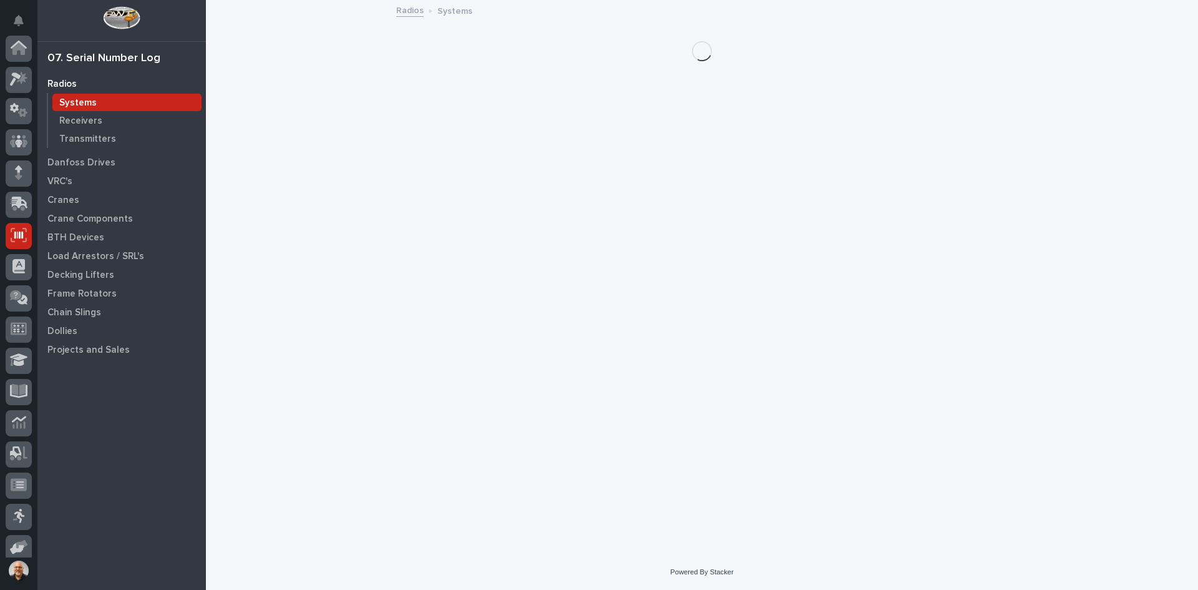
scroll to position [102, 0]
